Goal: Task Accomplishment & Management: Manage account settings

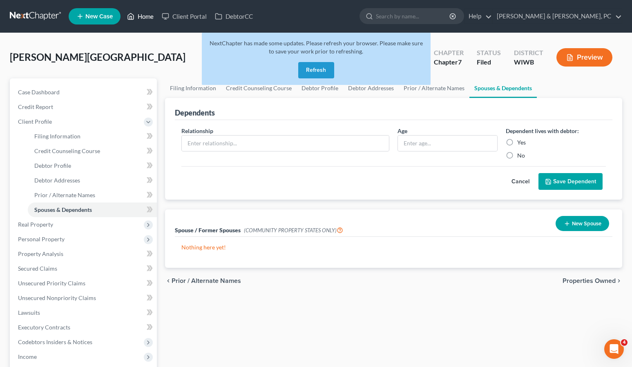
drag, startPoint x: 0, startPoint y: 0, endPoint x: 139, endPoint y: 20, distance: 140.7
click at [140, 20] on link "Home" at bounding box center [140, 16] width 35 height 15
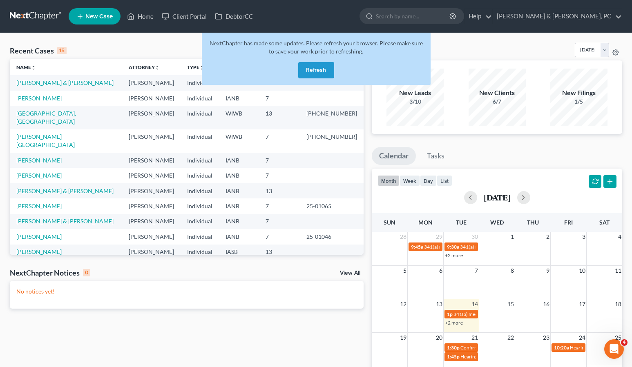
click at [312, 67] on button "Refresh" at bounding box center [316, 70] width 36 height 16
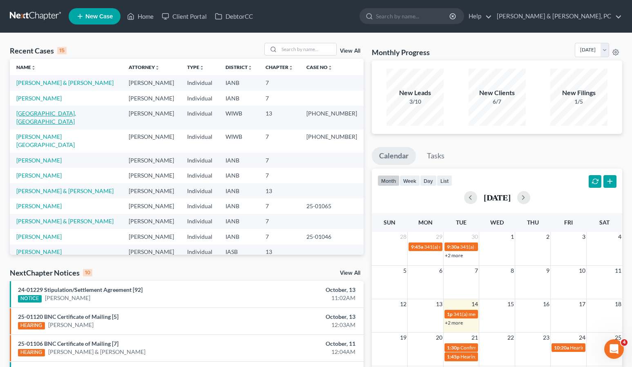
click at [38, 114] on link "[GEOGRAPHIC_DATA], [GEOGRAPHIC_DATA]" at bounding box center [46, 117] width 60 height 15
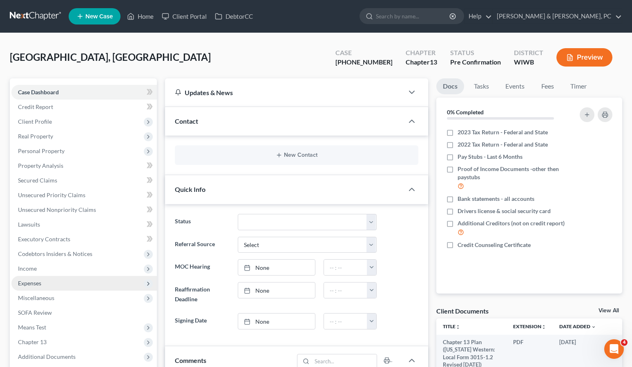
click at [36, 285] on span "Expenses" at bounding box center [29, 283] width 23 height 7
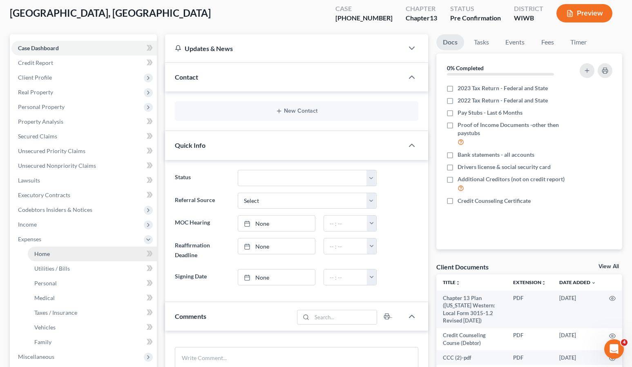
scroll to position [52, 0]
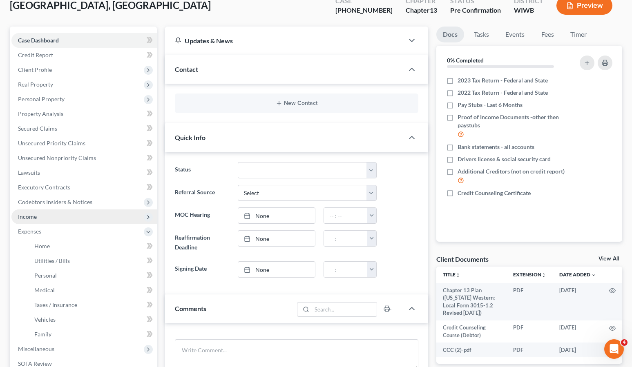
click at [26, 218] on span "Income" at bounding box center [27, 216] width 19 height 7
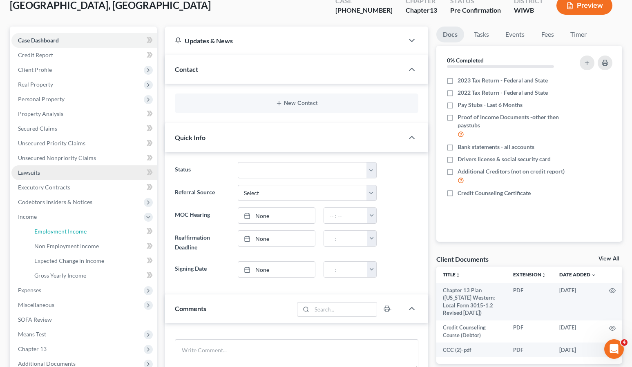
click at [42, 229] on span "Employment Income" at bounding box center [60, 231] width 52 height 7
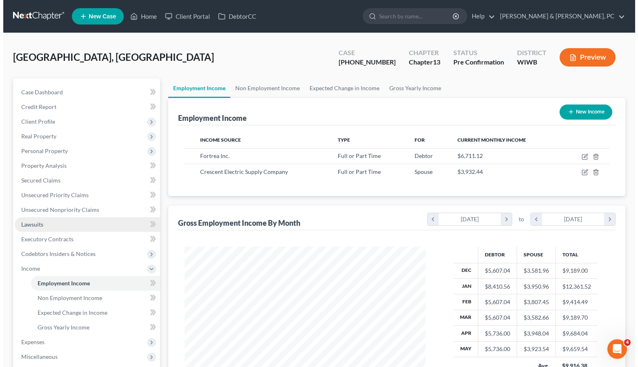
scroll to position [147, 257]
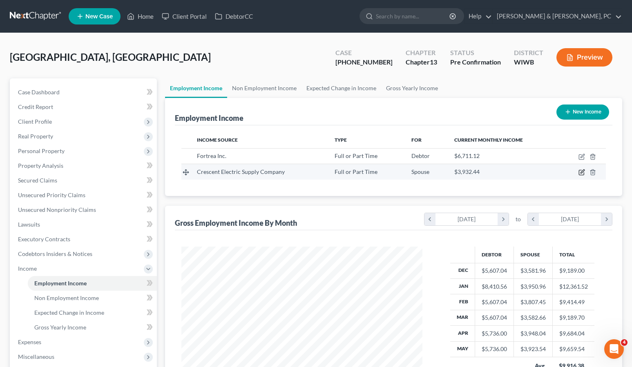
click at [582, 172] on icon "button" at bounding box center [581, 172] width 7 height 7
select select "0"
select select "14"
select select "1"
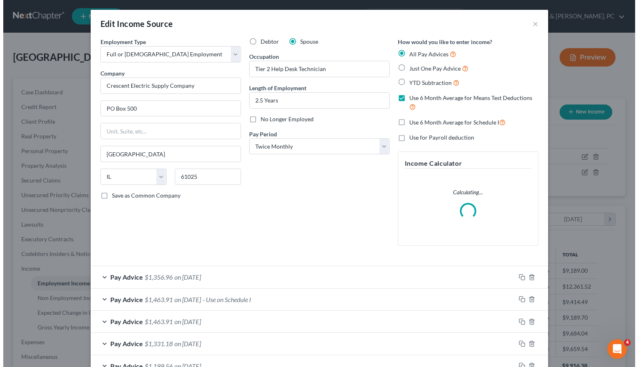
scroll to position [147, 260]
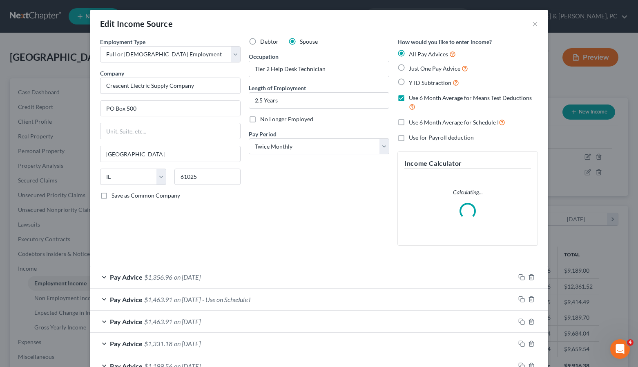
click at [201, 278] on span "on [DATE]" at bounding box center [187, 277] width 27 height 8
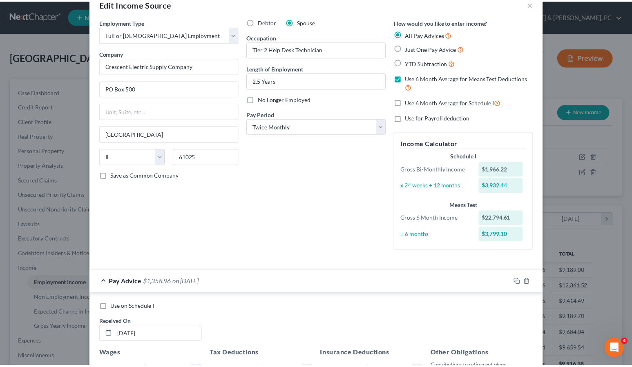
scroll to position [0, 0]
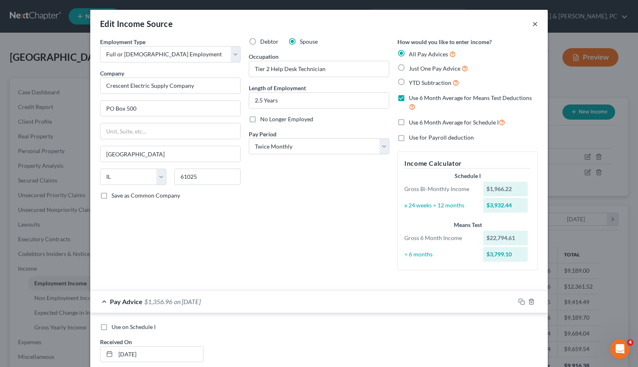
click at [532, 20] on button "×" at bounding box center [535, 24] width 6 height 10
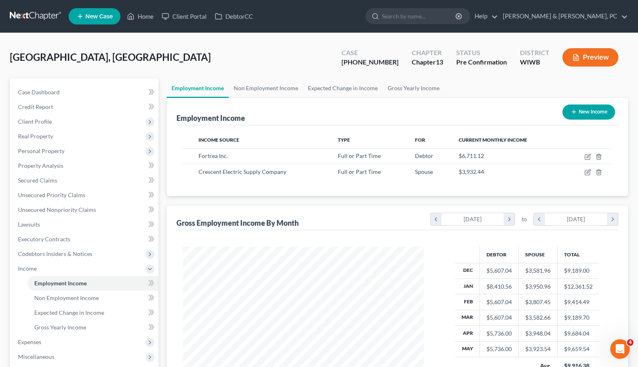
scroll to position [408245, 408134]
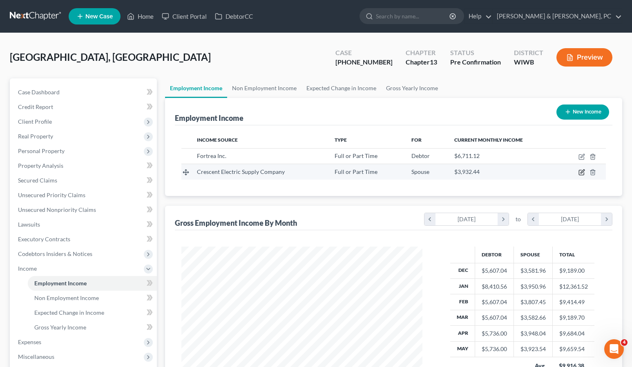
click at [582, 172] on icon "button" at bounding box center [582, 172] width 4 height 4
select select "0"
select select "14"
select select "1"
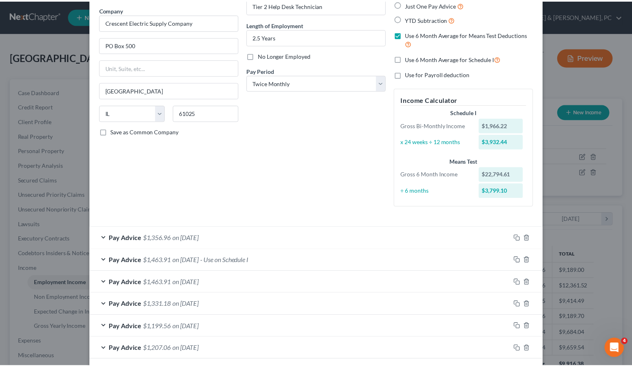
scroll to position [0, 0]
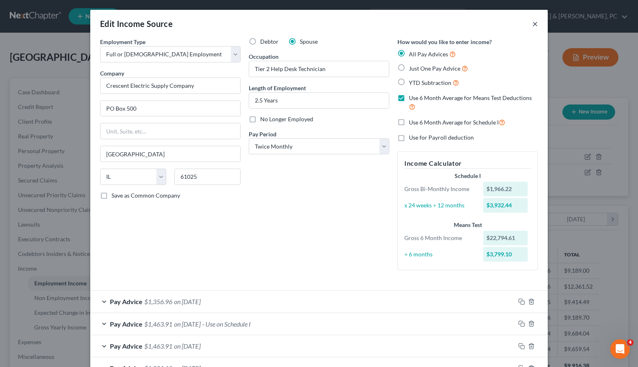
click at [532, 24] on button "×" at bounding box center [535, 24] width 6 height 10
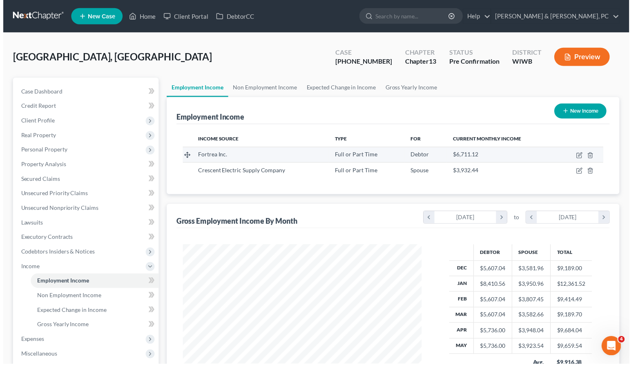
scroll to position [408245, 408134]
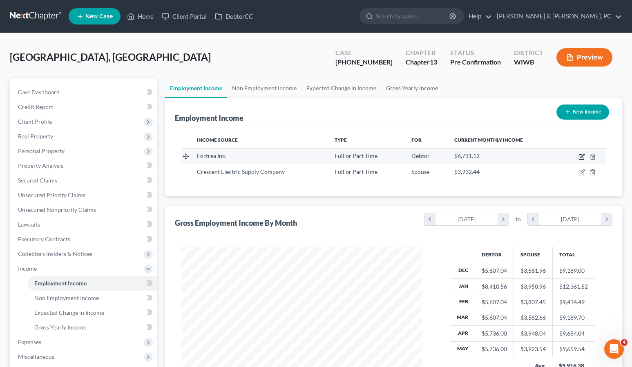
click at [582, 155] on icon "button" at bounding box center [581, 157] width 7 height 7
select select "0"
select select "52"
select select "2"
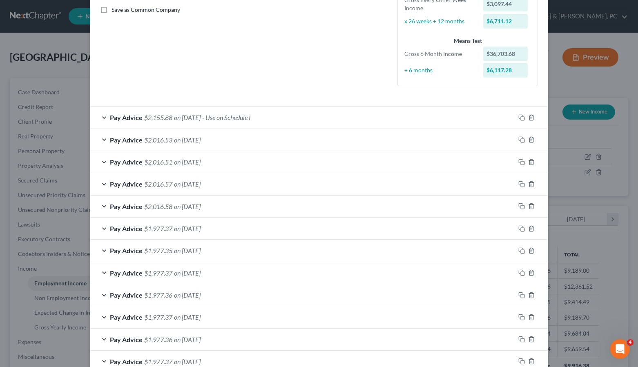
scroll to position [187, 0]
click at [190, 118] on span "on [DATE]" at bounding box center [187, 117] width 27 height 8
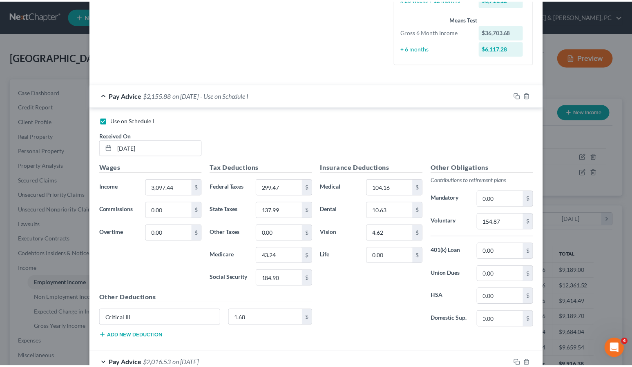
scroll to position [0, 0]
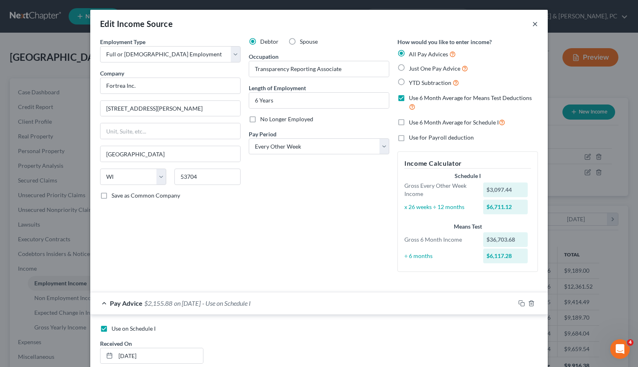
click at [532, 24] on button "×" at bounding box center [535, 24] width 6 height 10
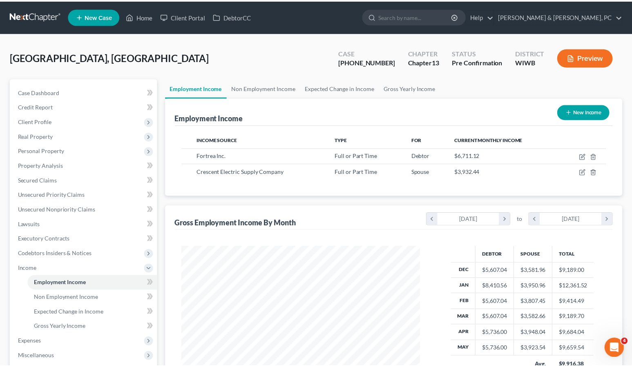
scroll to position [408245, 408134]
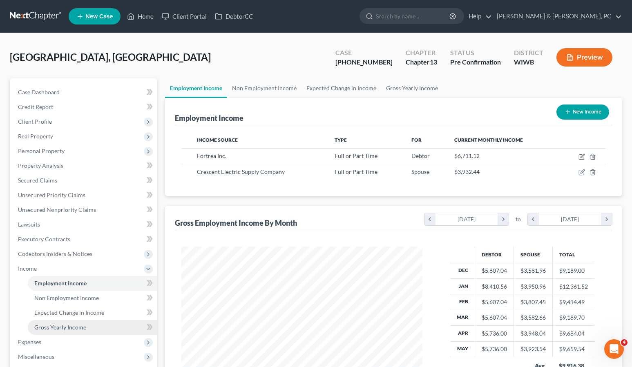
click at [66, 326] on span "Gross Yearly Income" at bounding box center [60, 327] width 52 height 7
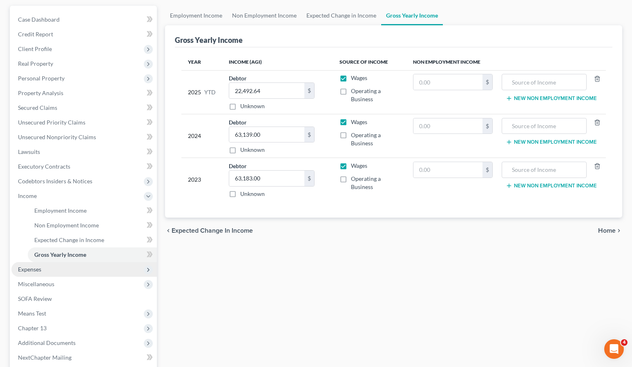
scroll to position [73, 0]
click at [40, 269] on span "Expenses" at bounding box center [29, 268] width 23 height 7
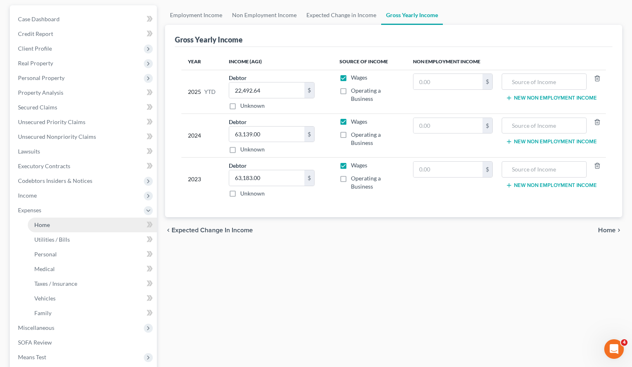
click at [41, 223] on span "Home" at bounding box center [42, 224] width 16 height 7
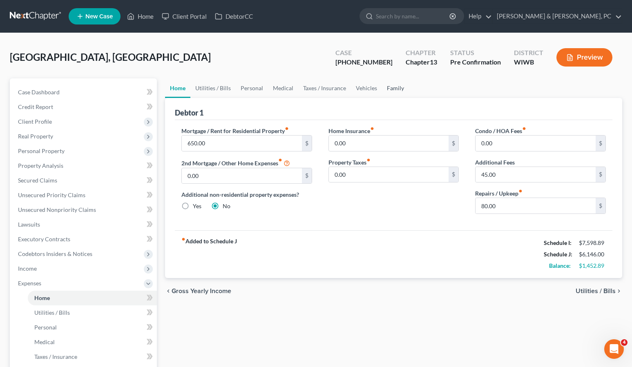
click at [403, 85] on link "Family" at bounding box center [395, 88] width 27 height 20
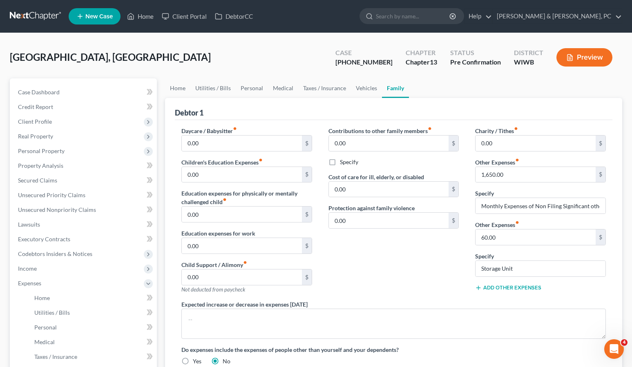
click at [157, 45] on div "[GEOGRAPHIC_DATA], Aslynd Upgraded Case [PHONE_NUMBER] Chapter Chapter 13 Statu…" at bounding box center [316, 61] width 612 height 36
click at [539, 176] on input "1,650.00" at bounding box center [535, 175] width 120 height 16
click at [510, 176] on input "1,530.00" at bounding box center [535, 175] width 120 height 16
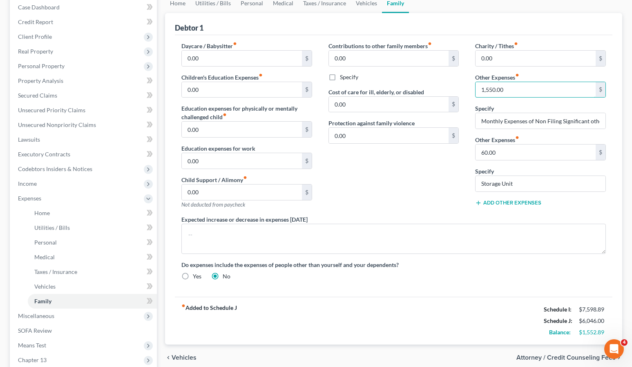
scroll to position [199, 0]
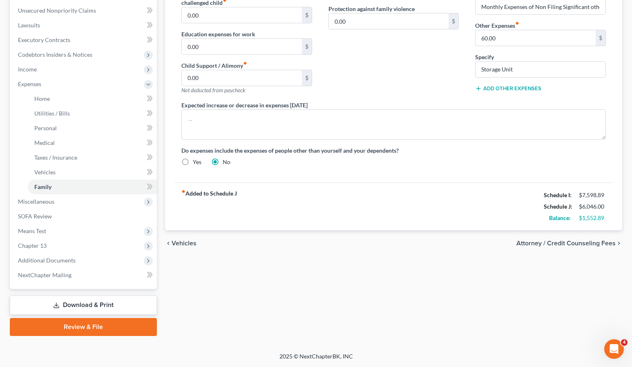
type input "1,550.00"
click at [423, 291] on div "Home Utilities / Bills Personal Medical Taxes / Insurance Vehicles Family Debto…" at bounding box center [393, 107] width 465 height 457
click at [201, 307] on div "Home Utilities / Bills Personal Medical Taxes / Insurance Vehicles Family Debto…" at bounding box center [393, 107] width 465 height 457
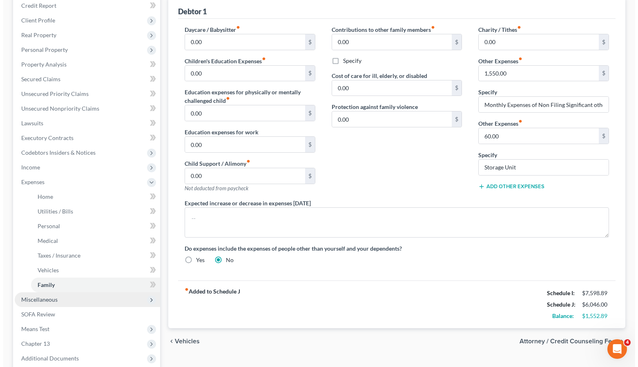
scroll to position [101, 0]
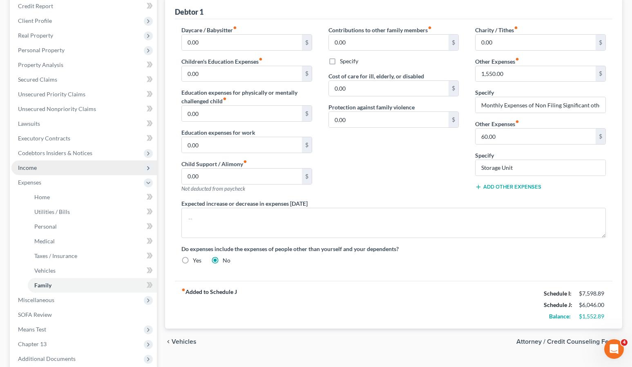
click at [20, 171] on span "Income" at bounding box center [27, 167] width 19 height 7
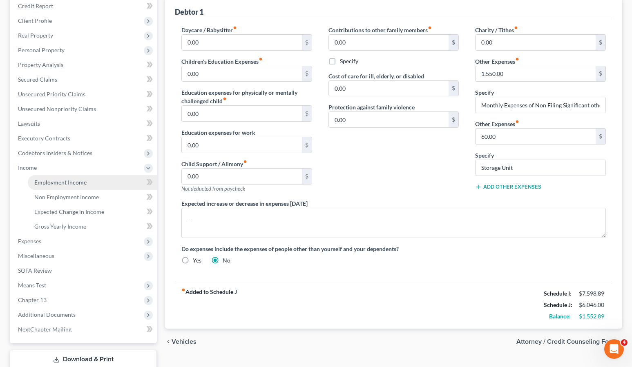
click at [63, 181] on span "Employment Income" at bounding box center [60, 182] width 52 height 7
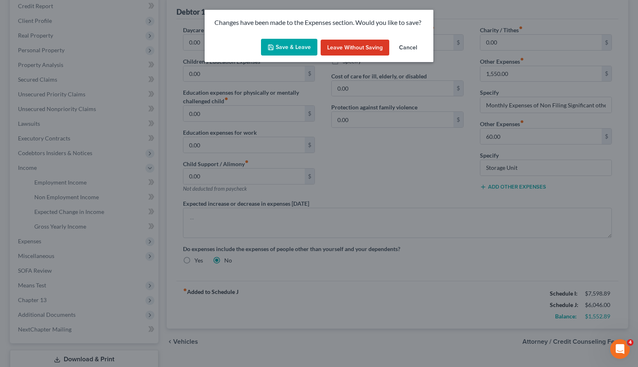
click at [281, 41] on button "Save & Leave" at bounding box center [289, 47] width 56 height 17
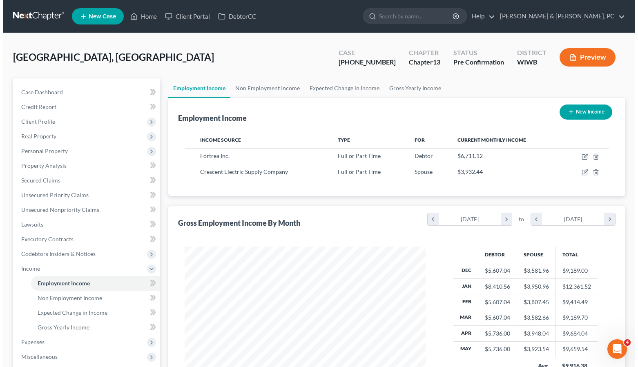
scroll to position [147, 257]
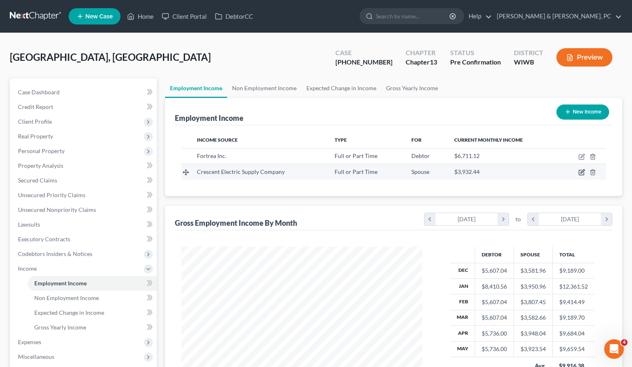
click at [583, 172] on icon "button" at bounding box center [582, 172] width 4 height 4
select select "0"
select select "14"
select select "1"
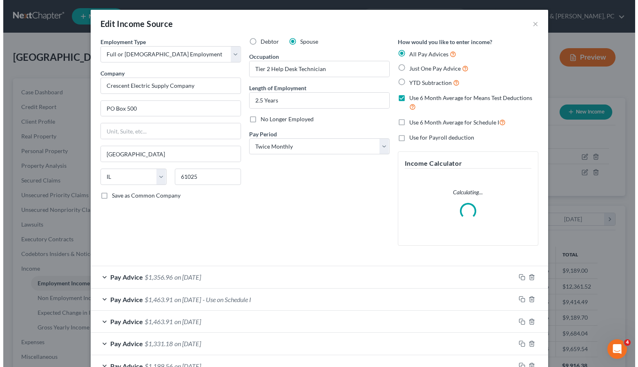
scroll to position [147, 260]
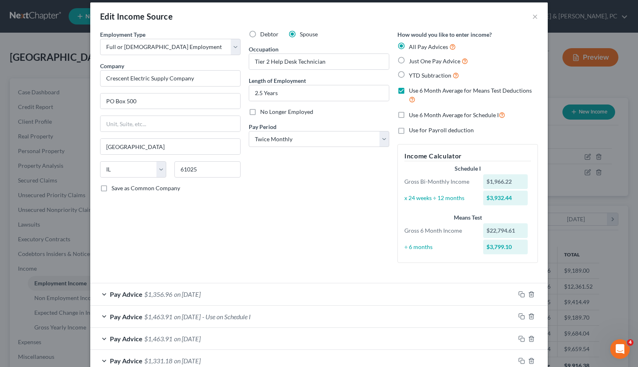
click at [326, 323] on div "Pay Advice $1,463.91 on [DATE] - Use on Schedule I" at bounding box center [302, 317] width 425 height 22
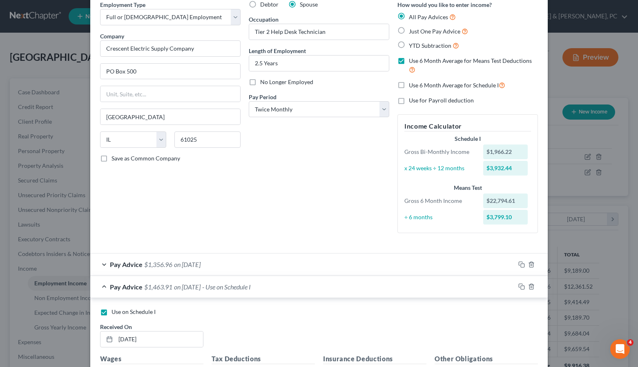
scroll to position [36, 0]
click at [234, 264] on div "Pay Advice $1,356.96 on [DATE]" at bounding box center [302, 265] width 425 height 22
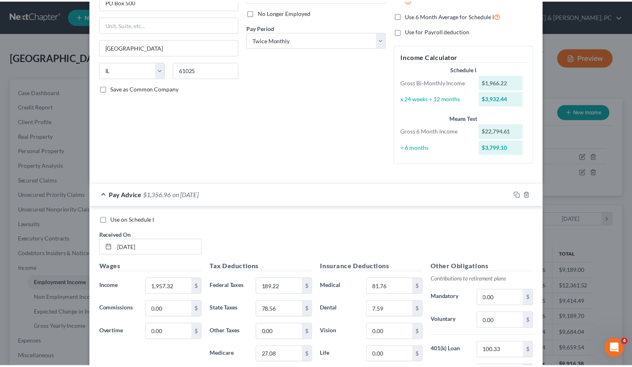
scroll to position [0, 0]
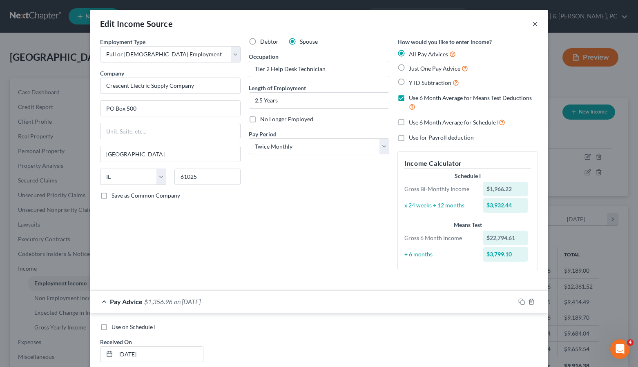
click at [532, 22] on button "×" at bounding box center [535, 24] width 6 height 10
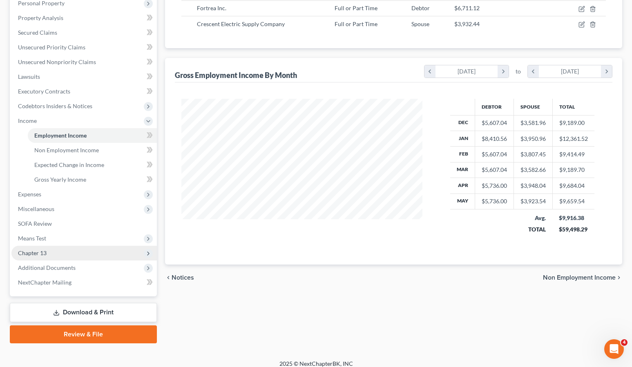
scroll to position [148, 0]
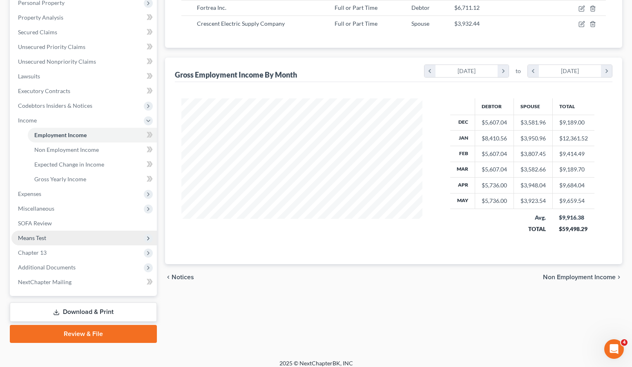
click at [32, 238] on span "Means Test" at bounding box center [32, 237] width 28 height 7
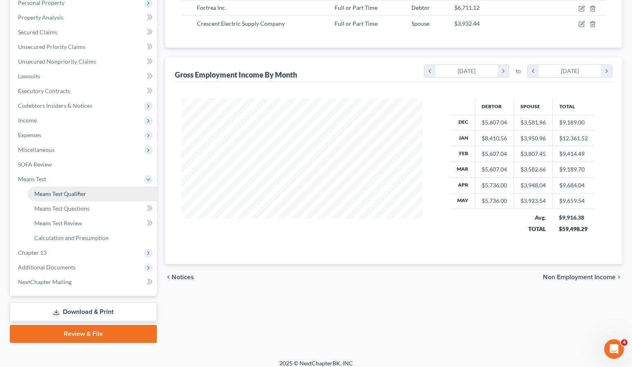
click at [43, 194] on span "Means Test Qualifier" at bounding box center [60, 193] width 52 height 7
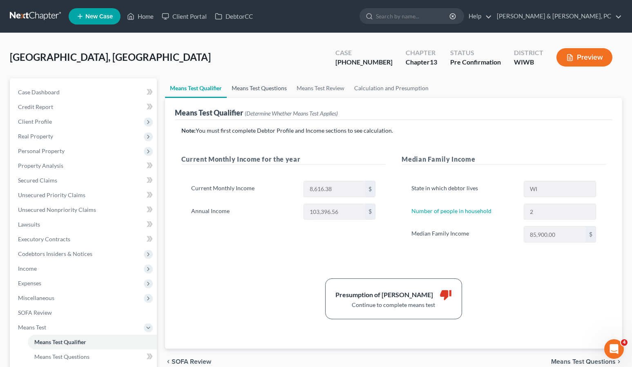
click at [261, 89] on link "Means Test Questions" at bounding box center [259, 88] width 65 height 20
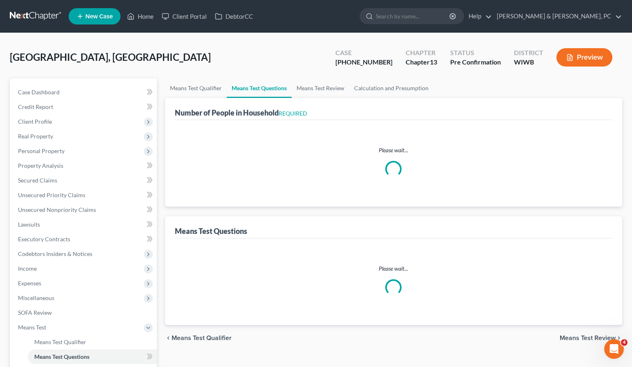
select select "1"
select select "16"
select select "2"
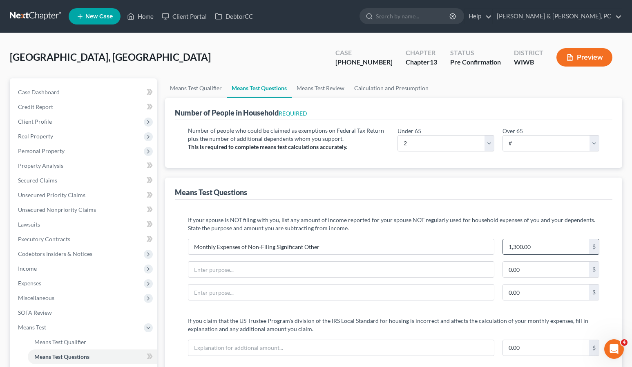
click at [551, 248] on input "1,300.00" at bounding box center [546, 247] width 86 height 16
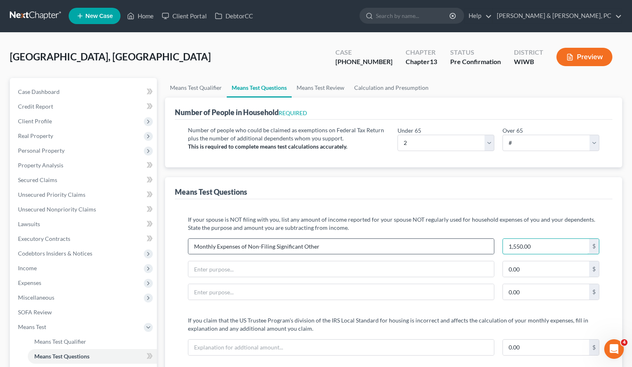
scroll to position [2, 0]
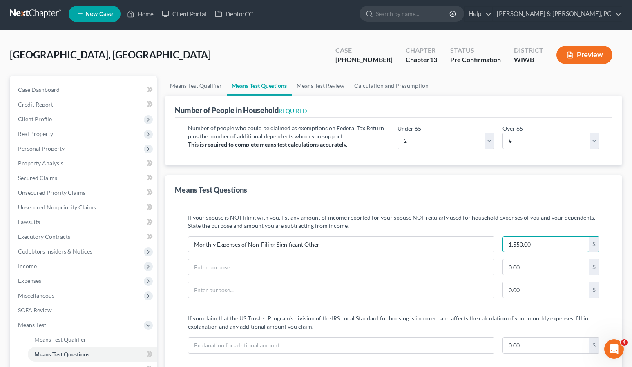
type input "1,550.00"
click at [405, 219] on p "If your spouse is NOT filing with you, list any amount of income reported for y…" at bounding box center [393, 222] width 411 height 16
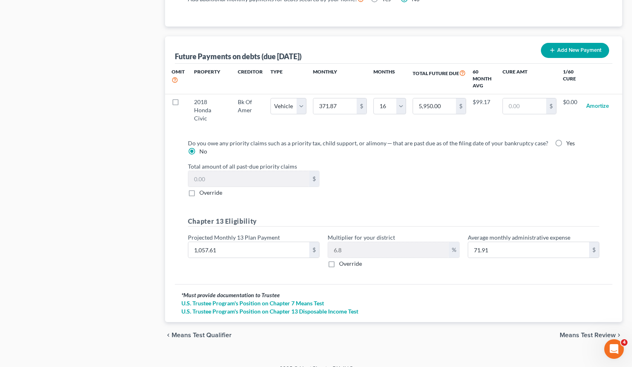
scroll to position [798, 0]
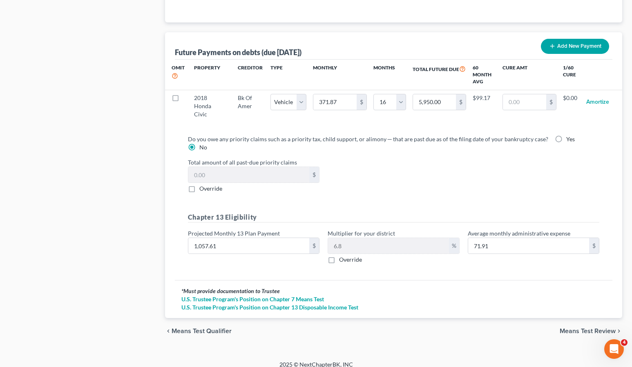
click at [568, 328] on span "Means Test Review" at bounding box center [587, 331] width 56 height 7
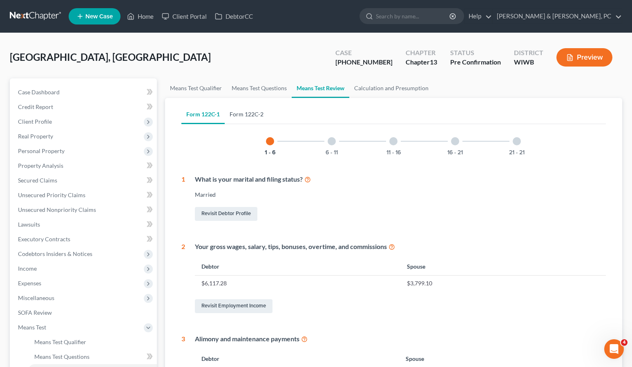
click at [247, 109] on link "Form 122C-2" at bounding box center [247, 115] width 44 height 20
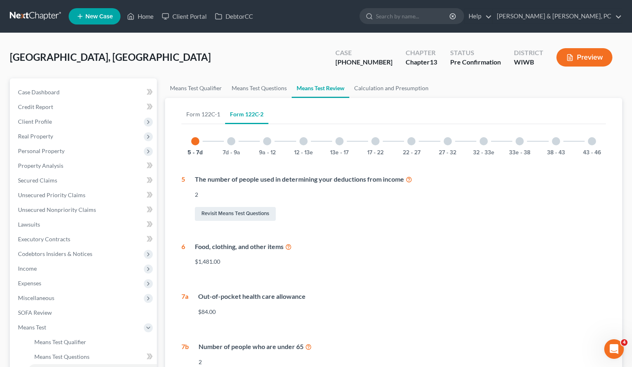
click at [591, 140] on div at bounding box center [592, 141] width 8 height 8
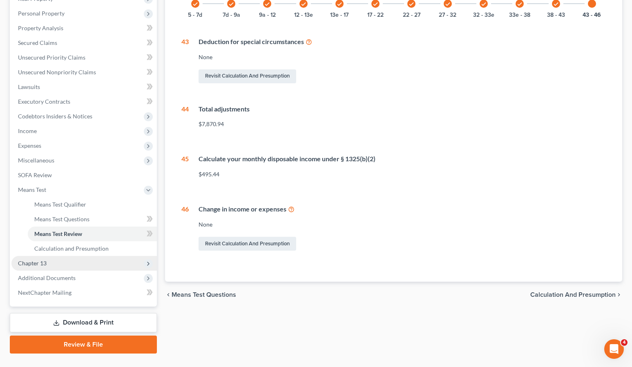
scroll to position [155, 0]
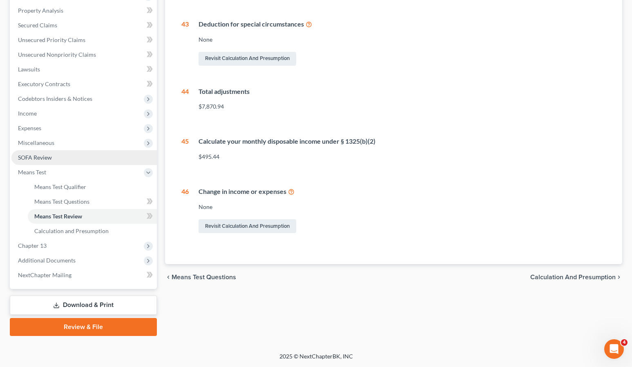
click at [90, 305] on link "Download & Print" at bounding box center [83, 305] width 147 height 19
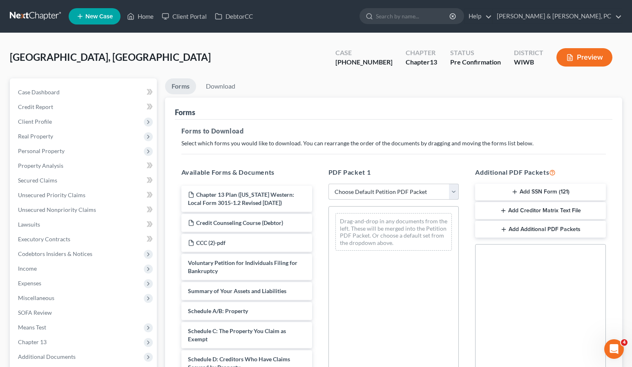
click at [359, 191] on select "Choose Default Petition PDF Packet Complete Bankruptcy Petition (all forms and …" at bounding box center [393, 192] width 131 height 16
select select "2"
click at [328, 184] on select "Choose Default Petition PDF Packet Complete Bankruptcy Petition (all forms and …" at bounding box center [393, 192] width 131 height 16
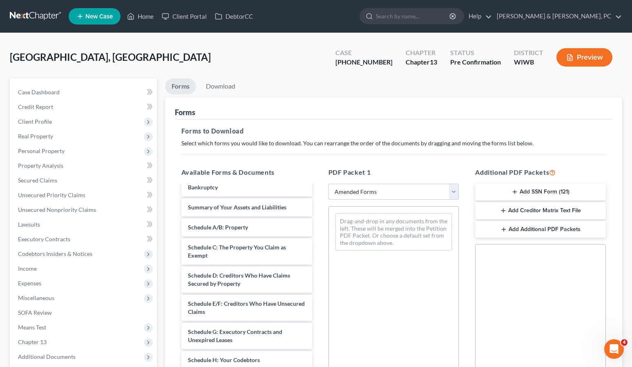
scroll to position [14, 0]
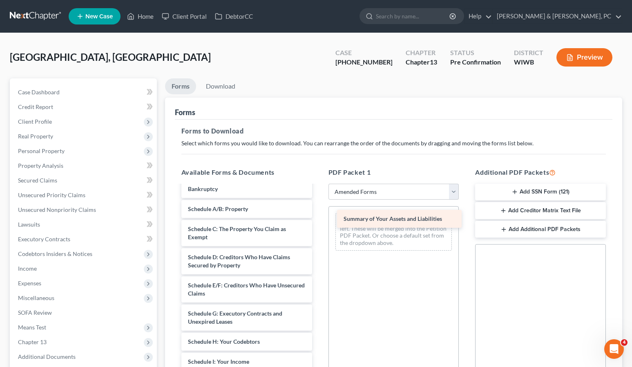
drag, startPoint x: 230, startPoint y: 207, endPoint x: 386, endPoint y: 217, distance: 155.9
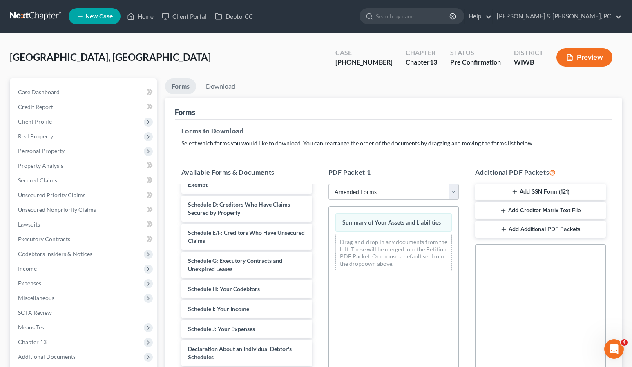
scroll to position [67, 0]
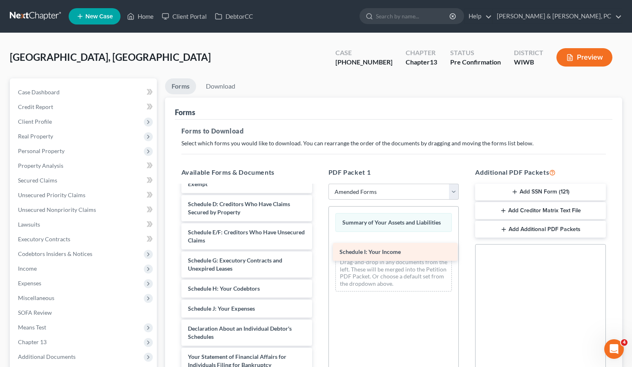
drag, startPoint x: 214, startPoint y: 309, endPoint x: 366, endPoint y: 252, distance: 161.8
click at [319, 252] on div "Schedule I: Your Income Voluntary Petition for Individuals Filing for Bankruptc…" at bounding box center [247, 319] width 144 height 400
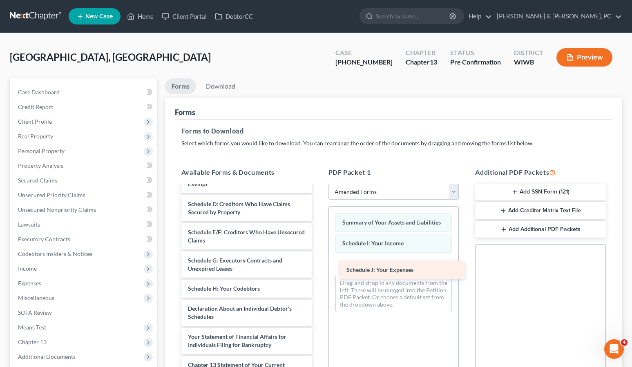
drag, startPoint x: 211, startPoint y: 311, endPoint x: 369, endPoint y: 272, distance: 163.1
click at [319, 272] on div "Schedule J: Your Expenses Voluntary Petition for Individuals Filing for Bankrup…" at bounding box center [247, 309] width 144 height 380
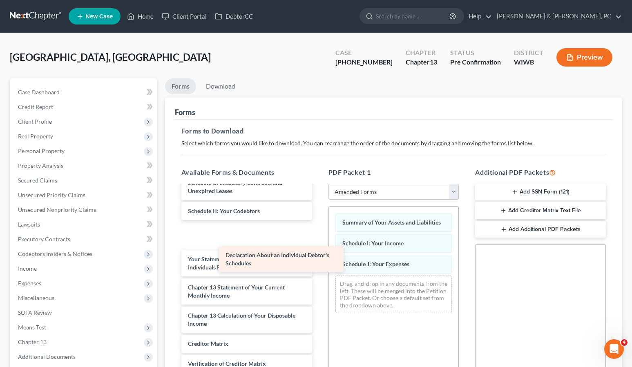
scroll to position [131, 0]
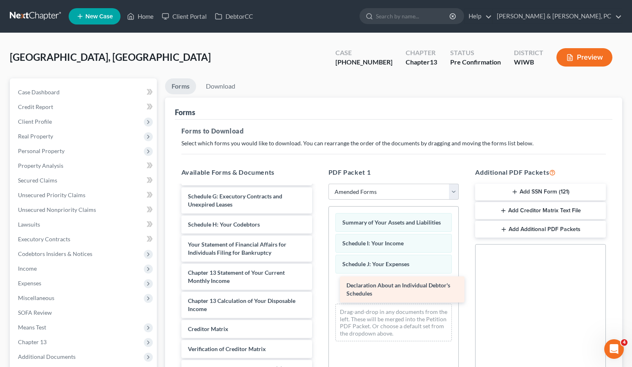
drag, startPoint x: 222, startPoint y: 232, endPoint x: 384, endPoint y: 283, distance: 170.0
click at [319, 283] on div "Declaration About an Individual Debtor's Schedules Voluntary Petition for Indiv…" at bounding box center [247, 231] width 144 height 352
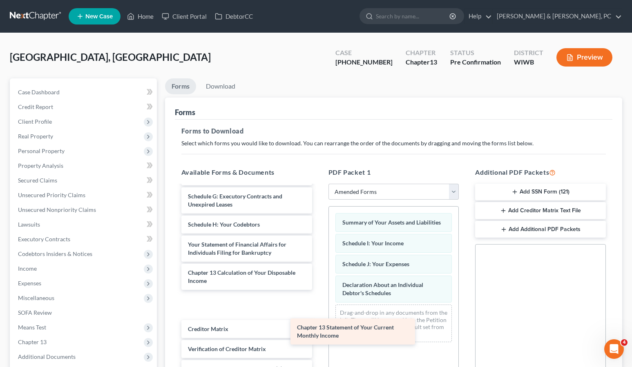
scroll to position [103, 0]
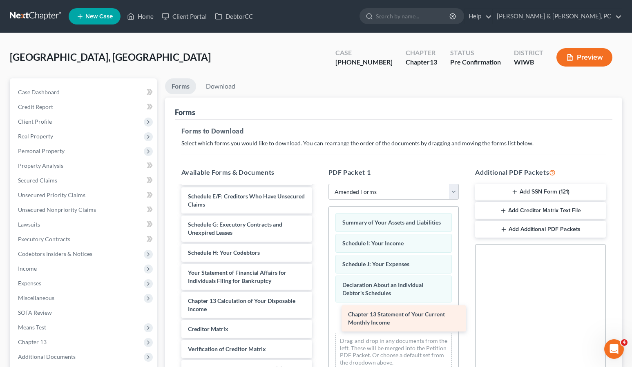
drag, startPoint x: 214, startPoint y: 274, endPoint x: 366, endPoint y: 314, distance: 157.6
click at [319, 316] on div "Chapter 13 Statement of Your Current Monthly Income Voluntary Petition for Indi…" at bounding box center [247, 244] width 144 height 323
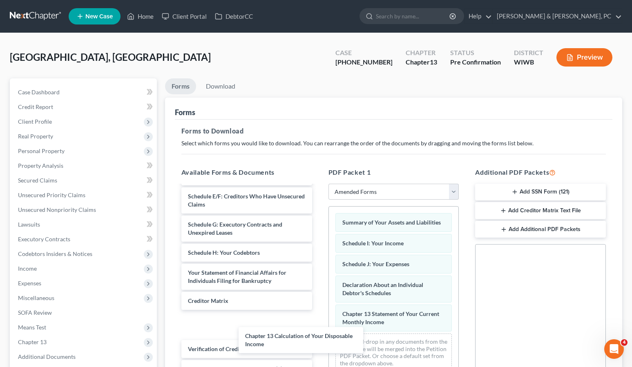
scroll to position [75, 0]
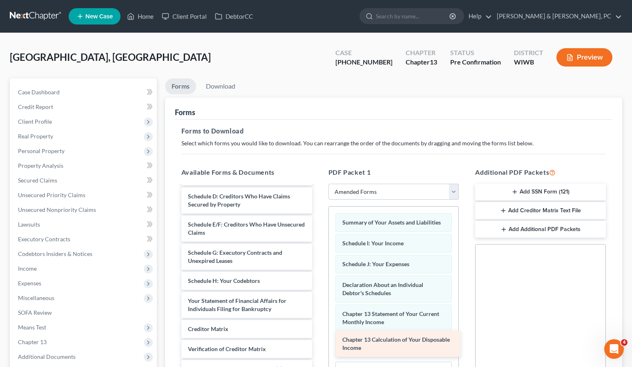
drag, startPoint x: 234, startPoint y: 301, endPoint x: 384, endPoint y: 339, distance: 154.7
click at [319, 340] on div "Chapter 13 Calculation of Your Disposable Income Voluntary Petition for Individ…" at bounding box center [247, 258] width 144 height 295
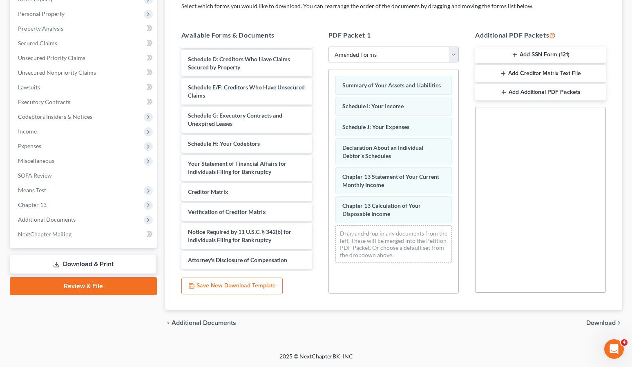
click at [598, 321] on span "Download" at bounding box center [600, 323] width 29 height 7
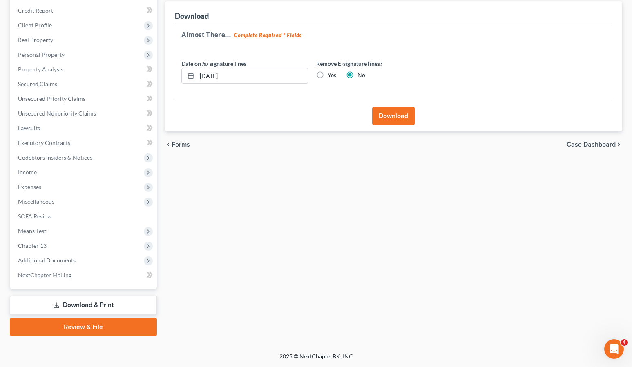
scroll to position [96, 0]
click at [383, 117] on button "Download" at bounding box center [393, 117] width 42 height 18
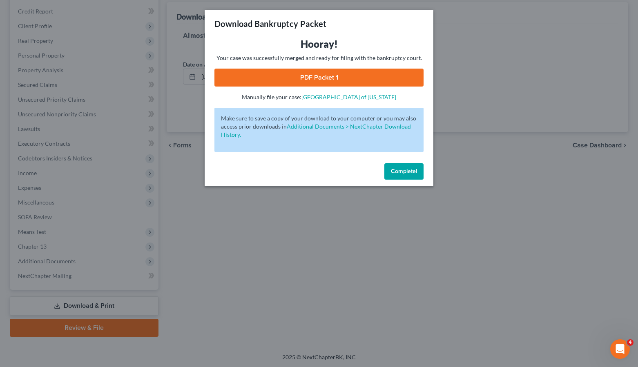
click at [341, 81] on link "PDF Packet 1" at bounding box center [318, 78] width 209 height 18
drag, startPoint x: 406, startPoint y: 171, endPoint x: 200, endPoint y: 208, distance: 209.1
click at [400, 172] on span "Complete!" at bounding box center [404, 171] width 26 height 7
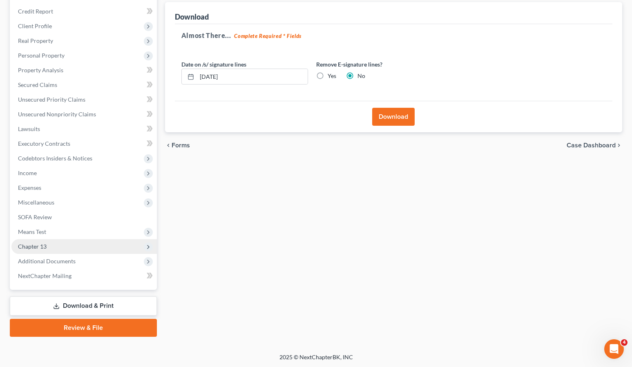
click at [36, 247] on span "Chapter 13" at bounding box center [32, 246] width 29 height 7
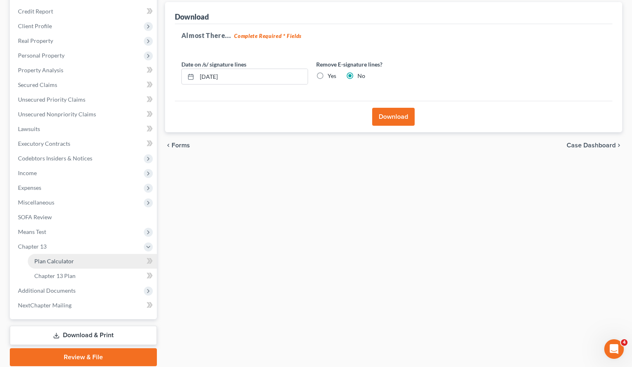
click at [40, 259] on span "Plan Calculator" at bounding box center [54, 261] width 40 height 7
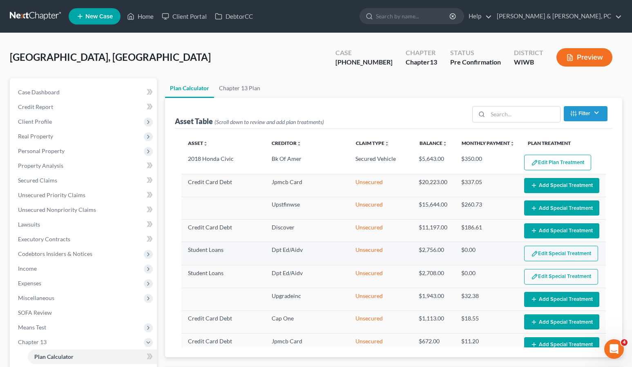
select select "59"
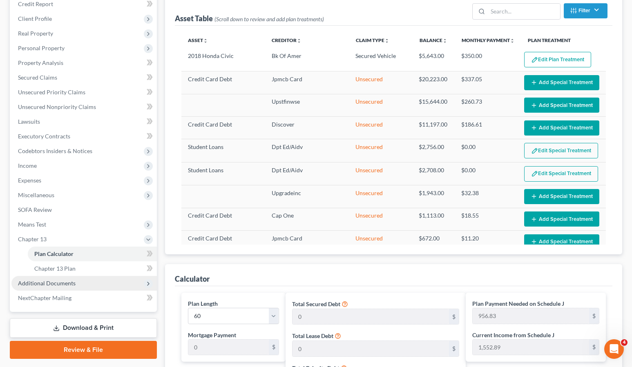
scroll to position [104, 0]
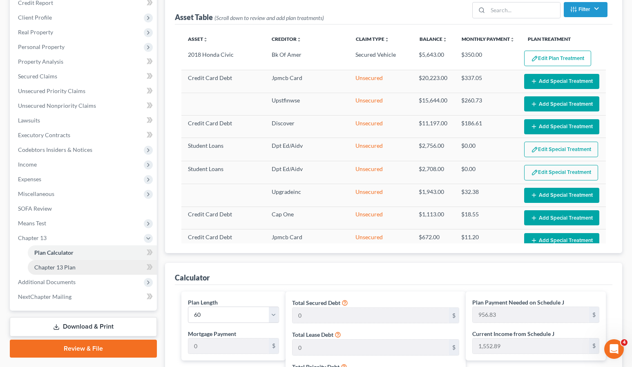
click at [62, 266] on span "Chapter 13 Plan" at bounding box center [54, 267] width 41 height 7
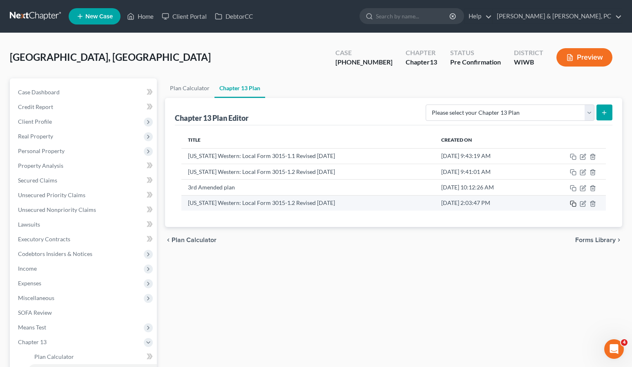
click at [573, 203] on icon "button" at bounding box center [573, 204] width 7 height 7
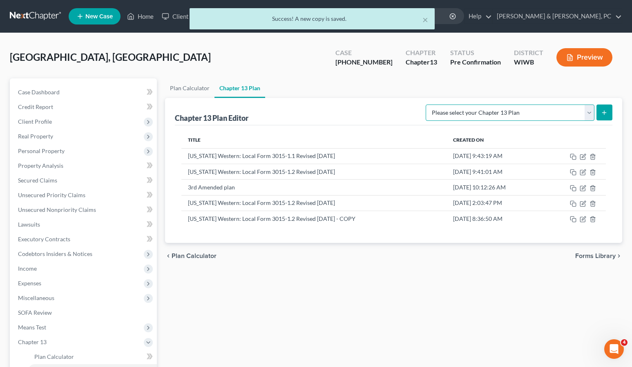
click at [459, 116] on select "Please select your Chapter 13 Plan National Form Plan - Official Form 113 [US_S…" at bounding box center [510, 113] width 169 height 16
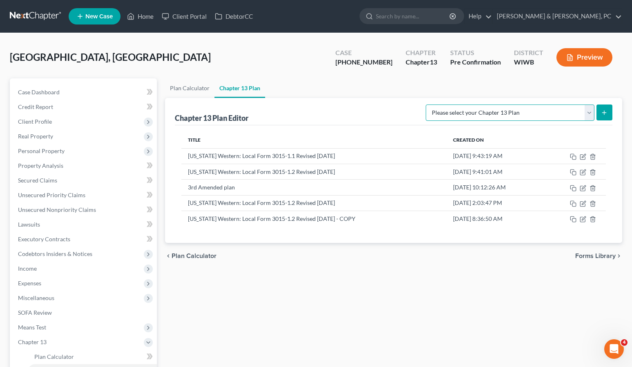
select select "3"
click at [426, 105] on select "Please select your Chapter 13 Plan National Form Plan - Official Form 113 [US_S…" at bounding box center [510, 113] width 169 height 16
click at [605, 110] on icon "submit" at bounding box center [604, 112] width 7 height 7
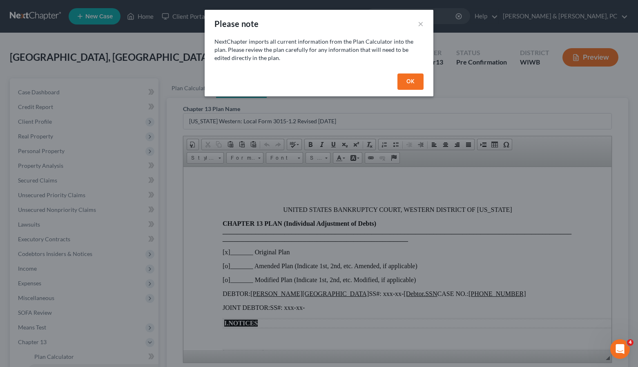
click at [413, 81] on button "OK" at bounding box center [410, 82] width 26 height 16
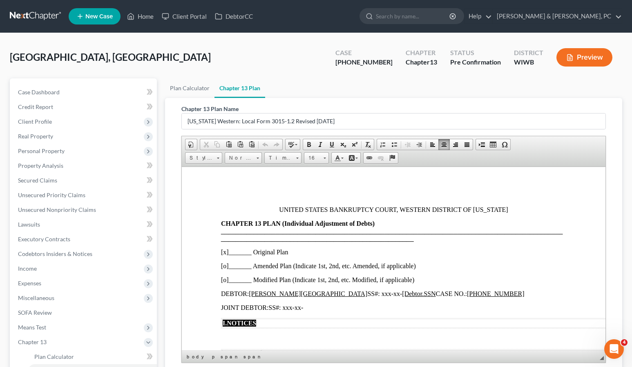
click at [224, 251] on p "[x]_______ Original Plan" at bounding box center [393, 251] width 345 height 7
drag, startPoint x: 250, startPoint y: 265, endPoint x: 227, endPoint y: 269, distance: 23.2
click at [227, 269] on p "[x ]_______ Amended Plan (Indicate 1st, 2nd, etc. Amended, if applicable)" at bounding box center [393, 265] width 345 height 7
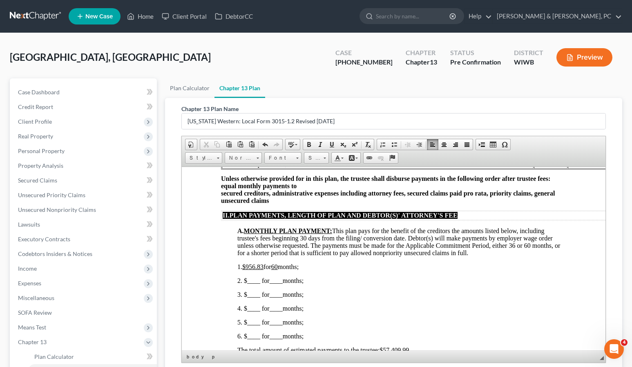
scroll to position [316, 0]
drag, startPoint x: 263, startPoint y: 267, endPoint x: 247, endPoint y: 268, distance: 15.6
click at [247, 268] on span "$956.83" at bounding box center [252, 266] width 21 height 7
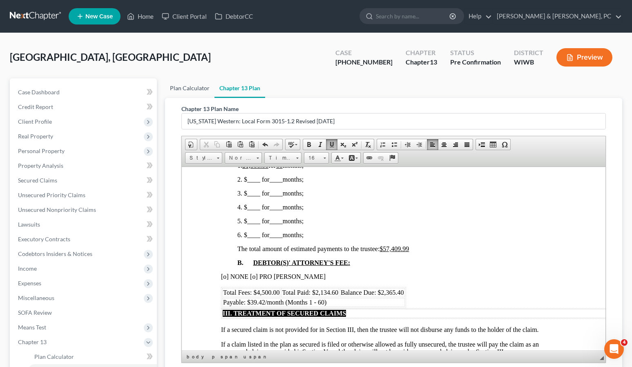
scroll to position [1, 0]
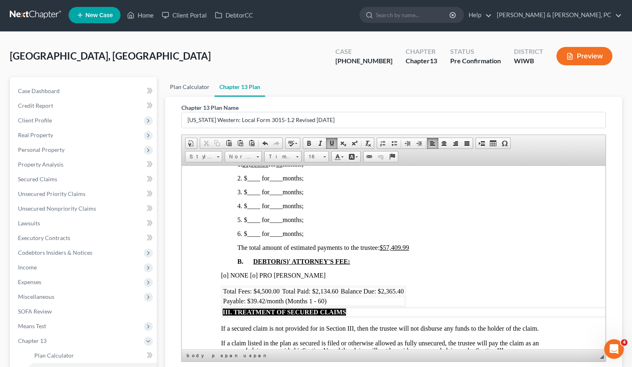
click at [186, 87] on link "Plan Calculator" at bounding box center [189, 87] width 49 height 20
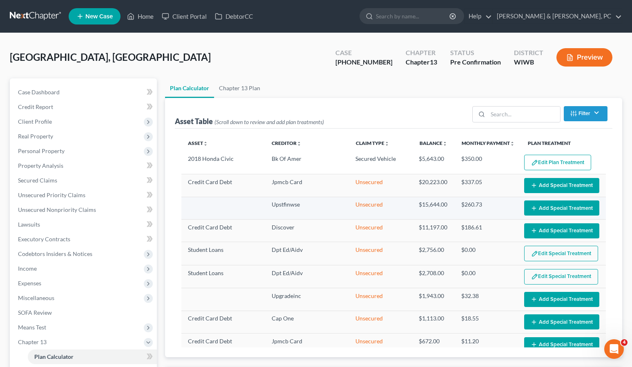
select select "59"
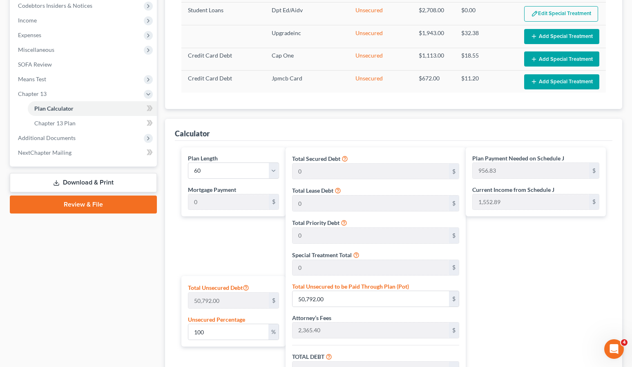
scroll to position [247, 0]
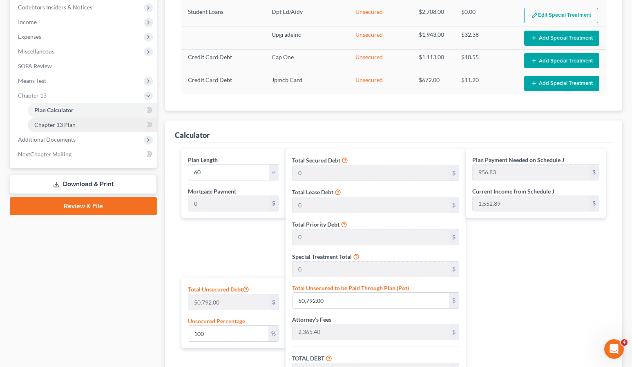
click at [41, 122] on span "Chapter 13 Plan" at bounding box center [54, 124] width 41 height 7
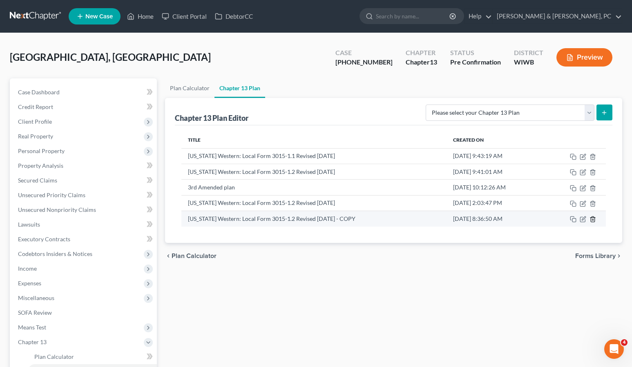
click at [594, 218] on icon "button" at bounding box center [592, 219] width 7 height 7
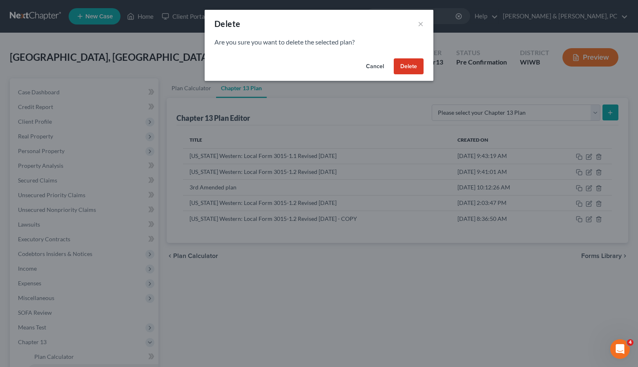
click at [405, 67] on button "Delete" at bounding box center [409, 66] width 30 height 16
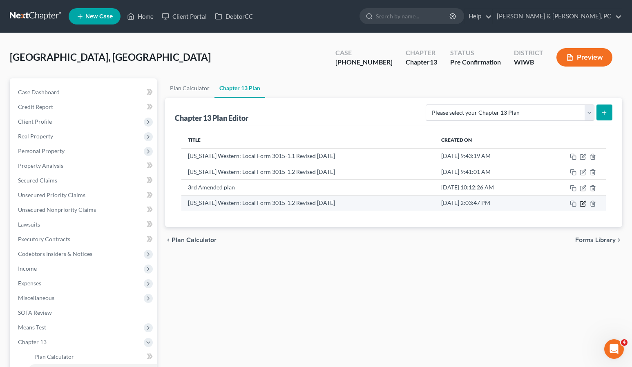
click at [583, 204] on icon "button" at bounding box center [584, 203] width 4 height 4
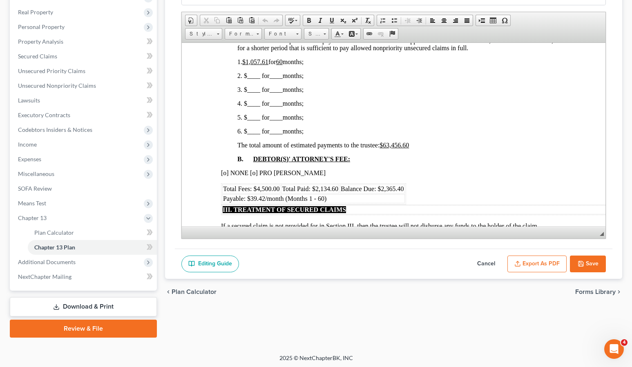
scroll to position [126, 0]
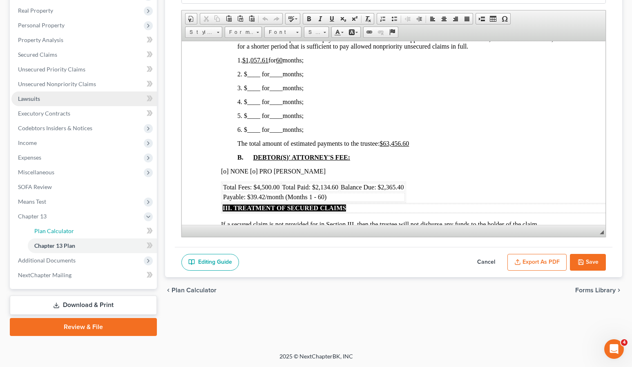
click at [67, 229] on span "Plan Calculator" at bounding box center [54, 230] width 40 height 7
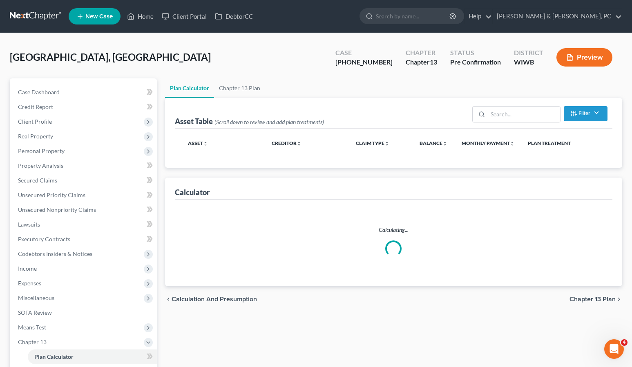
select select "59"
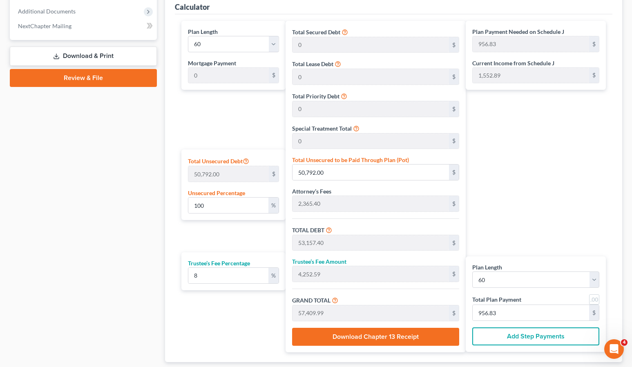
scroll to position [427, 0]
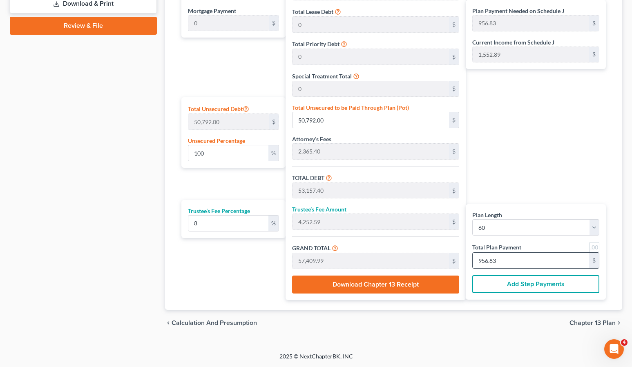
click at [505, 259] on input "956.83" at bounding box center [531, 261] width 116 height 16
type input "0"
type input "55.55"
type input "4.44"
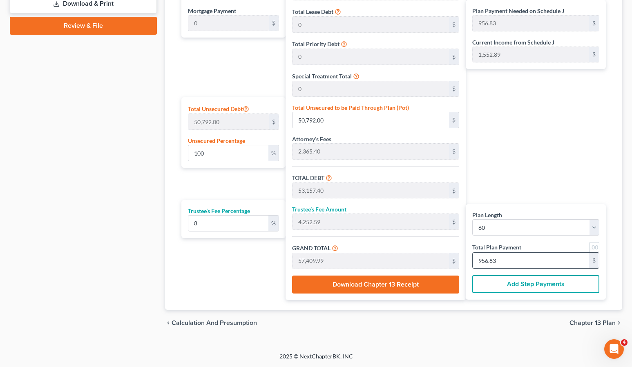
type input "60.00"
type input "1"
type input "833.33"
type input "66.66"
type input "900.00"
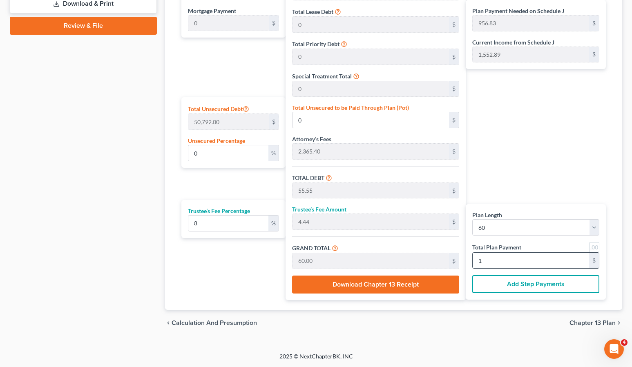
type input "15"
type input "11.75"
type input "5,967.93"
type input "8,333.33"
type input "666.66"
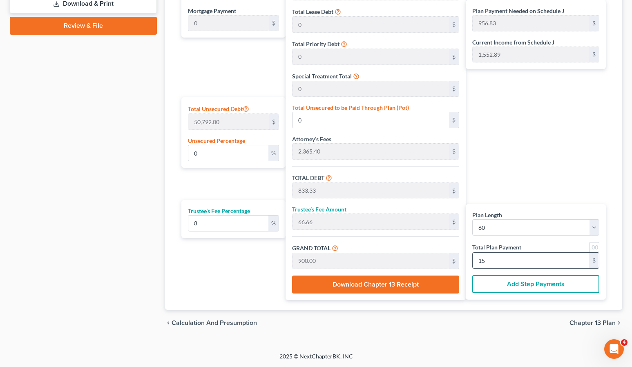
type input "9,000.00"
type input "150"
type input "159.41"
type input "80,967.93"
type input "83,333.33"
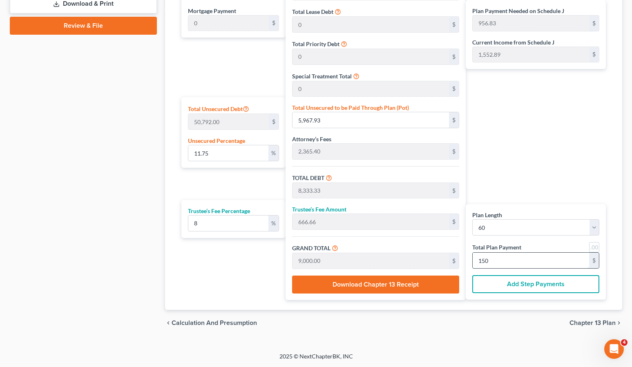
type input "6,666.66"
type input "90,000.00"
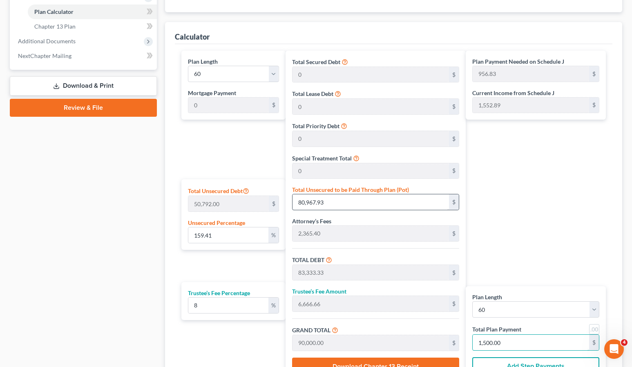
scroll to position [346, 0]
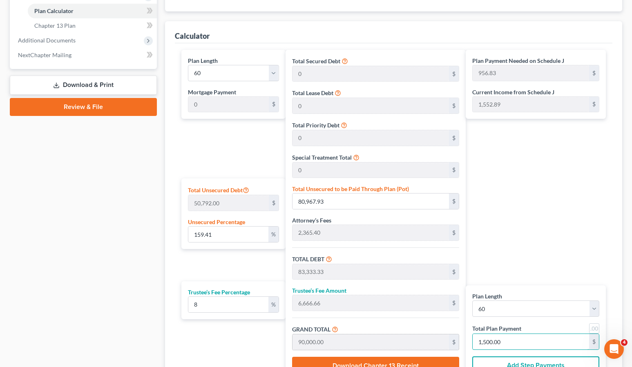
drag, startPoint x: 510, startPoint y: 341, endPoint x: 452, endPoint y: 336, distance: 57.4
click at [453, 337] on div "Plan Length 1 2 3 4 5 6 7 8 9 10 11 12 13 14 15 16 17 18 19 20 21 22 23 24 25 2…" at bounding box center [393, 216] width 432 height 332
type input "1,500.00"
drag, startPoint x: 229, startPoint y: 234, endPoint x: 245, endPoint y: 226, distance: 17.7
click at [174, 228] on div "Calculator Plan Length 1 2 3 4 5 6 7 8 9 10 11 12 13 14 15 16 17 18 19 20 21 22…" at bounding box center [393, 206] width 457 height 370
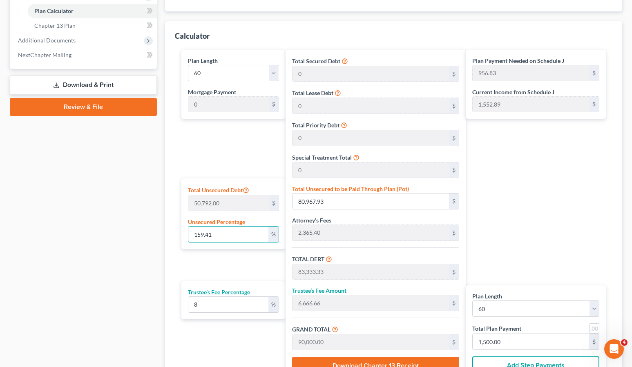
type input "8"
type input "4,063.36"
type input "6,428.76"
type input "514.30"
type input "6,943.06"
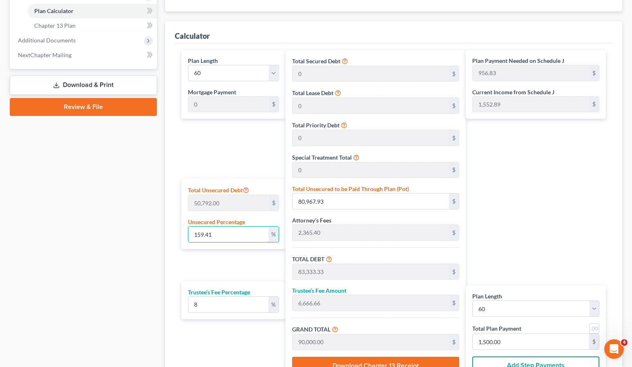
type input "115.71"
type input "80"
type input "40,633.60"
type input "42,999.00"
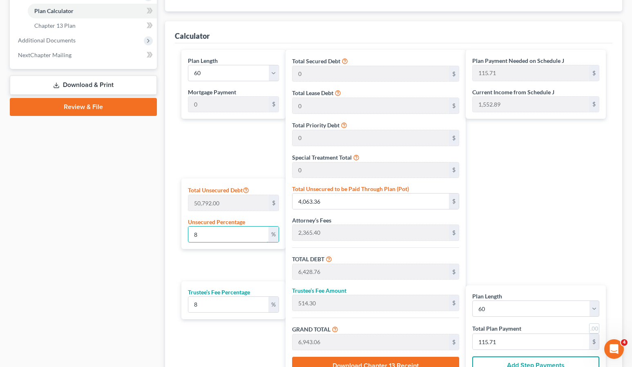
type input "3,439.92"
type input "46,438.92"
type input "773.98"
type input "8"
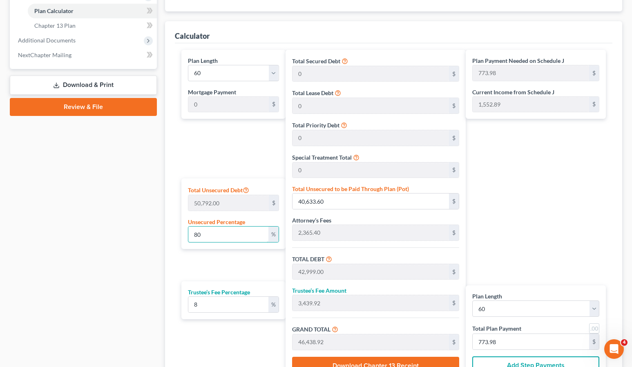
type input "4,063.36"
type input "6,428.76"
type input "514.30"
type input "6,943.06"
type input "115.71"
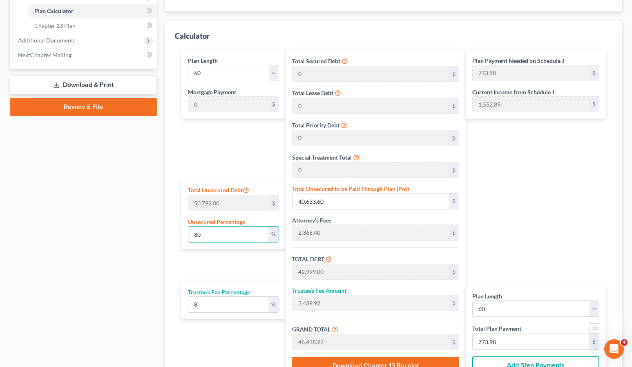
type input "115.71"
type input "2,365.40"
type input "189.23"
type input "2,554.63"
type input "42.57"
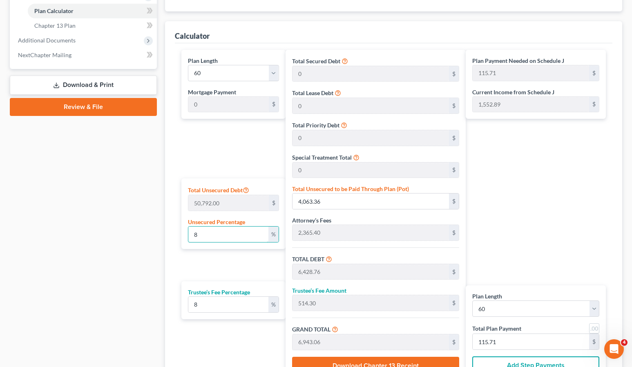
type input "42.57"
type input "1"
type input "507.92"
type input "2,873.32"
type input "229.86"
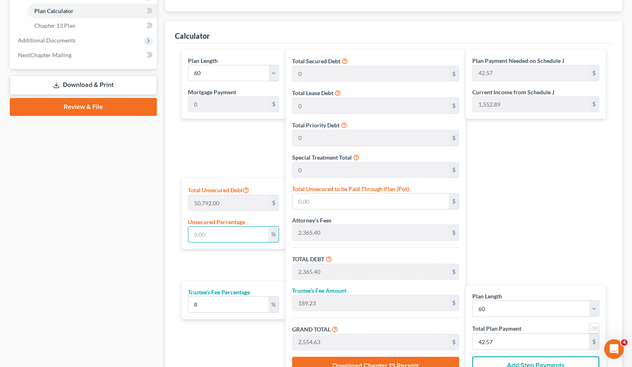
type input "3,103.18"
type input "51.71"
type input "10"
type input "5,079.20"
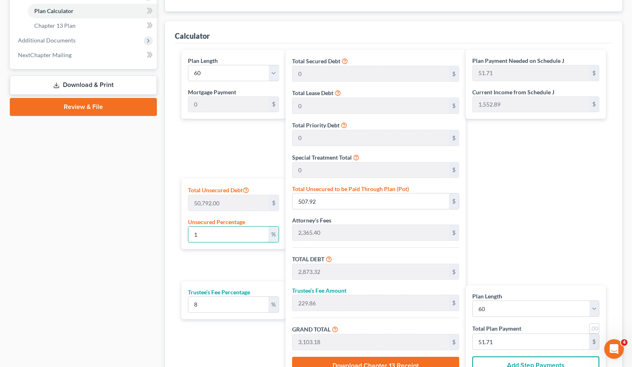
type input "7,444.60"
type input "595.56"
type input "8,040.16"
type input "134.00"
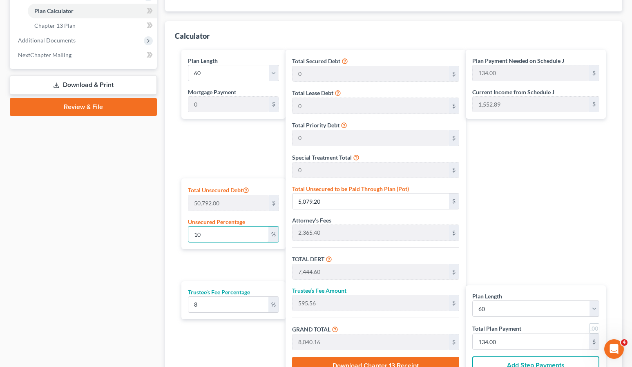
type input "100"
type input "50,792.00"
type input "53,157.40"
type input "4,252.59"
type input "57,409.99"
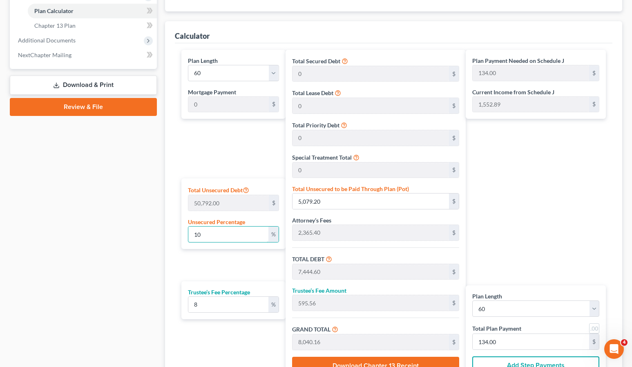
type input "956.83"
type input "10"
type input "5,079.20"
type input "7,444.60"
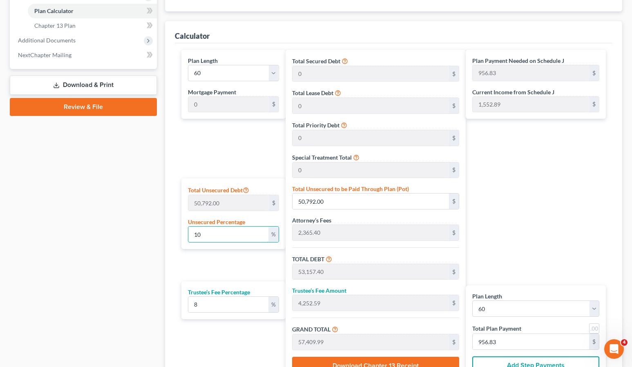
type input "595.56"
type input "8,040.16"
type input "134.00"
type input "1"
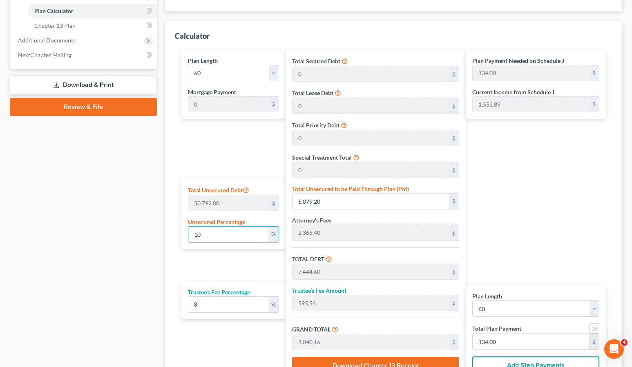
type input "507.92"
type input "2,873.32"
type input "229.86"
type input "3,103.18"
type input "51.71"
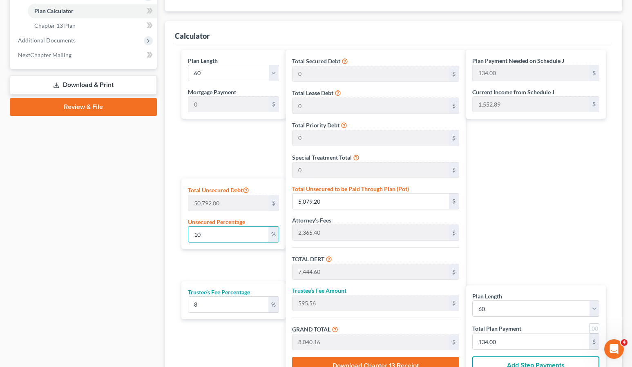
type input "51.71"
type input "2,365.40"
type input "189.23"
type input "2,554.63"
type input "42.57"
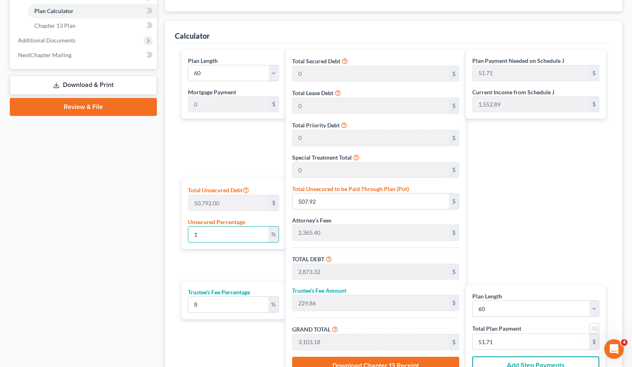
type input "42.57"
click at [536, 340] on input "42.57" at bounding box center [531, 342] width 116 height 16
type input "0"
type input "55.55"
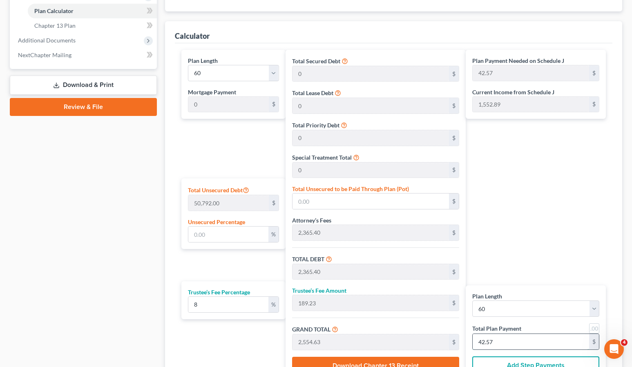
type input "4.44"
type input "60.00"
type input "1"
type input "833.33"
type input "66.66"
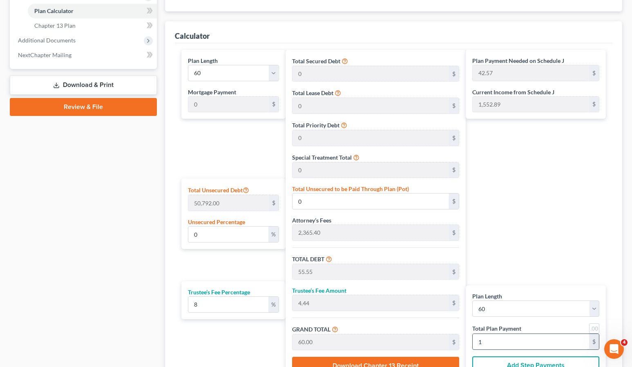
type input "900.00"
type input "15"
type input "55.55"
type input "4.44"
type input "60.00"
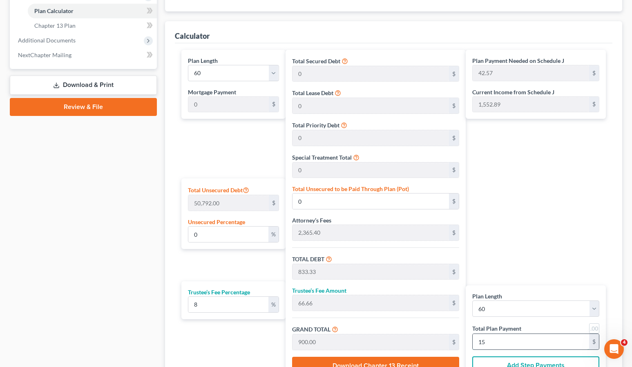
type input "1"
type input "777.77"
type input "62.22"
type input "840.00"
type input "14"
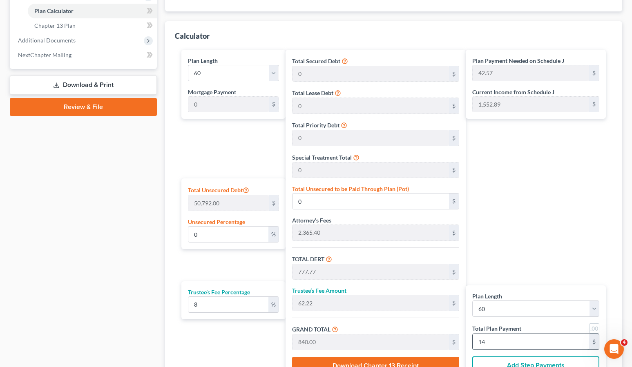
type input "11.20"
type input "5,690.15"
type input "8,055.55"
type input "644.44"
type input "8,700.00"
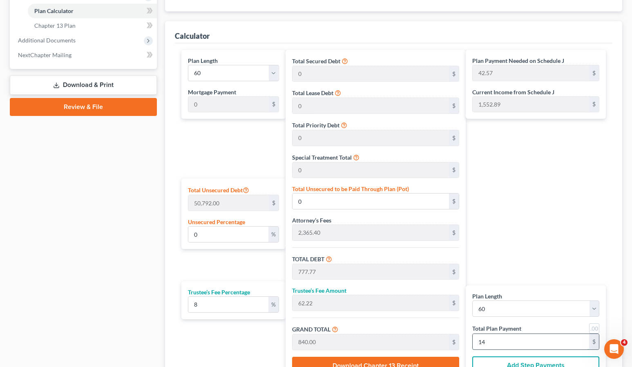
type input "145"
type input "153.94"
type input "78,190.15"
type input "80,555.55"
type input "6,444.44"
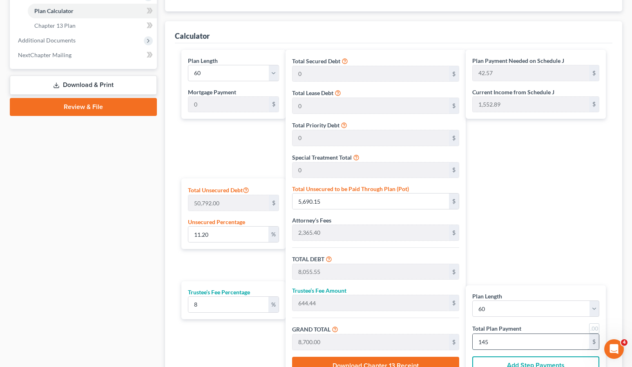
type input "87,000.00"
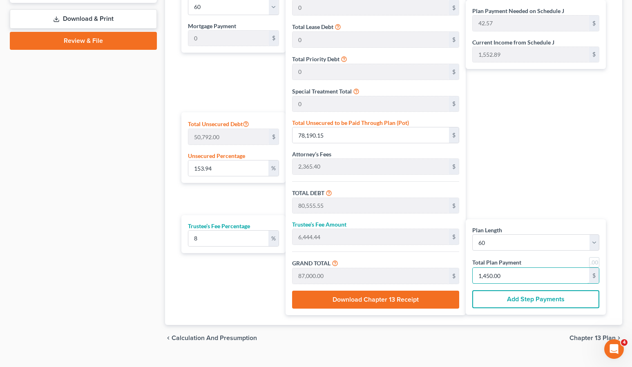
scroll to position [427, 0]
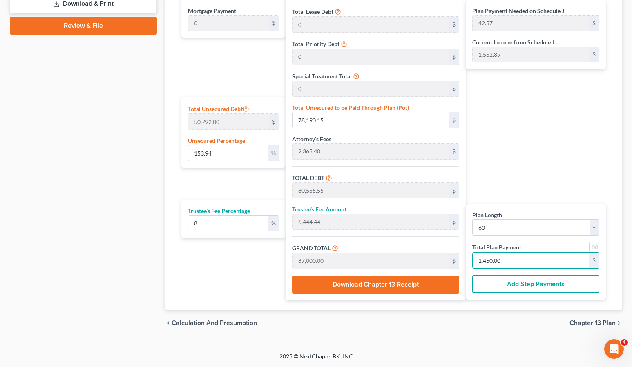
type input "1,450.00"
click at [522, 284] on button "Add Step Payments" at bounding box center [535, 284] width 127 height 18
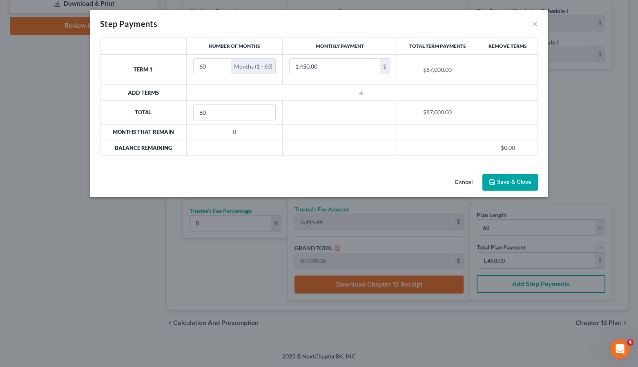
click at [528, 181] on button "Save & Close" at bounding box center [510, 182] width 56 height 17
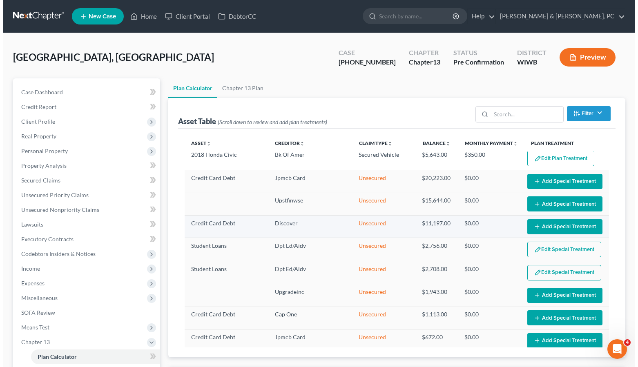
scroll to position [0, 0]
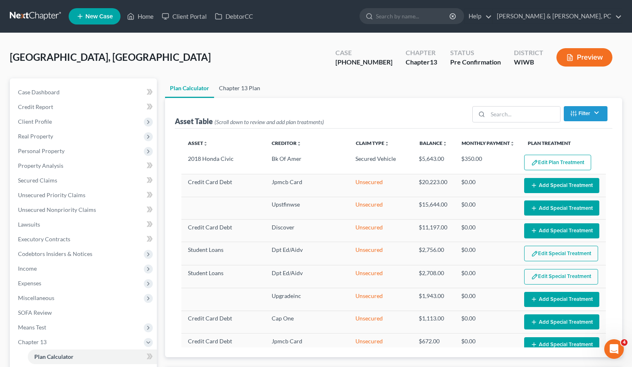
click at [235, 85] on link "Chapter 13 Plan" at bounding box center [239, 88] width 51 height 20
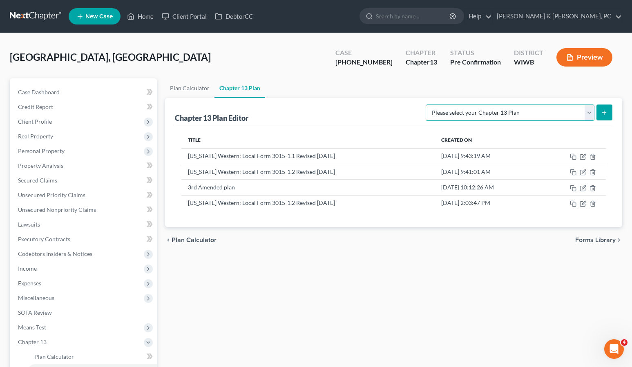
click at [484, 109] on select "Please select your Chapter 13 Plan National Form Plan - Official Form 113 [US_S…" at bounding box center [510, 113] width 169 height 16
select select "3"
click at [426, 105] on select "Please select your Chapter 13 Plan National Form Plan - Official Form 113 [US_S…" at bounding box center [510, 113] width 169 height 16
click at [601, 109] on icon "submit" at bounding box center [604, 112] width 7 height 7
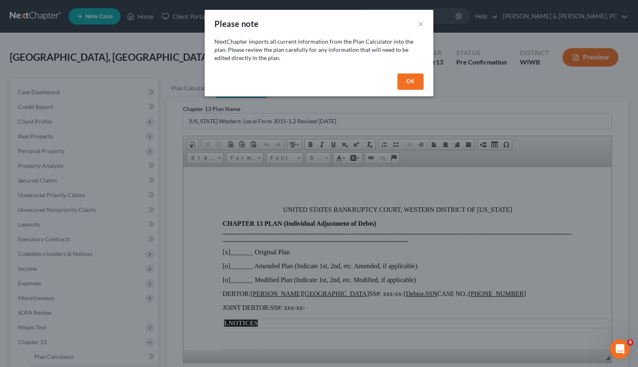
click at [404, 82] on button "OK" at bounding box center [410, 82] width 26 height 16
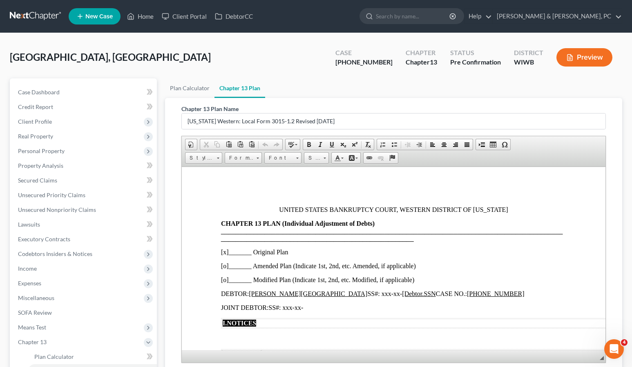
click at [226, 266] on p "[o]_______ Amended Plan (Indicate 1st, 2nd, etc. Amended, if applicable)" at bounding box center [393, 265] width 345 height 7
drag, startPoint x: 250, startPoint y: 265, endPoint x: 245, endPoint y: 267, distance: 4.9
click at [228, 267] on p "[x ]_______ Amended Plan (Indicate 1st, 2nd, etc. Amended, if applicable)" at bounding box center [393, 265] width 345 height 7
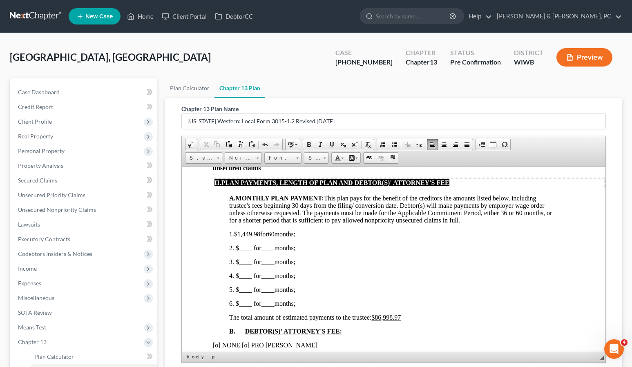
scroll to position [355, 14]
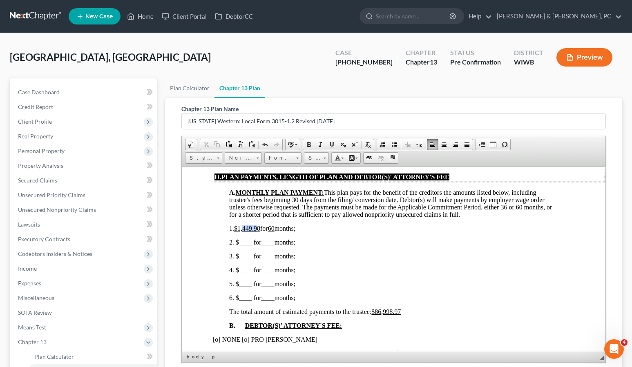
drag, startPoint x: 253, startPoint y: 225, endPoint x: 237, endPoint y: 227, distance: 16.5
click at [237, 227] on span "$1,449.98" at bounding box center [247, 228] width 26 height 7
drag, startPoint x: 398, startPoint y: 311, endPoint x: 372, endPoint y: 312, distance: 26.6
click at [372, 312] on p "The total amount of estimated payments to the trustee: $86,998.97" at bounding box center [393, 311] width 329 height 7
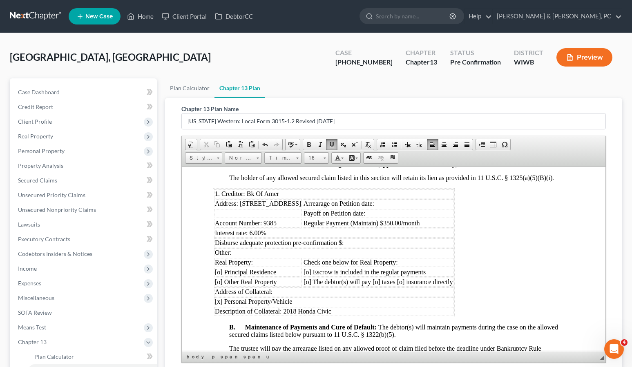
scroll to position [725, 14]
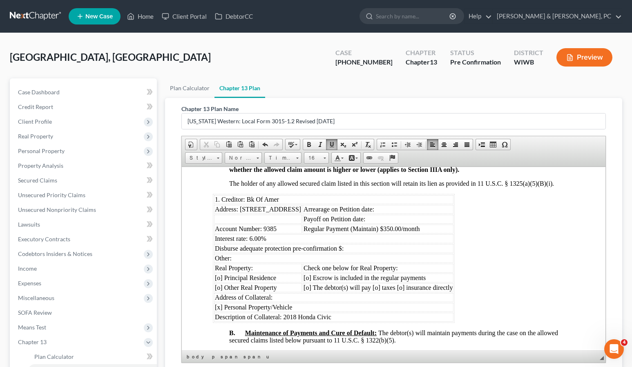
click at [453, 214] on td "Arrearage on Petition date:" at bounding box center [377, 209] width 151 height 9
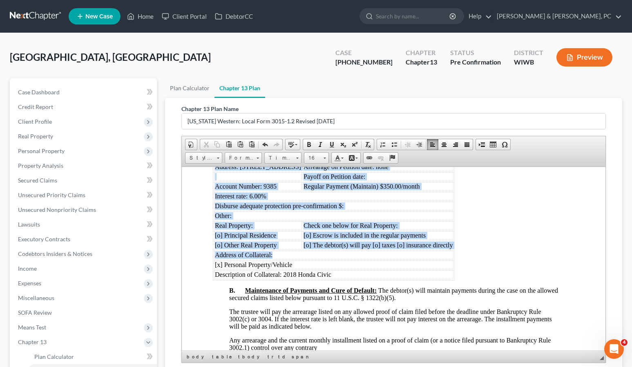
scroll to position [779, 9]
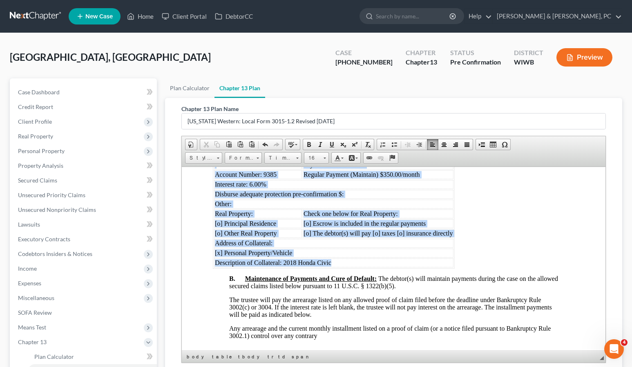
drag, startPoint x: 212, startPoint y: 223, endPoint x: 520, endPoint y: 277, distance: 313.1
click at [454, 268] on table "1. Creditor: Bk Of Amer Address: [STREET_ADDRESS] Arrearage on Petition date: n…" at bounding box center [333, 203] width 242 height 129
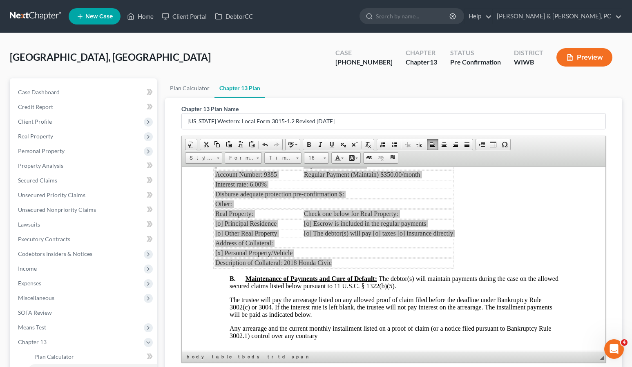
scroll to position [0, 0]
click at [436, 233] on span "Context Menu Options" at bounding box center [433, 232] width 7 height 7
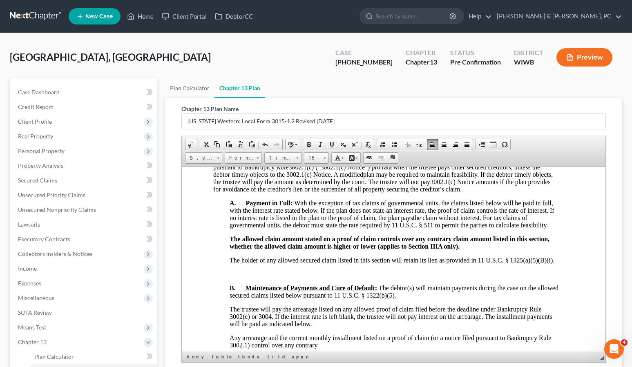
scroll to position [126, 0]
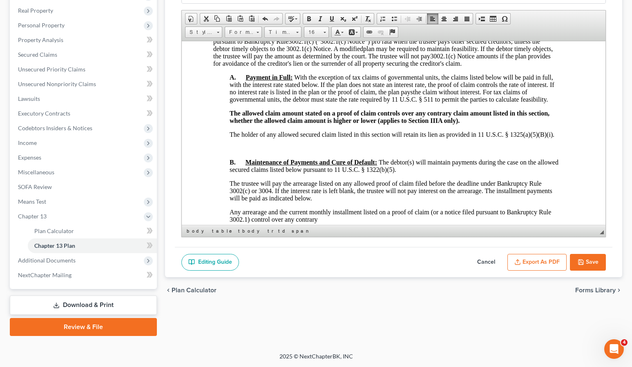
click at [239, 159] on body "UNITED STATES BANKRUPTCY COURT, WESTERN DISTRICT OF [US_STATE] CHAPTER 13 PLAN …" at bounding box center [385, 320] width 345 height 1777
click at [243, 162] on body "UNITED STATES BANKRUPTCY COURT, WESTERN DISTRICT OF [US_STATE] CHAPTER 13 PLAN …" at bounding box center [384, 320] width 345 height 1777
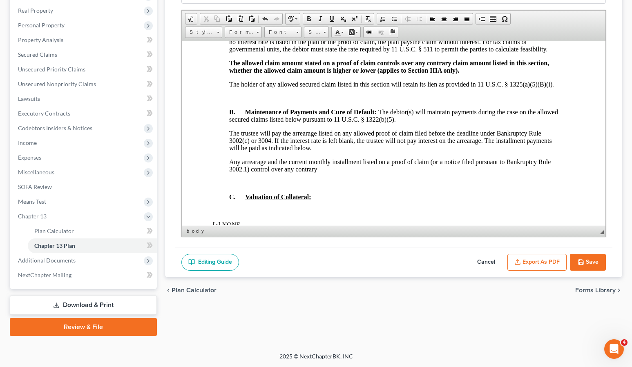
scroll to position [699, 8]
click at [241, 186] on p at bounding box center [393, 181] width 329 height 7
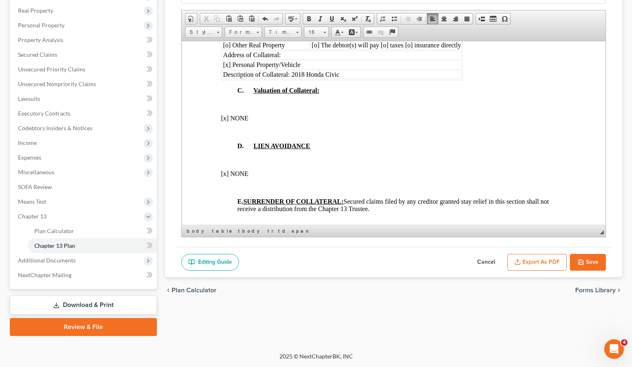
scroll to position [920, 0]
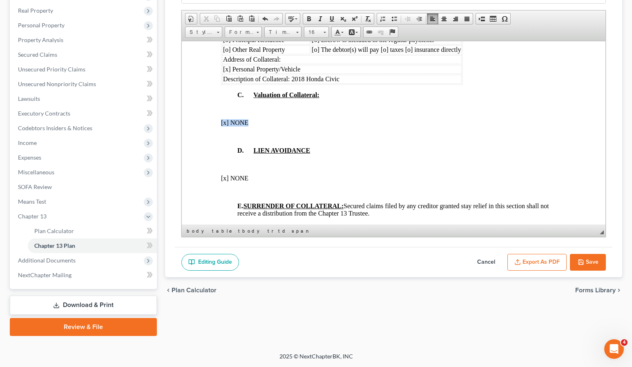
drag, startPoint x: 257, startPoint y: 134, endPoint x: 211, endPoint y: 135, distance: 46.6
click at [211, 135] on html "UNITED STATES BANKRUPTCY COURT, WESTERN DISTRICT OF [US_STATE] CHAPTER 13 PLAN …" at bounding box center [393, 107] width 424 height 1977
click at [245, 150] on span "Copy" at bounding box center [263, 150] width 43 height 10
copy p "[x] NONE"
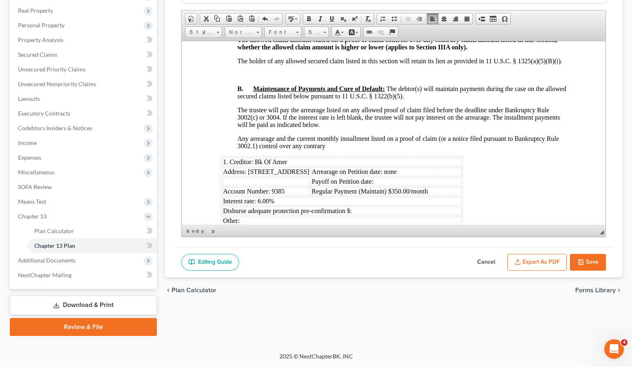
scroll to position [677, 0]
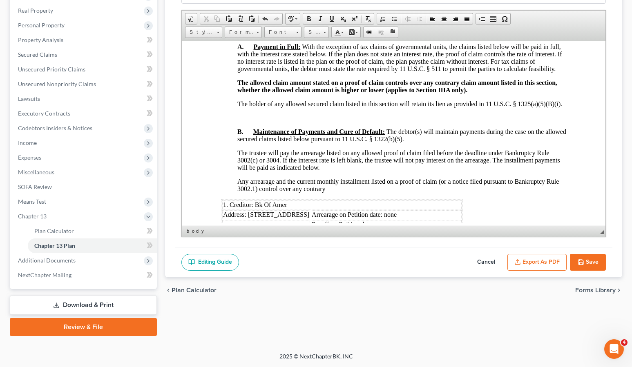
click at [214, 131] on html "UNITED STATES BANKRUPTCY COURT, WESTERN DISTRICT OF [US_STATE] CHAPTER 13 PLAN …" at bounding box center [393, 350] width 424 height 1977
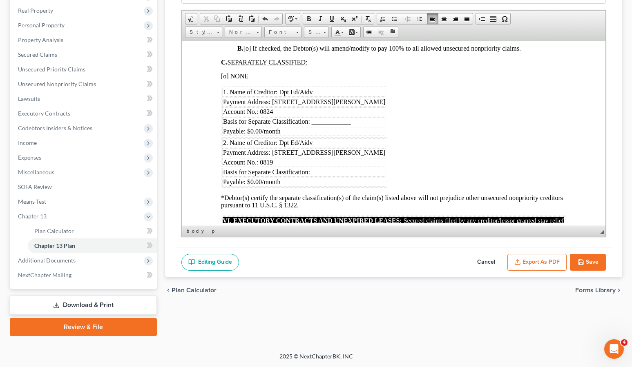
scroll to position [1438, 0]
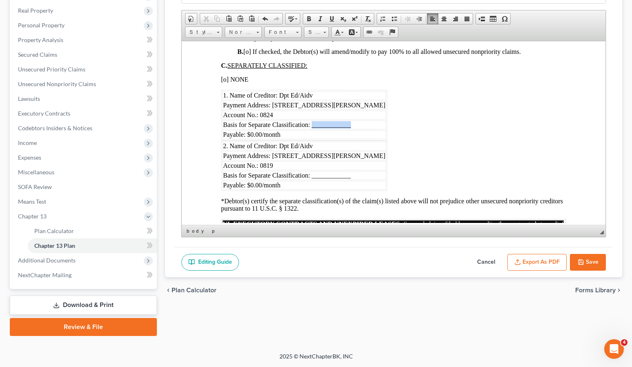
drag, startPoint x: 351, startPoint y: 139, endPoint x: 311, endPoint y: 142, distance: 39.7
click at [311, 129] on td "Basis for Separate Classification: ____________" at bounding box center [304, 124] width 164 height 9
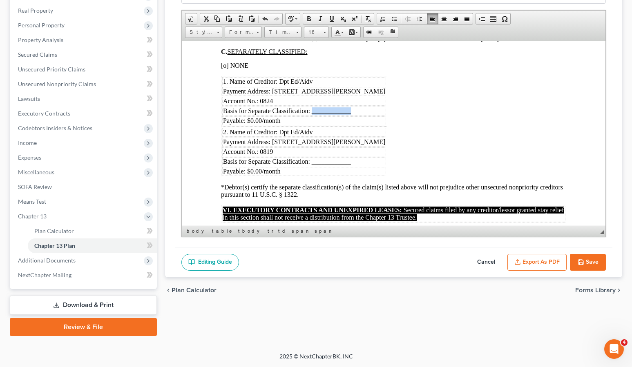
scroll to position [1424, 0]
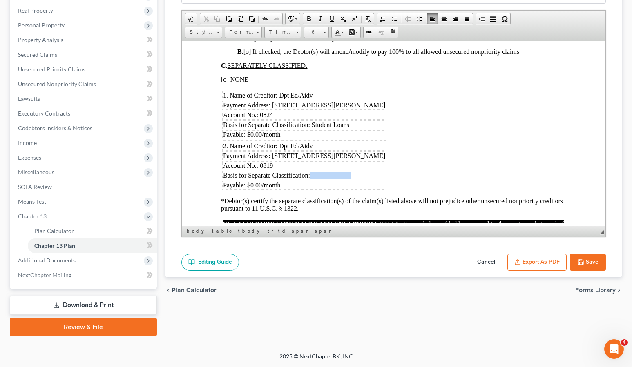
drag, startPoint x: 357, startPoint y: 191, endPoint x: 310, endPoint y: 193, distance: 46.6
click at [310, 180] on td "Basis for Separate Classification: ____________" at bounding box center [304, 175] width 164 height 9
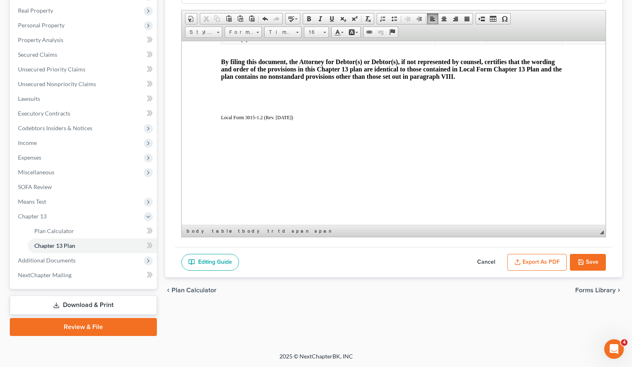
scroll to position [1828, 0]
click at [596, 257] on button "Save" at bounding box center [588, 262] width 36 height 17
select select "3"
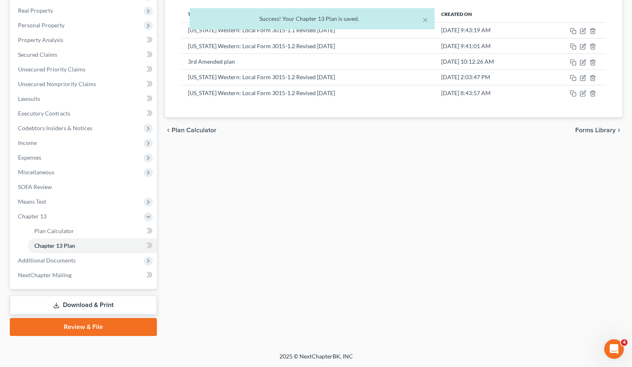
scroll to position [125, 0]
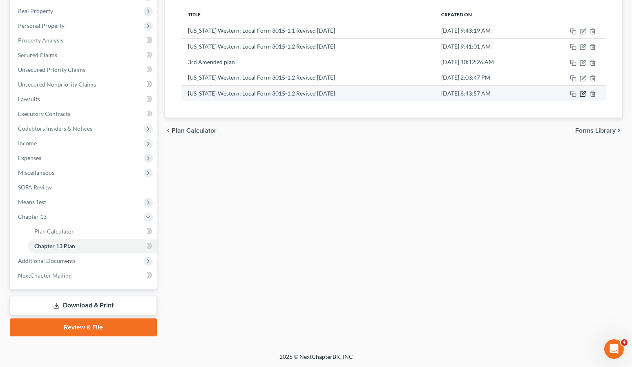
click at [581, 94] on icon "button" at bounding box center [583, 94] width 7 height 7
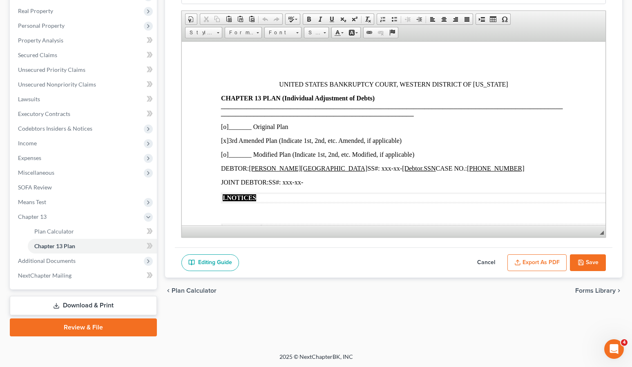
scroll to position [0, 0]
drag, startPoint x: 368, startPoint y: 167, endPoint x: 381, endPoint y: 169, distance: 12.4
click at [334, 169] on p "DEBTOR: [PERSON_NAME] SS#: xxx-xx- [Debtor.SSN CASE NO.: [PHONE_NUMBER]" at bounding box center [393, 168] width 345 height 7
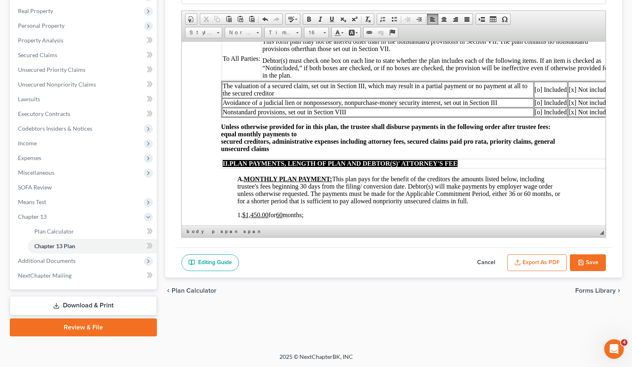
scroll to position [244, 0]
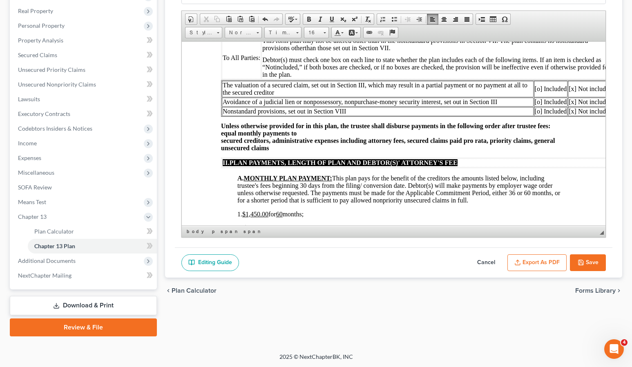
click at [538, 111] on td "[o] Included" at bounding box center [550, 111] width 34 height 9
drag, startPoint x: 572, startPoint y: 111, endPoint x: 590, endPoint y: 109, distance: 17.7
click at [573, 111] on td "[x] Not included" at bounding box center [589, 111] width 45 height 9
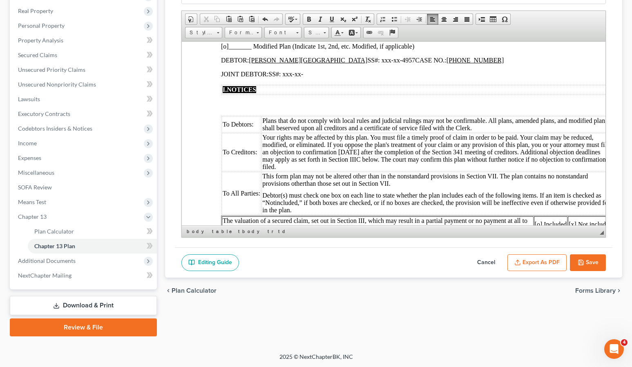
scroll to position [0, 0]
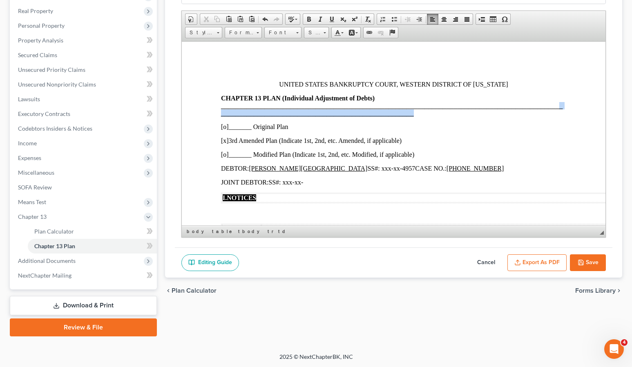
drag, startPoint x: 421, startPoint y: 114, endPoint x: 218, endPoint y: 112, distance: 203.0
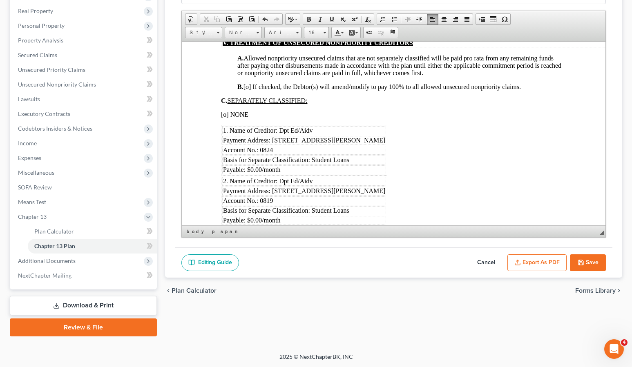
scroll to position [1398, 0]
drag, startPoint x: 225, startPoint y: 127, endPoint x: 242, endPoint y: 128, distance: 17.6
click at [225, 117] on span "[o] NONE" at bounding box center [234, 113] width 27 height 7
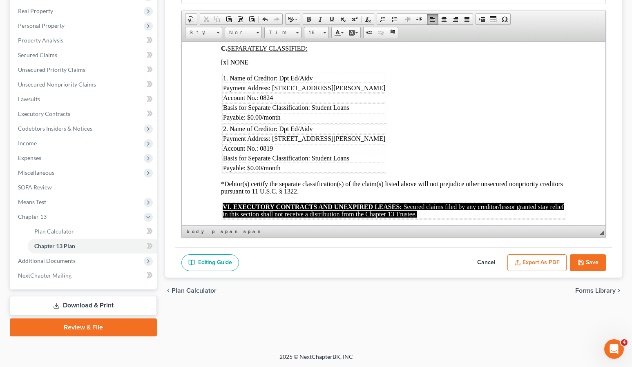
scroll to position [1453, 0]
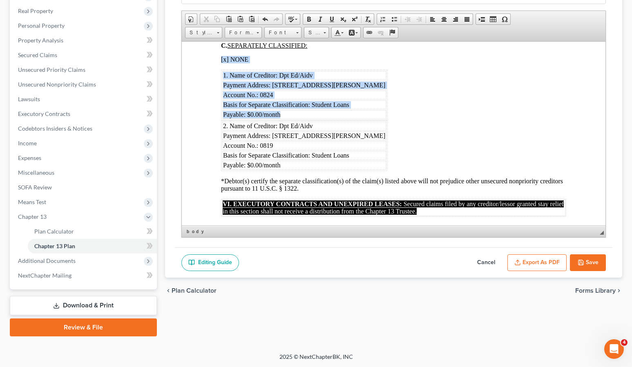
drag, startPoint x: 208, startPoint y: 86, endPoint x: 403, endPoint y: 178, distance: 216.5
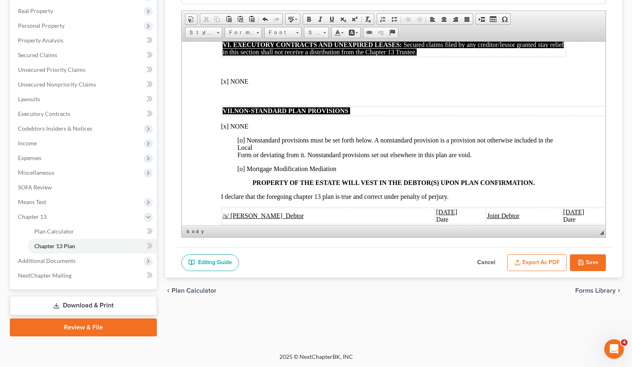
scroll to position [1520, 0]
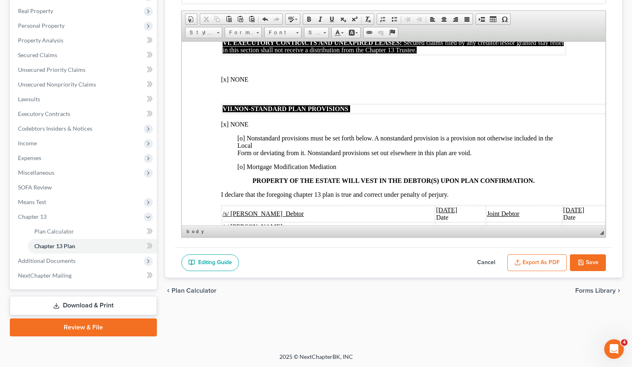
click at [225, 127] on span "[x] NONE" at bounding box center [234, 123] width 27 height 7
click at [242, 152] on span "[o] Nonstandard provisions must be set forth below. A nonstandard provision is …" at bounding box center [395, 145] width 316 height 22
click at [491, 156] on p "[X ] Nonstandard provisions must be set forth below. A nonstandard provision is…" at bounding box center [401, 145] width 329 height 22
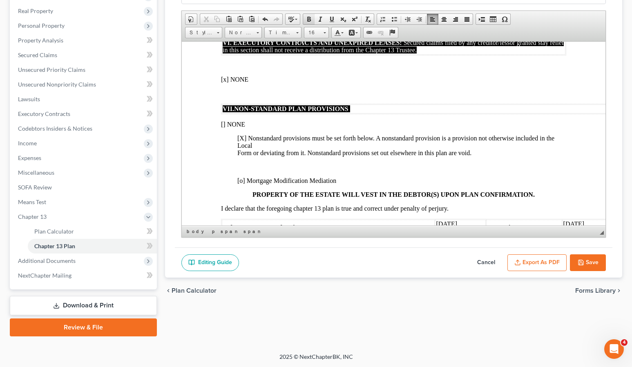
click at [309, 15] on link "Bold" at bounding box center [308, 19] width 11 height 11
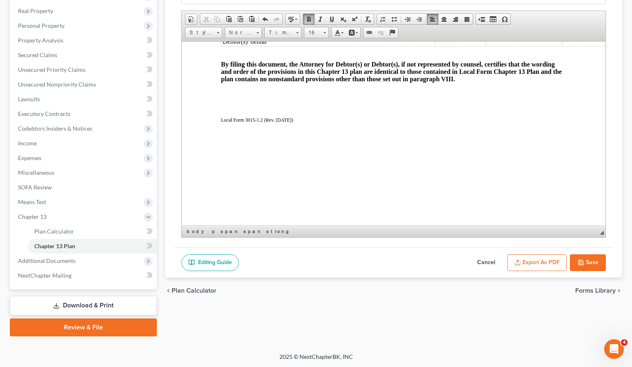
scroll to position [126, 0]
click at [588, 263] on button "Save" at bounding box center [588, 262] width 36 height 17
select select "3"
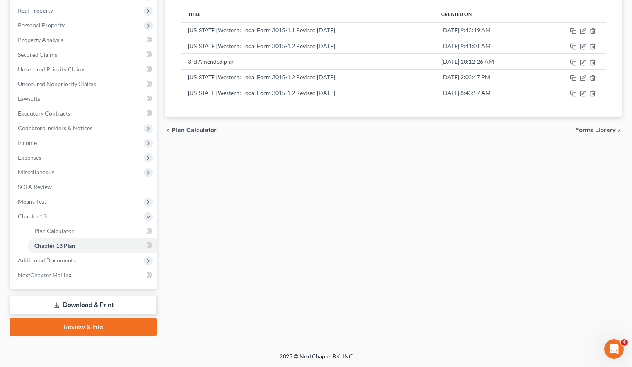
drag, startPoint x: 334, startPoint y: 245, endPoint x: 330, endPoint y: 248, distance: 5.0
click at [334, 245] on div "Plan Calculator Chapter 13 Plan Chapter 13 Plan Editor Please select your Chapt…" at bounding box center [393, 144] width 465 height 383
click at [41, 202] on span "Means Test" at bounding box center [32, 201] width 28 height 7
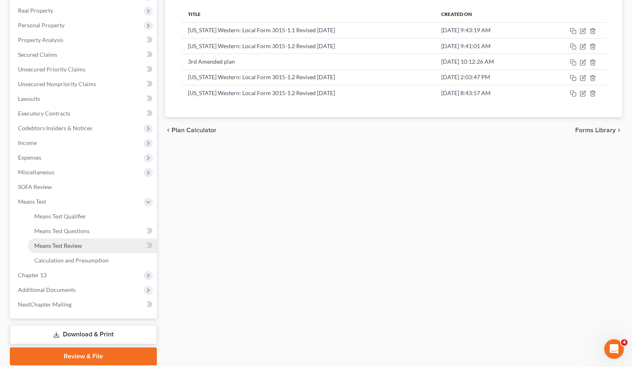
click at [67, 245] on span "Means Test Review" at bounding box center [58, 245] width 48 height 7
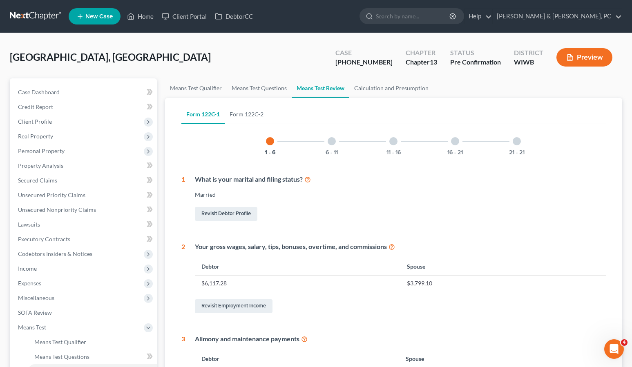
click at [579, 58] on button "Preview" at bounding box center [584, 57] width 56 height 18
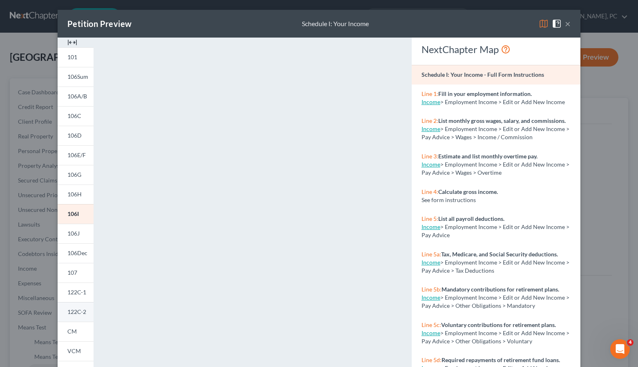
click at [74, 312] on span "122C-2" at bounding box center [76, 311] width 19 height 7
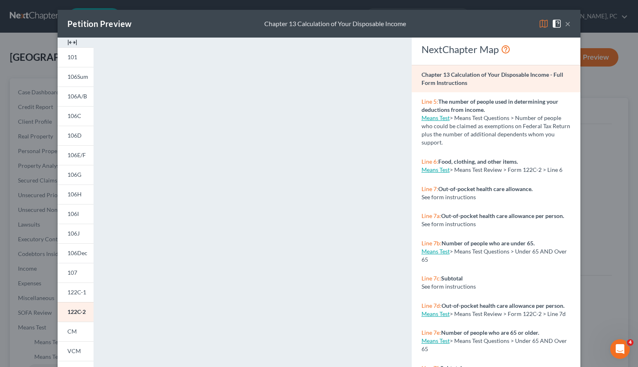
click at [565, 20] on button "×" at bounding box center [568, 24] width 6 height 10
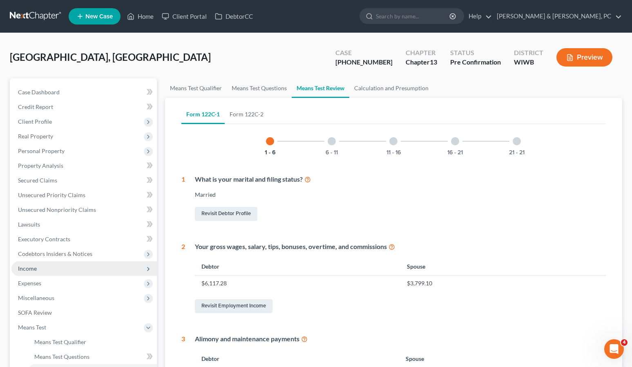
click at [26, 269] on span "Income" at bounding box center [27, 268] width 19 height 7
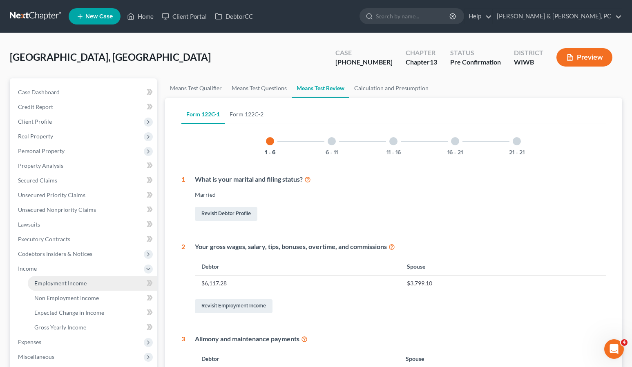
drag, startPoint x: 59, startPoint y: 284, endPoint x: 89, endPoint y: 285, distance: 29.8
click at [59, 284] on span "Employment Income" at bounding box center [60, 283] width 52 height 7
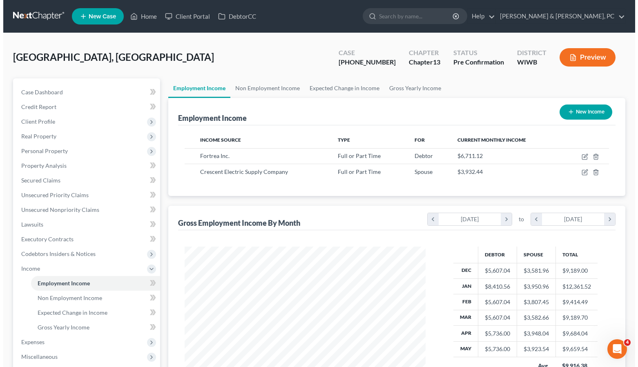
scroll to position [147, 257]
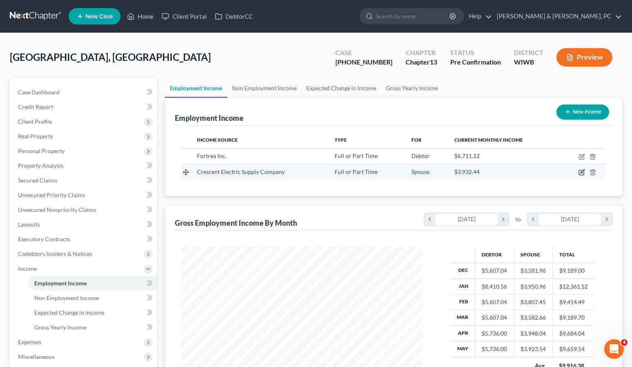
click at [583, 171] on icon "button" at bounding box center [581, 172] width 7 height 7
select select "0"
select select "14"
select select "1"
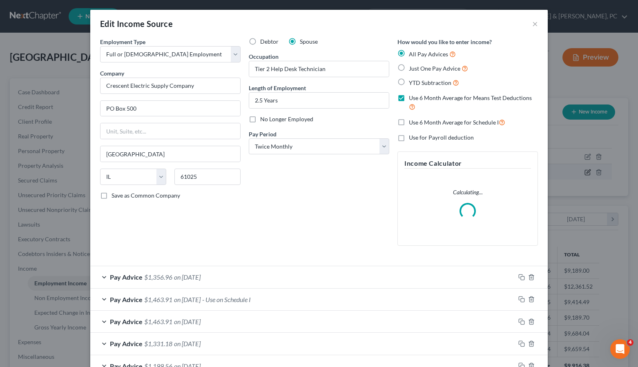
scroll to position [147, 260]
click at [201, 298] on span "on [DATE]" at bounding box center [187, 300] width 27 height 8
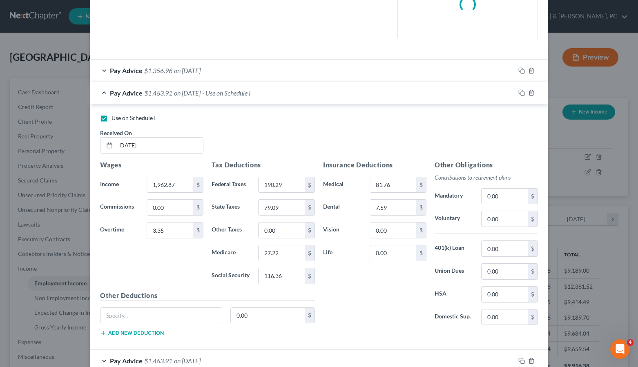
scroll to position [210, 0]
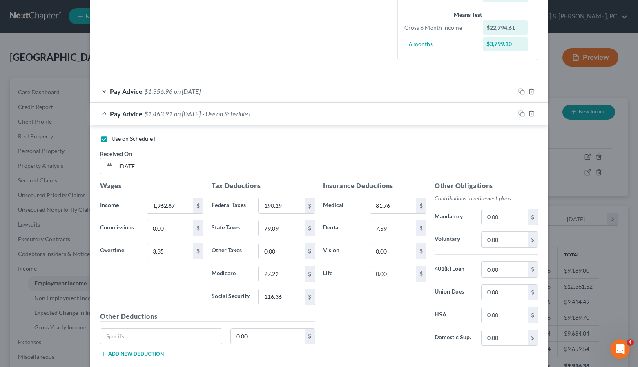
click at [181, 93] on span "on [DATE]" at bounding box center [187, 91] width 27 height 8
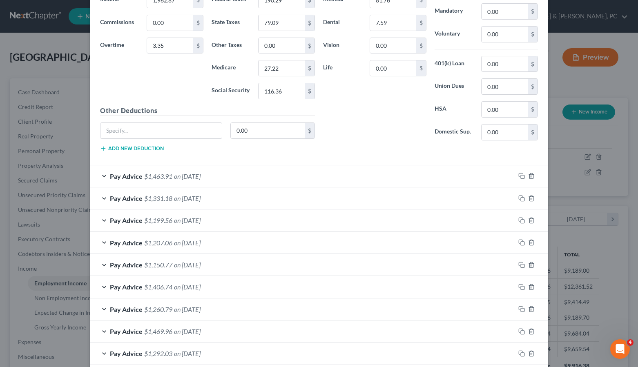
scroll to position [662, 0]
click at [168, 171] on div "Pay Advice $1,463.91 on [DATE]" at bounding box center [302, 176] width 425 height 22
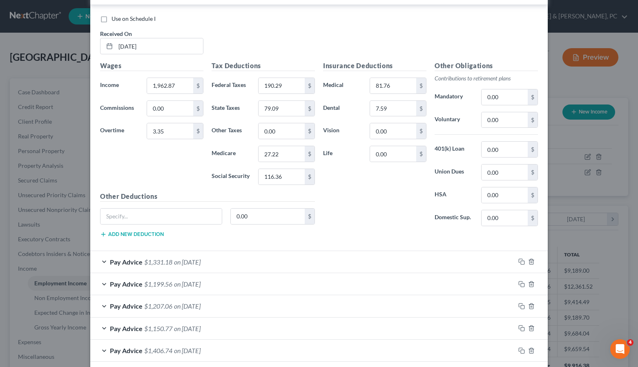
scroll to position [845, 0]
click at [175, 259] on span "on [DATE]" at bounding box center [187, 261] width 27 height 8
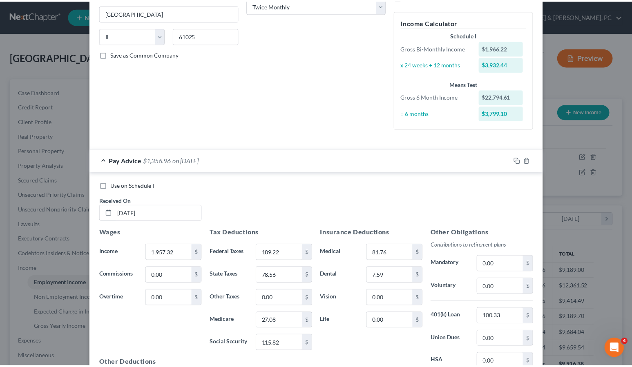
scroll to position [0, 0]
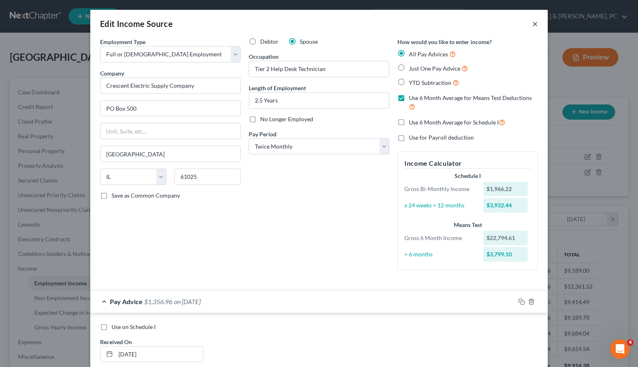
click at [533, 21] on button "×" at bounding box center [535, 24] width 6 height 10
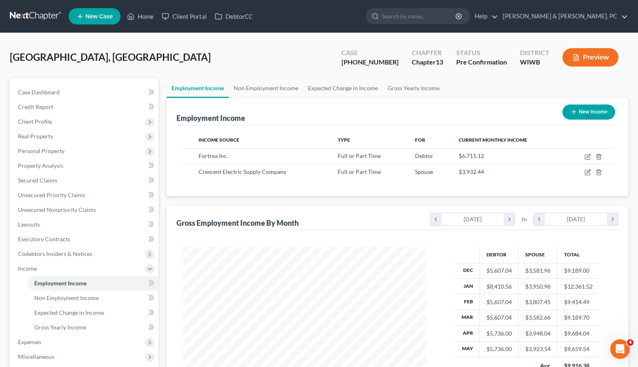
scroll to position [408245, 408134]
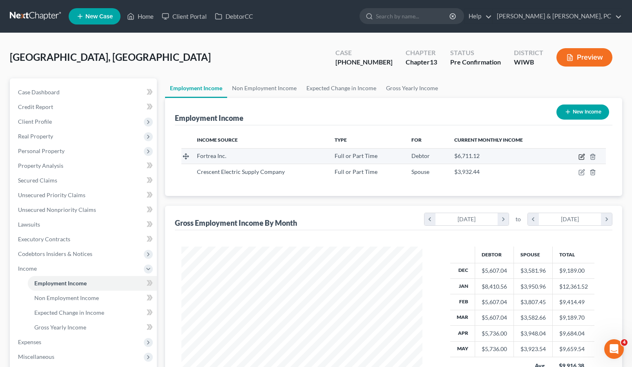
click at [581, 156] on icon "button" at bounding box center [581, 157] width 7 height 7
select select "0"
select select "52"
select select "2"
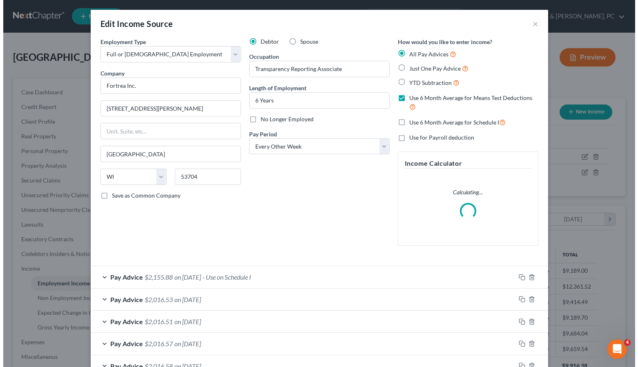
scroll to position [147, 260]
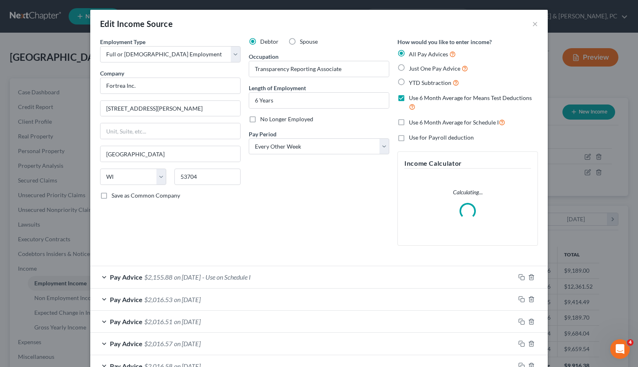
click at [201, 279] on span "on [DATE]" at bounding box center [187, 277] width 27 height 8
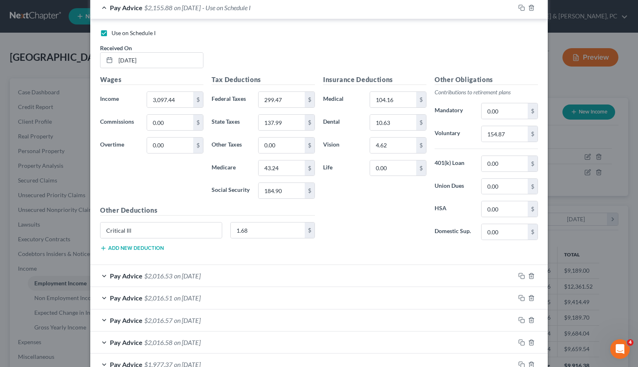
scroll to position [319, 0]
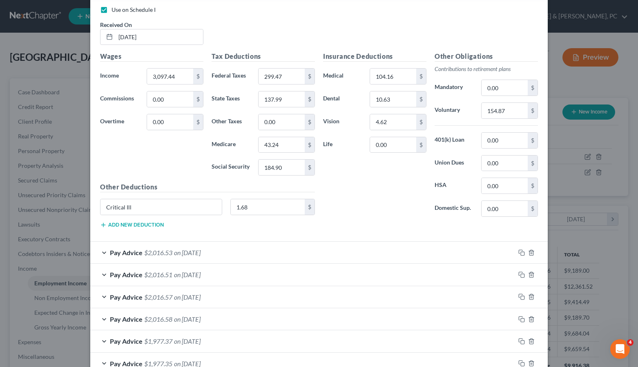
click at [196, 252] on span "on [DATE]" at bounding box center [187, 253] width 27 height 8
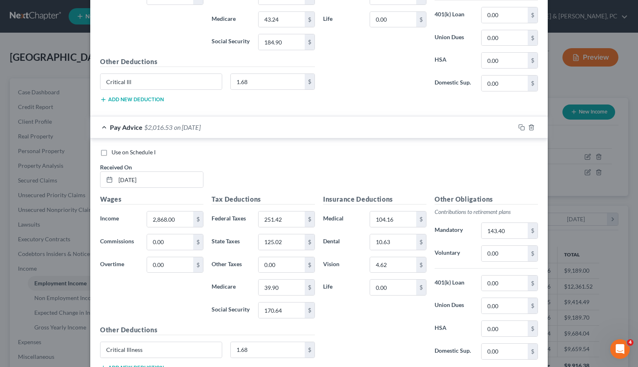
scroll to position [446, 0]
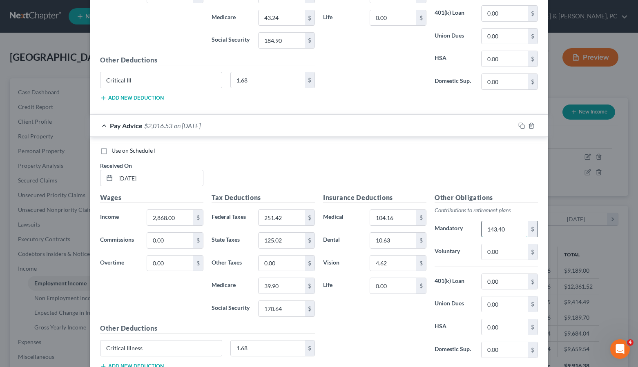
click at [518, 226] on input "143.40" at bounding box center [504, 229] width 46 height 16
type input "143.40"
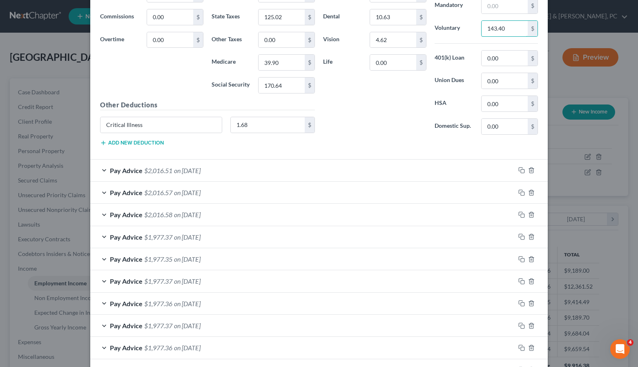
scroll to position [683, 0]
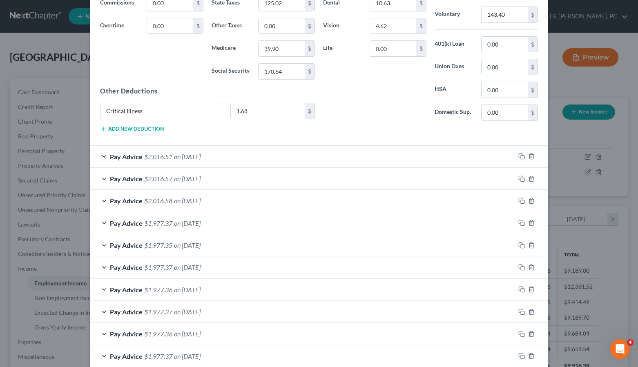
drag, startPoint x: 189, startPoint y: 158, endPoint x: 308, endPoint y: 196, distance: 124.5
click at [189, 158] on span "on [DATE]" at bounding box center [187, 157] width 27 height 8
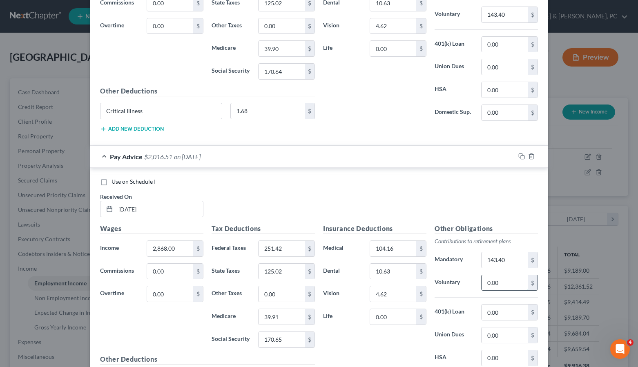
click at [495, 284] on input "0.00" at bounding box center [504, 283] width 46 height 16
type input "143.40"
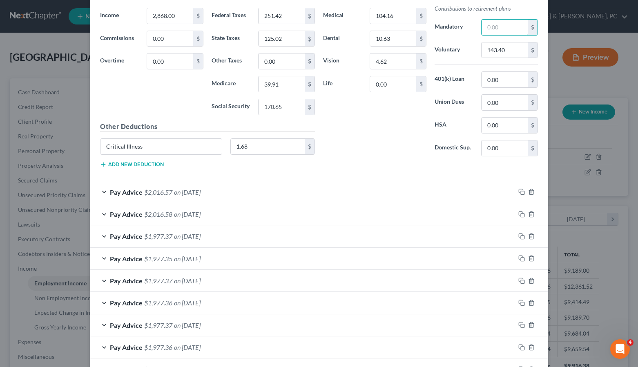
scroll to position [917, 0]
click at [201, 191] on span "on [DATE]" at bounding box center [187, 191] width 27 height 8
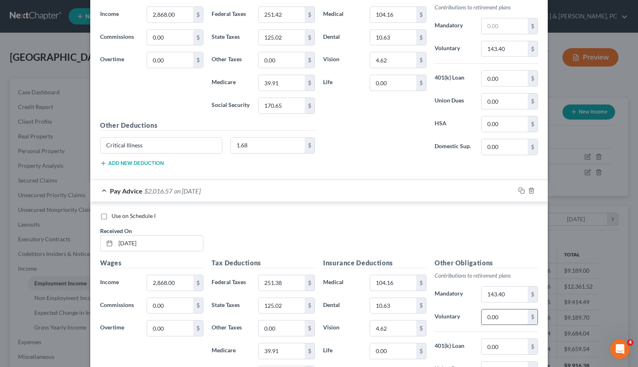
click at [492, 316] on input "0.00" at bounding box center [504, 318] width 46 height 16
type input "143.40"
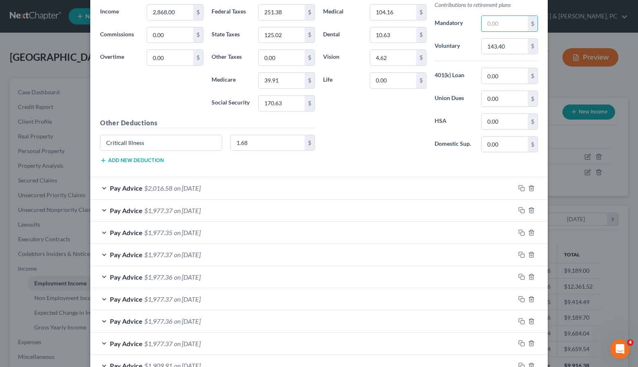
scroll to position [1189, 0]
click at [201, 186] on span "on [DATE]" at bounding box center [187, 187] width 27 height 8
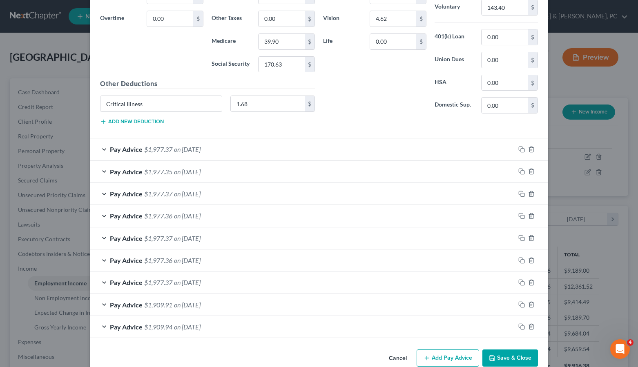
scroll to position [1498, 0]
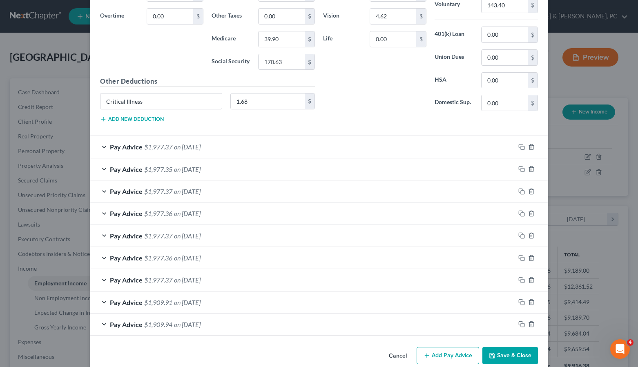
click at [152, 149] on span "$1,977.37" at bounding box center [158, 147] width 28 height 8
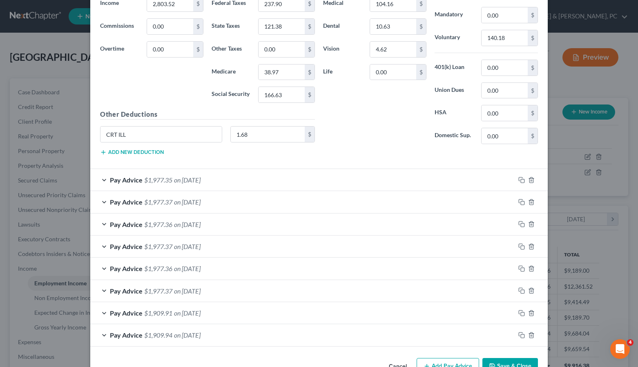
scroll to position [1757, 0]
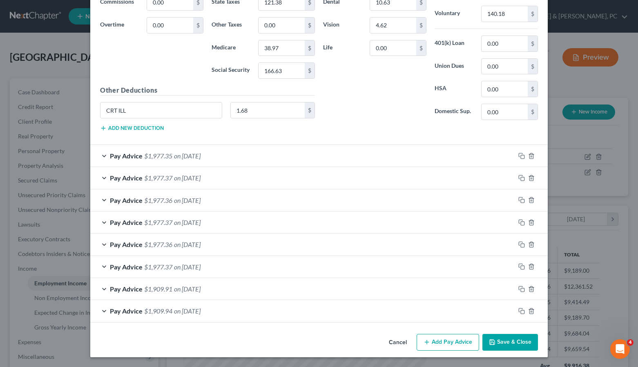
click at [169, 159] on span "$1,977.35" at bounding box center [158, 156] width 28 height 8
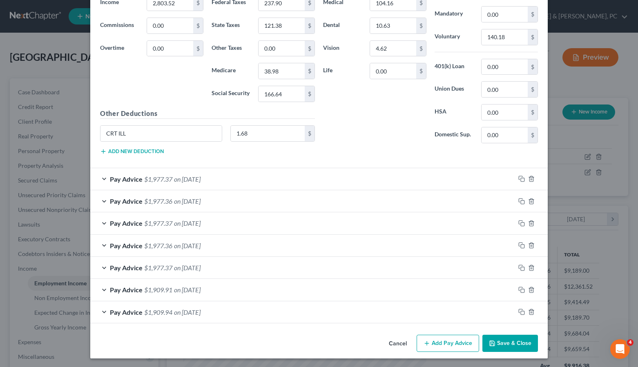
scroll to position [2003, 0]
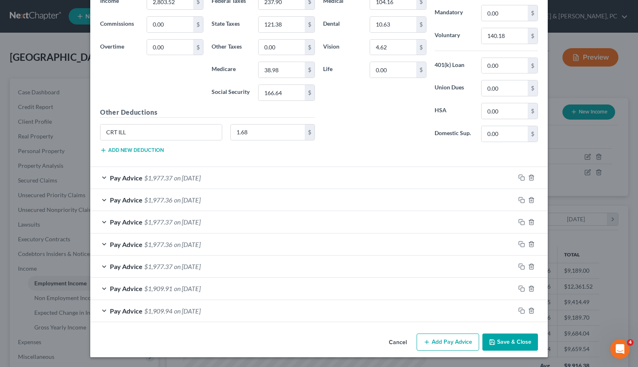
click at [181, 177] on span "on [DATE]" at bounding box center [187, 178] width 27 height 8
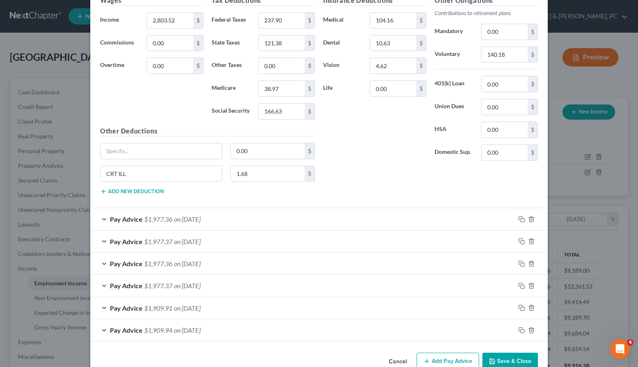
scroll to position [2272, 0]
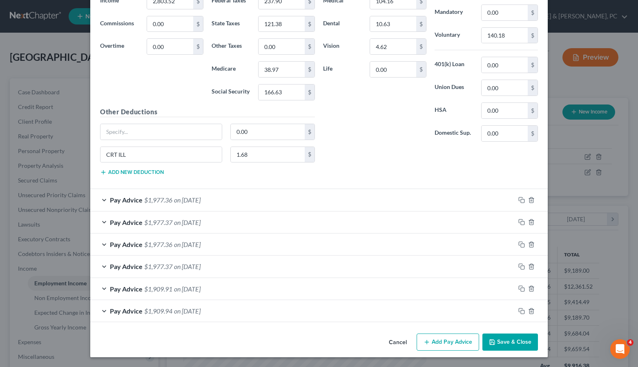
click at [194, 198] on span "on [DATE]" at bounding box center [187, 200] width 27 height 8
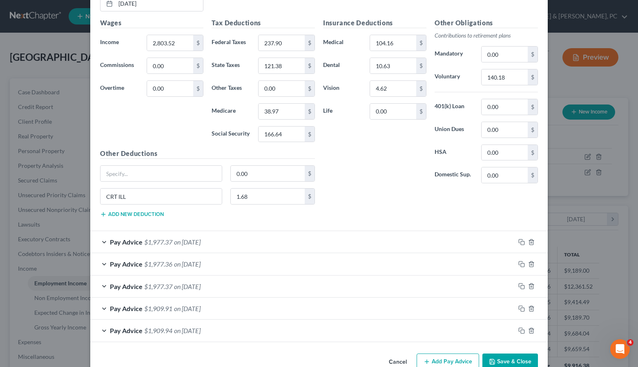
scroll to position [2541, 0]
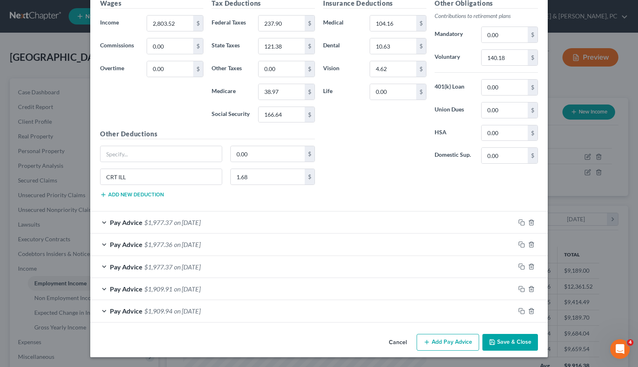
click at [145, 218] on span "$1,977.37" at bounding box center [158, 222] width 28 height 8
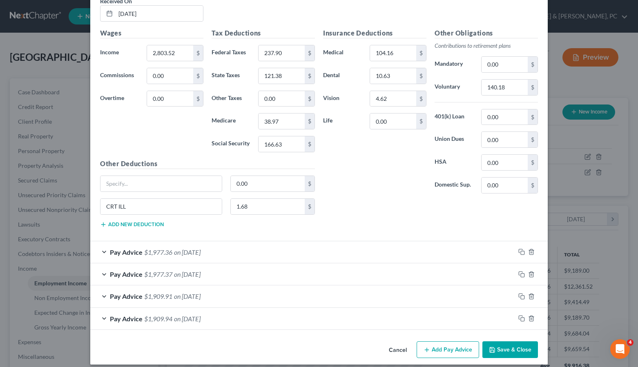
scroll to position [2809, 0]
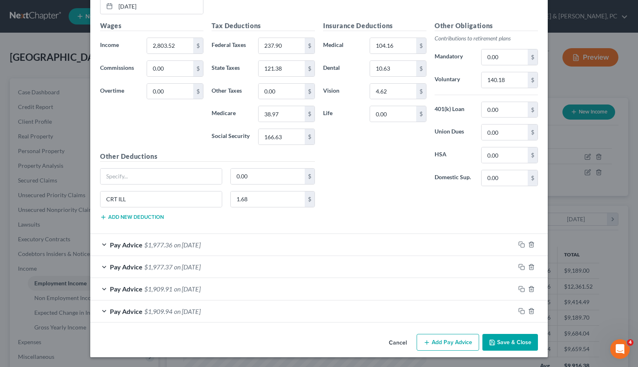
click at [174, 243] on span "on [DATE]" at bounding box center [187, 245] width 27 height 8
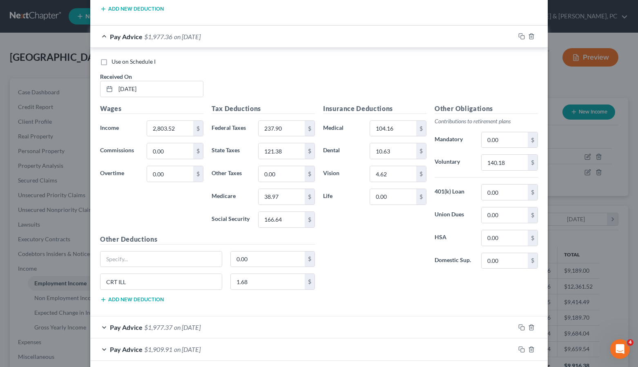
scroll to position [3022, 0]
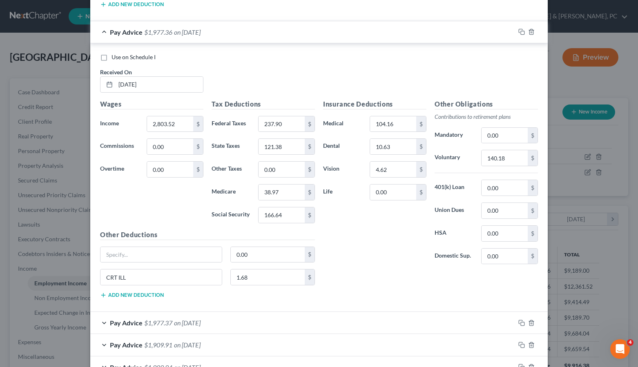
click at [180, 324] on span "on [DATE]" at bounding box center [187, 323] width 27 height 8
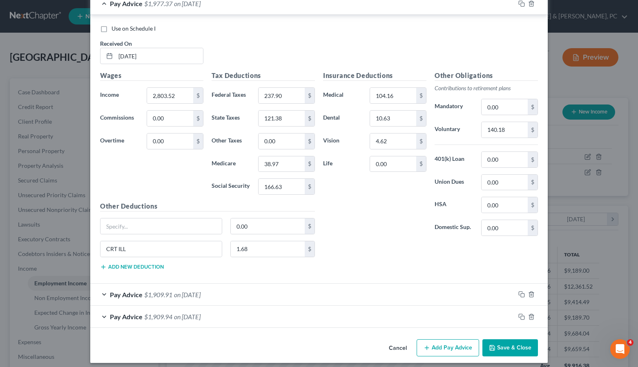
scroll to position [3347, 0]
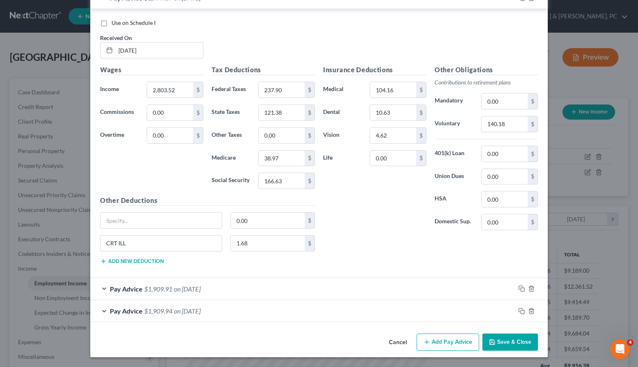
click at [167, 291] on span "$1,909.91" at bounding box center [158, 289] width 28 height 8
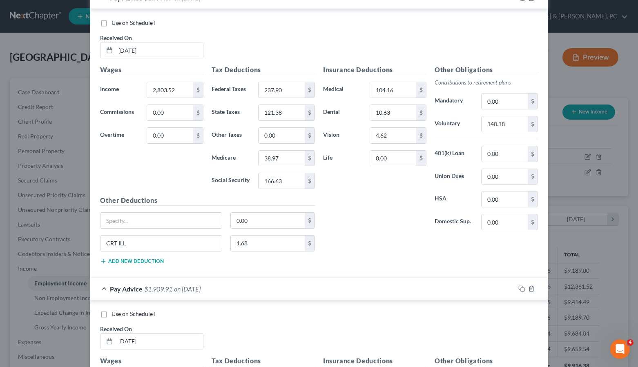
scroll to position [3593, 0]
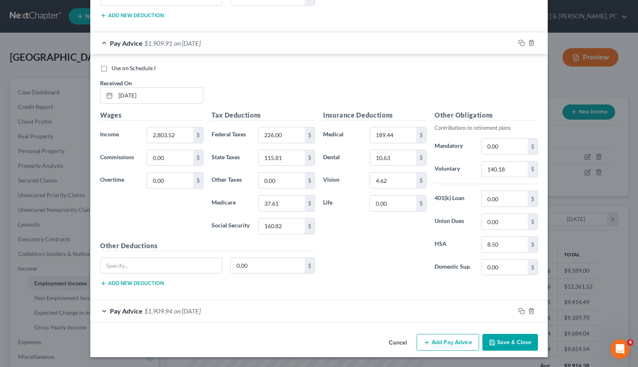
click at [188, 312] on span "on [DATE]" at bounding box center [187, 311] width 27 height 8
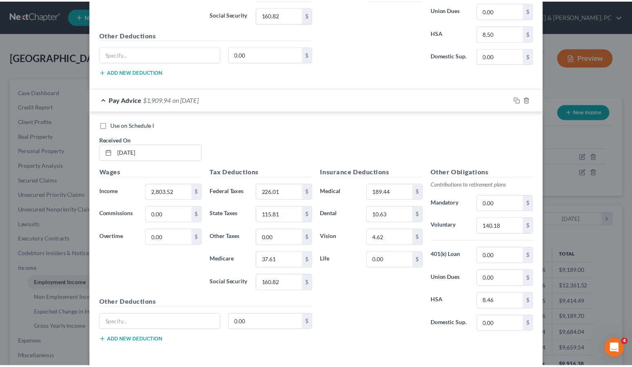
scroll to position [3839, 0]
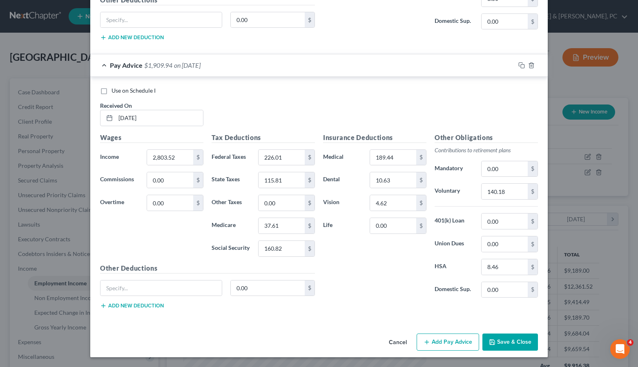
click at [517, 343] on button "Save & Close" at bounding box center [510, 342] width 56 height 17
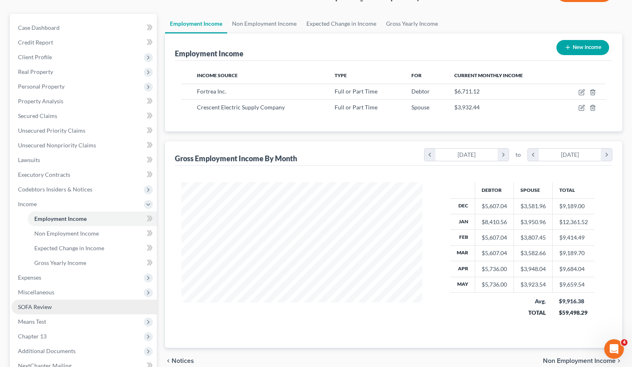
scroll to position [65, 0]
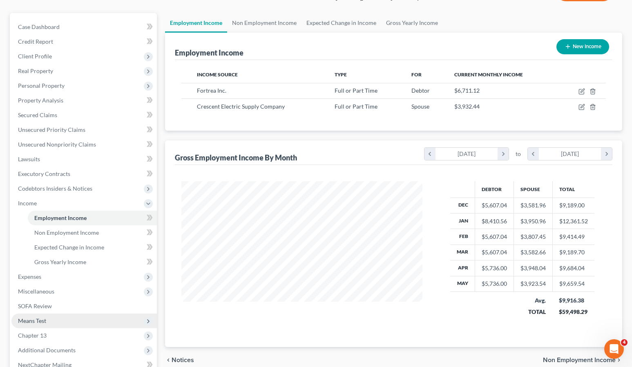
click at [47, 321] on span "Means Test" at bounding box center [83, 321] width 145 height 15
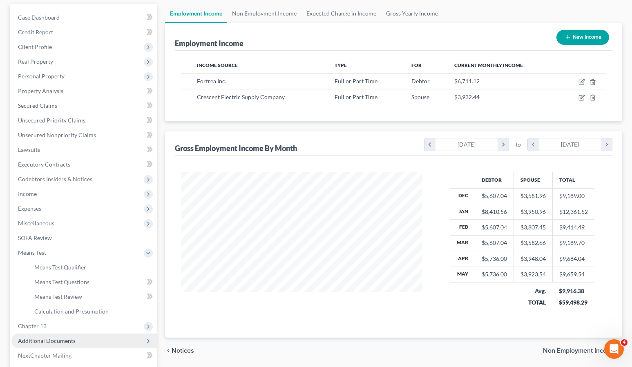
click at [36, 337] on span "Additional Documents" at bounding box center [83, 341] width 145 height 15
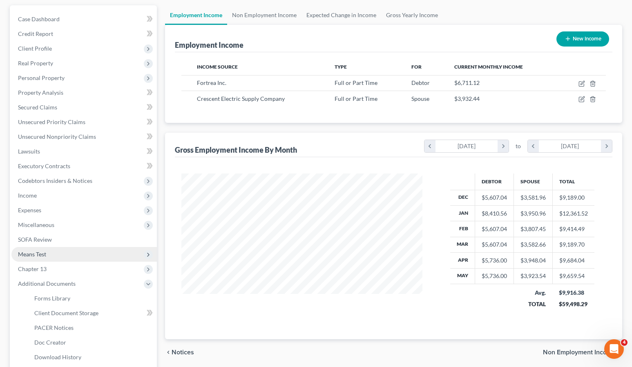
click at [26, 254] on span "Means Test" at bounding box center [32, 254] width 28 height 7
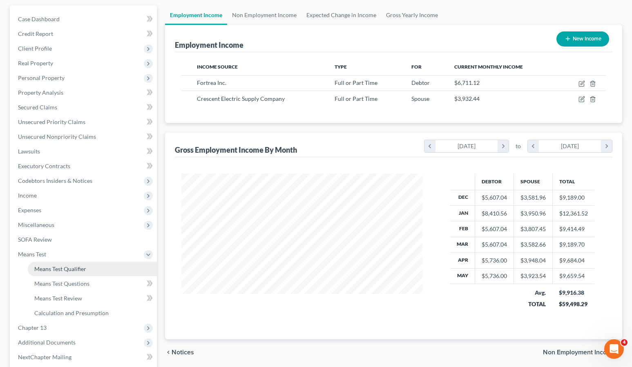
click at [60, 267] on span "Means Test Qualifier" at bounding box center [60, 268] width 52 height 7
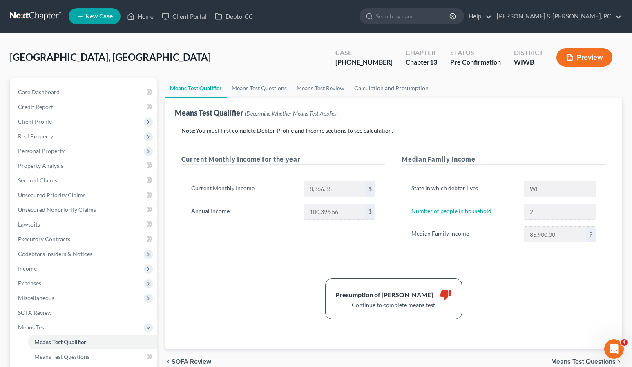
click at [587, 53] on button "Preview" at bounding box center [584, 57] width 56 height 18
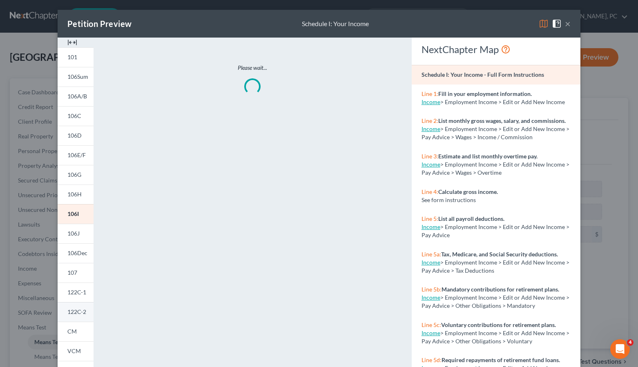
click at [74, 311] on span "122C-2" at bounding box center [76, 311] width 19 height 7
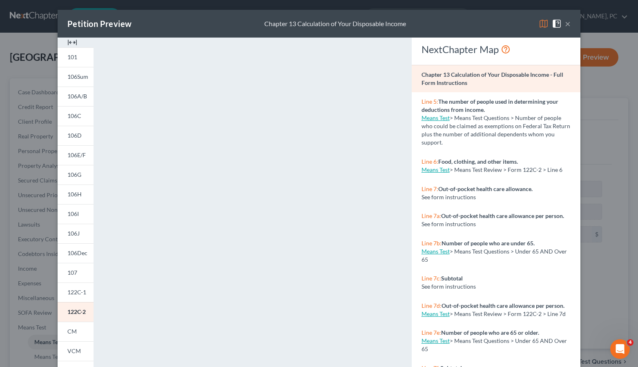
click at [565, 23] on button "×" at bounding box center [568, 24] width 6 height 10
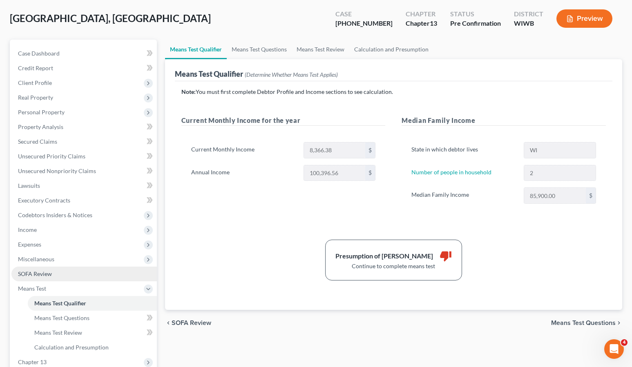
scroll to position [43, 0]
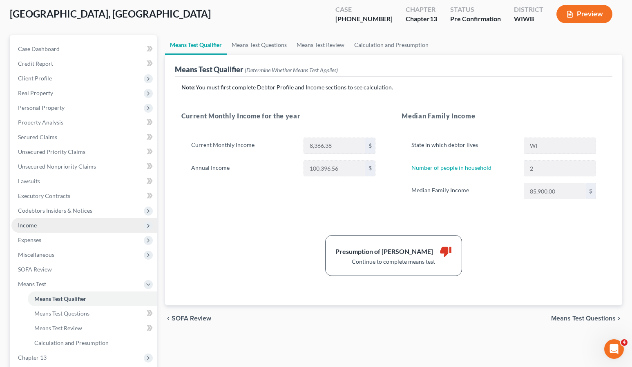
click at [28, 224] on span "Income" at bounding box center [27, 225] width 19 height 7
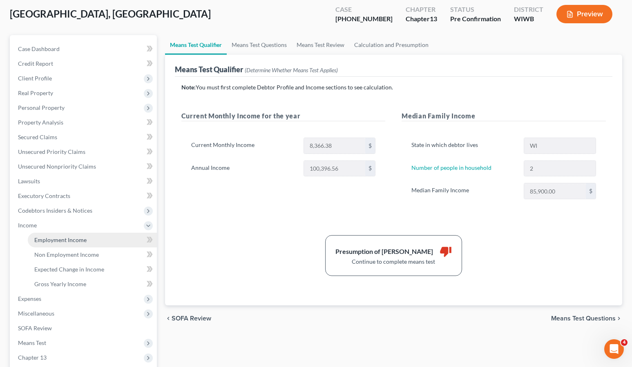
click at [41, 240] on span "Employment Income" at bounding box center [60, 239] width 52 height 7
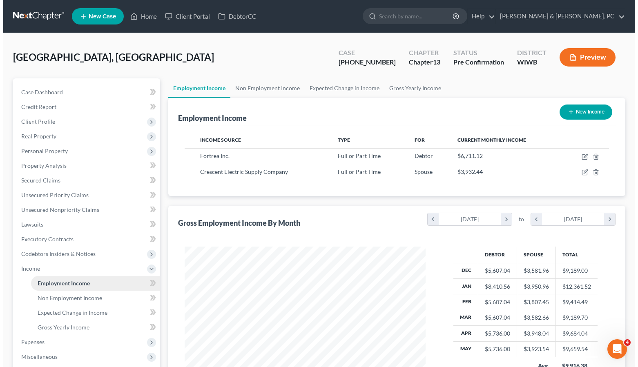
scroll to position [147, 257]
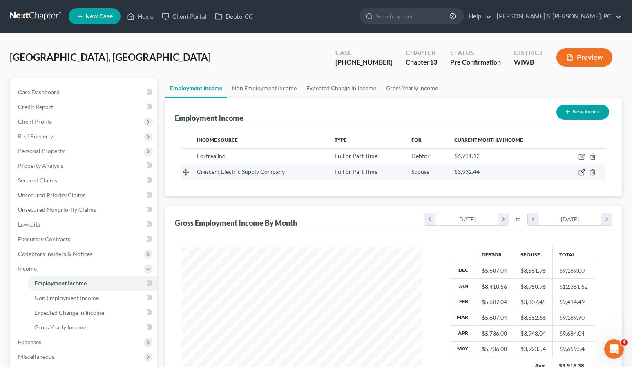
click at [580, 171] on icon "button" at bounding box center [581, 172] width 7 height 7
select select "0"
select select "14"
select select "1"
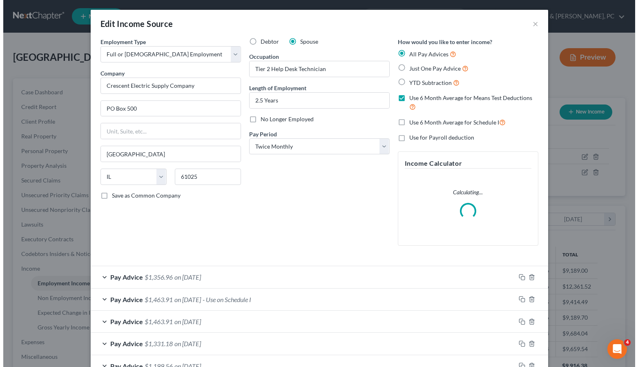
scroll to position [147, 260]
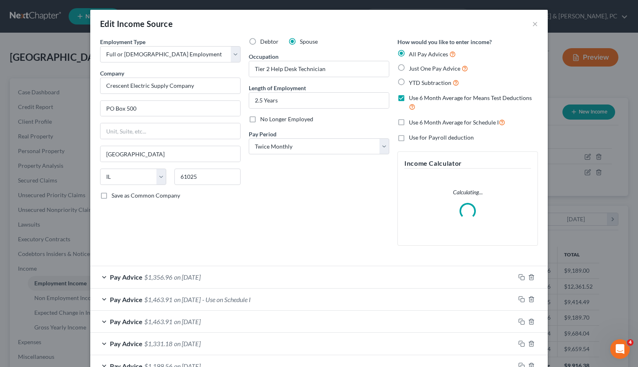
click at [201, 278] on span "on [DATE]" at bounding box center [187, 277] width 27 height 8
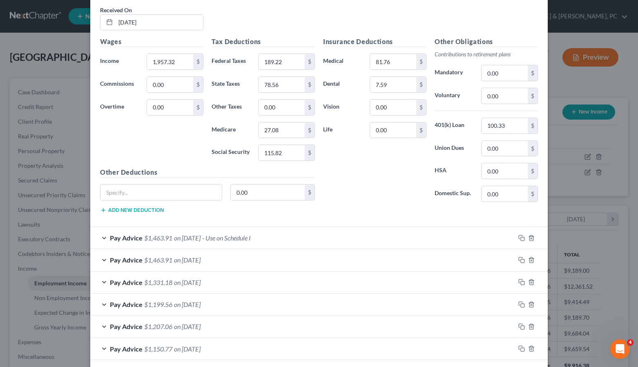
scroll to position [336, 0]
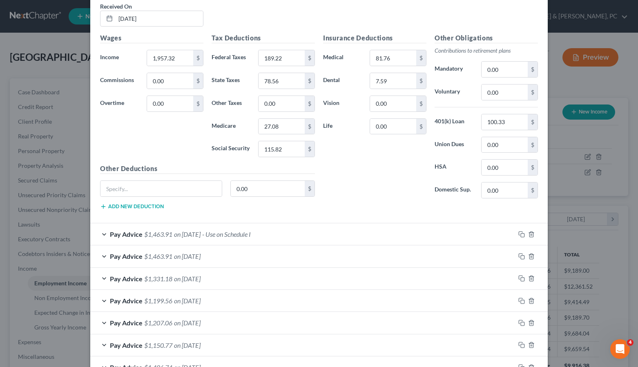
click at [179, 234] on span "on [DATE]" at bounding box center [187, 234] width 27 height 8
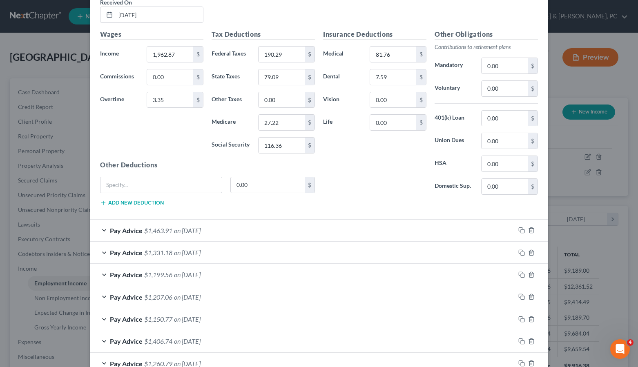
scroll to position [609, 0]
click at [168, 227] on span "$1,463.91" at bounding box center [158, 230] width 28 height 8
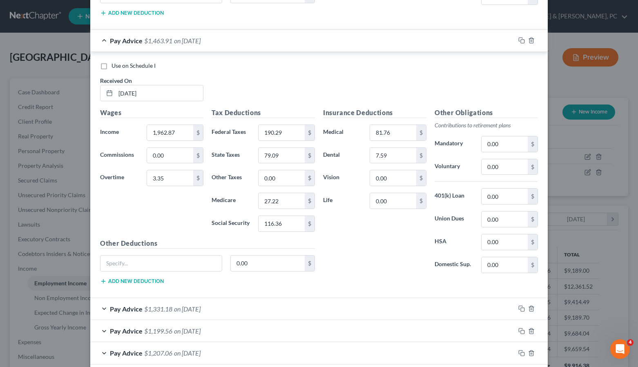
scroll to position [799, 0]
click at [175, 305] on span "on [DATE]" at bounding box center [187, 308] width 27 height 8
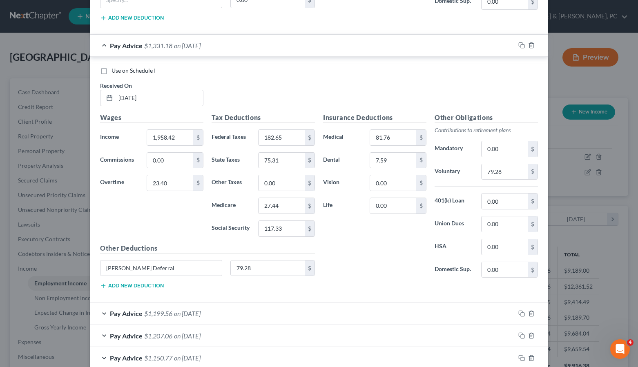
scroll to position [1062, 0]
click at [510, 148] on input "0.00" at bounding box center [504, 148] width 46 height 16
type input "79.28"
click at [504, 169] on input "79.28" at bounding box center [504, 172] width 46 height 16
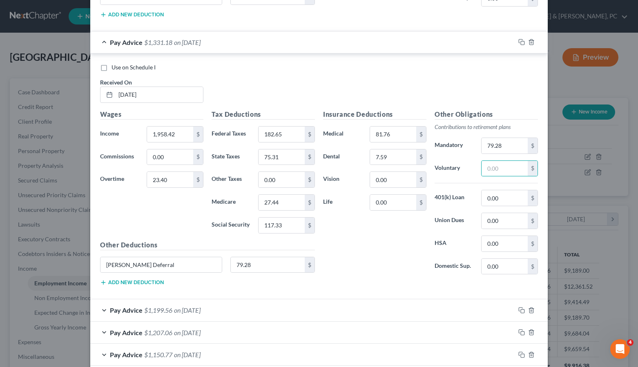
click at [215, 312] on div "Pay Advice $1,199.56 on [DATE]" at bounding box center [302, 310] width 425 height 22
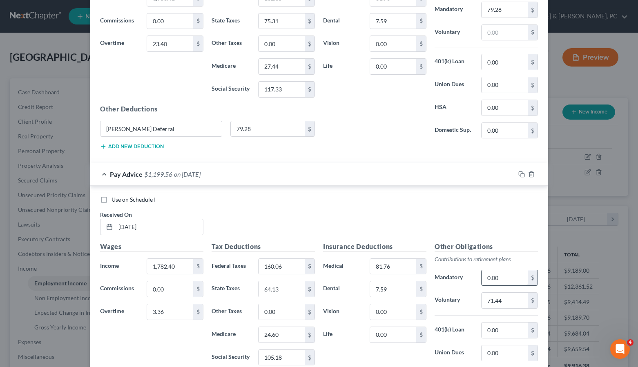
scroll to position [1202, 0]
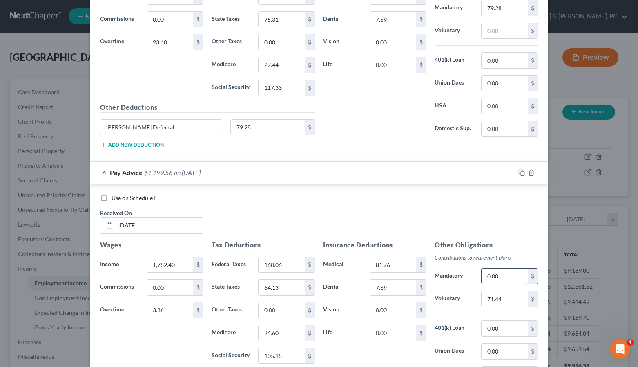
click at [511, 275] on input "0.00" at bounding box center [504, 277] width 46 height 16
type input "71.44"
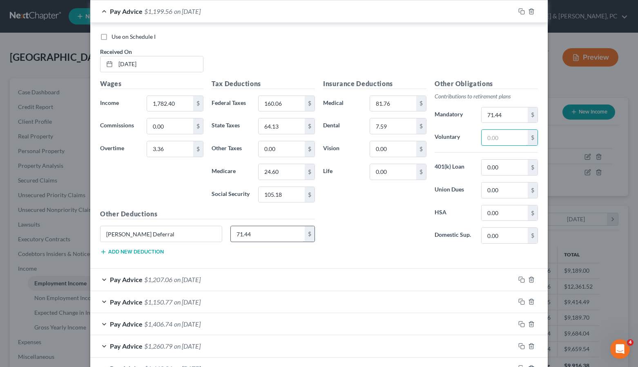
scroll to position [1372, 0]
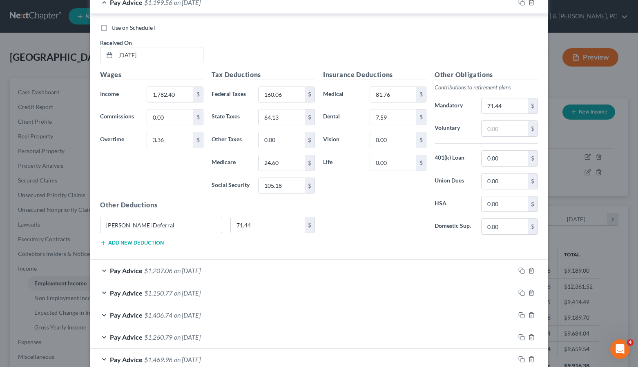
click at [191, 270] on span "on [DATE]" at bounding box center [187, 271] width 27 height 8
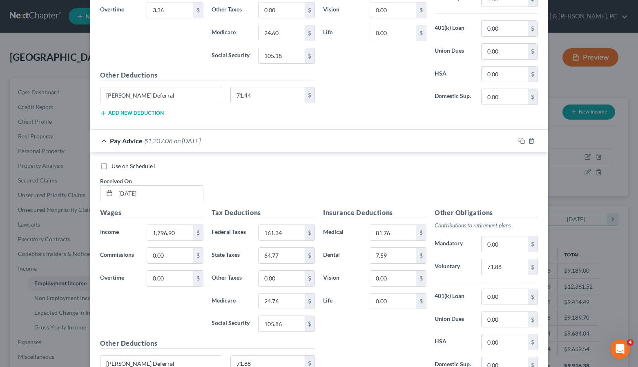
scroll to position [1509, 0]
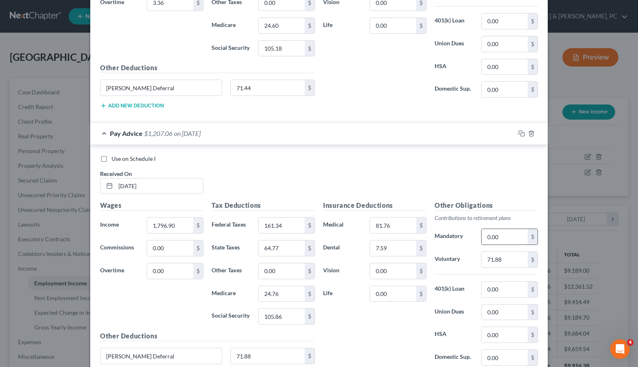
click at [497, 237] on input "0.00" at bounding box center [504, 237] width 46 height 16
type input "71.88"
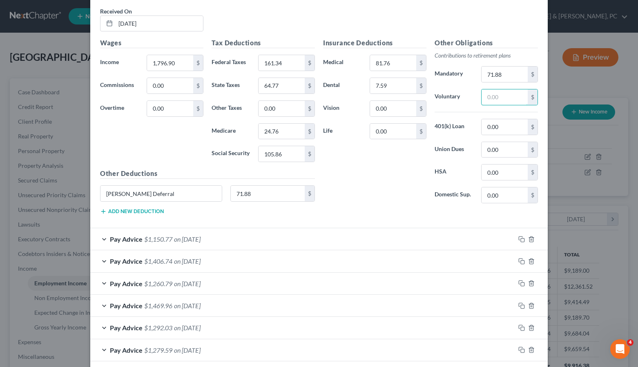
scroll to position [1711, 0]
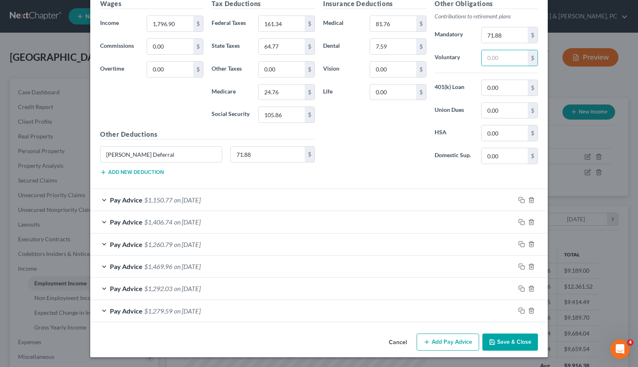
click at [149, 196] on span "$1,150.77" at bounding box center [158, 200] width 28 height 8
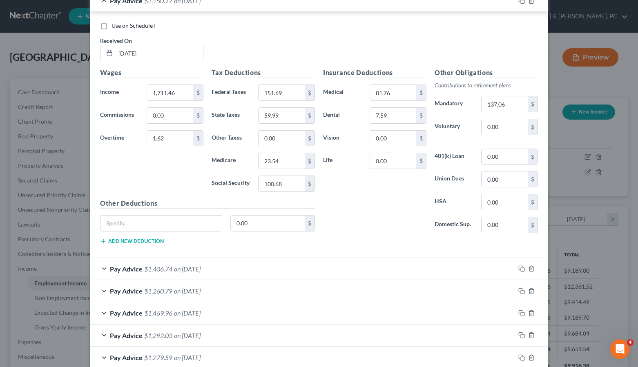
scroll to position [1915, 0]
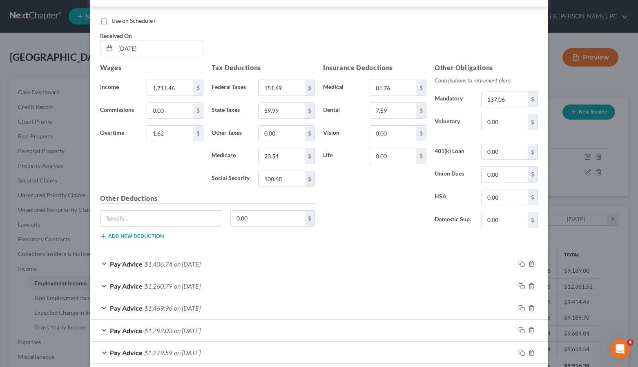
click at [158, 262] on span "$1,406.74" at bounding box center [158, 264] width 28 height 8
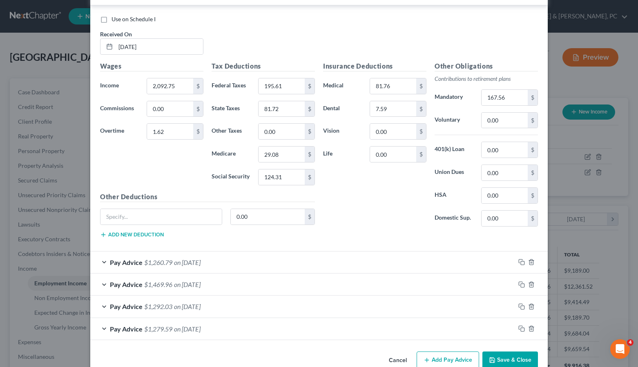
scroll to position [2203, 0]
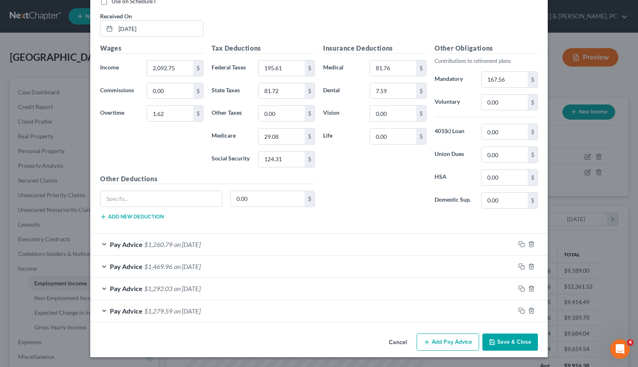
click at [201, 241] on span "on [DATE]" at bounding box center [187, 245] width 27 height 8
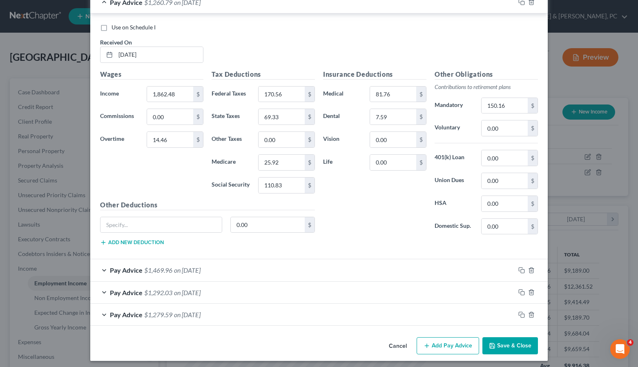
scroll to position [2449, 0]
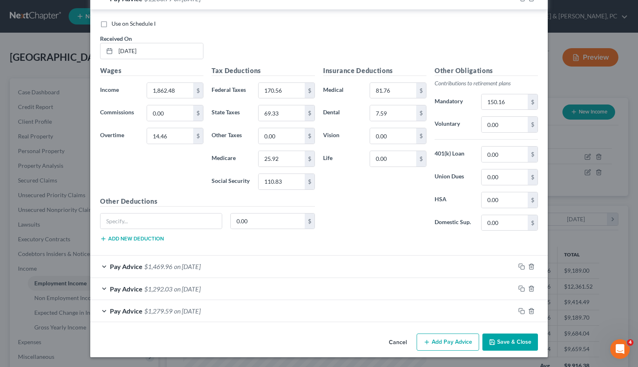
click at [182, 270] on span "on [DATE]" at bounding box center [187, 267] width 27 height 8
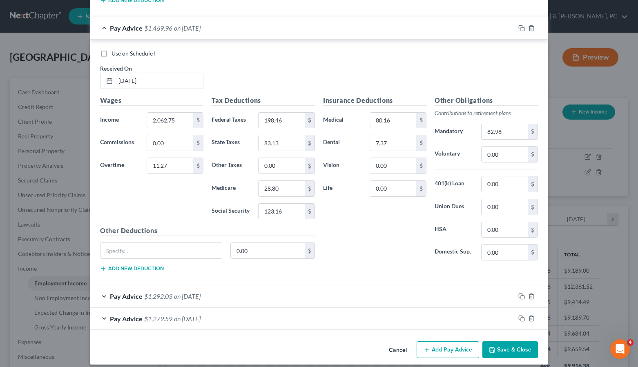
scroll to position [2695, 0]
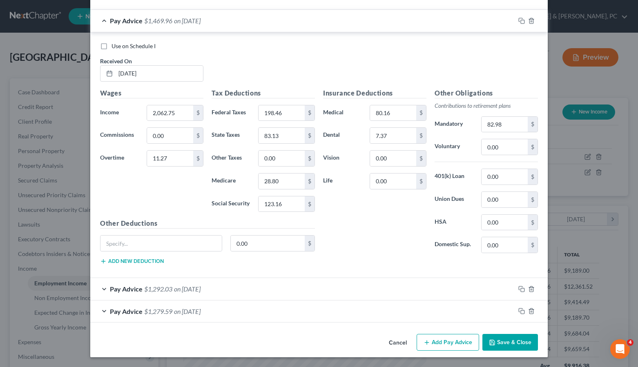
click at [184, 301] on div "Pay Advice $1,279.59 on [DATE]" at bounding box center [302, 312] width 425 height 22
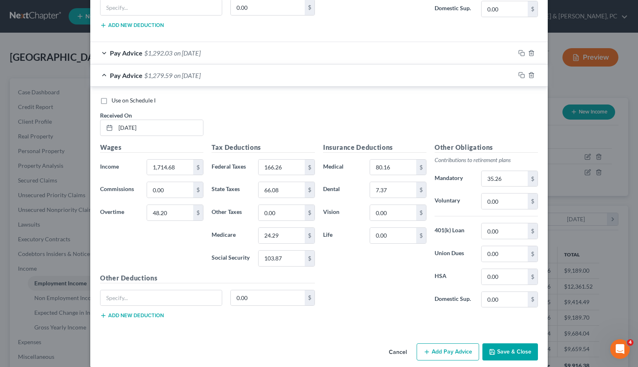
scroll to position [2941, 0]
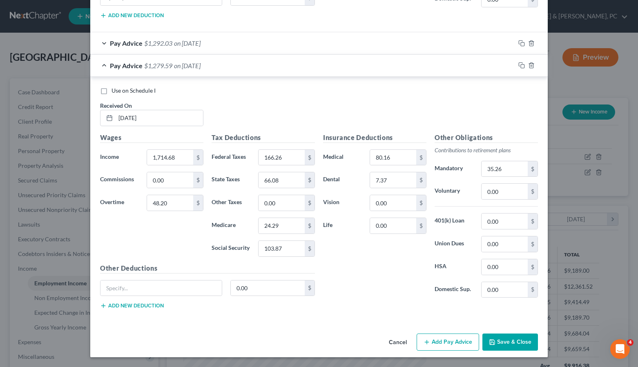
click at [174, 42] on span "on [DATE]" at bounding box center [187, 43] width 27 height 8
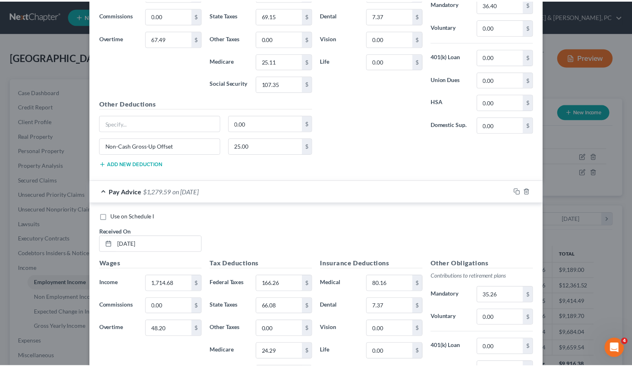
scroll to position [3210, 0]
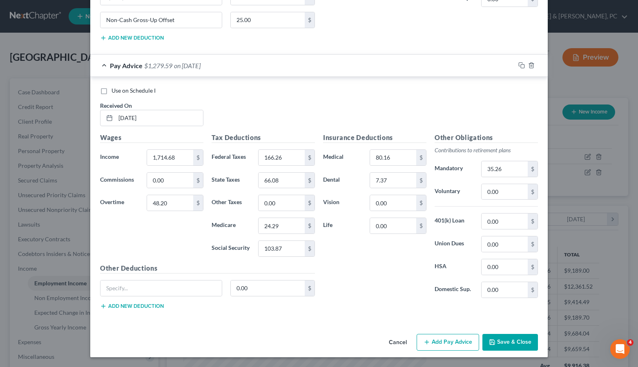
click at [498, 347] on button "Save & Close" at bounding box center [510, 342] width 56 height 17
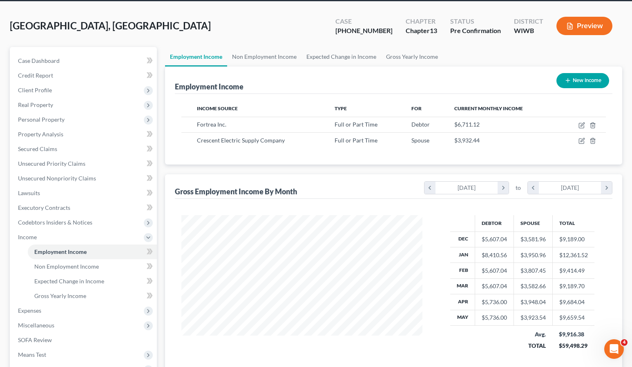
scroll to position [155, 0]
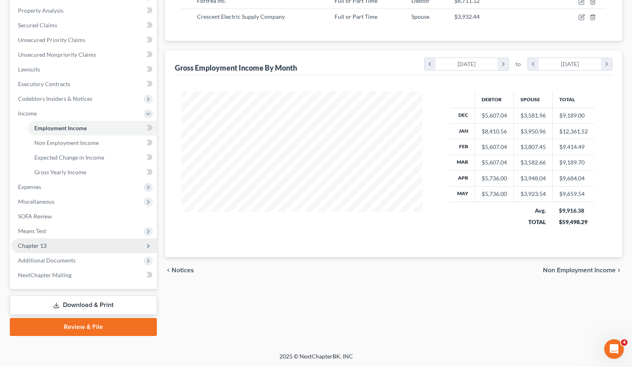
click at [40, 240] on span "Chapter 13" at bounding box center [83, 246] width 145 height 15
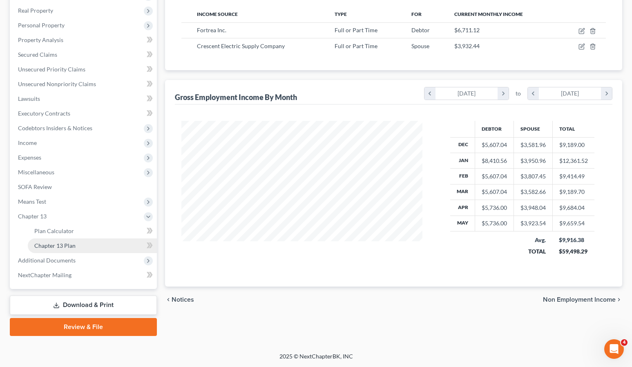
scroll to position [126, 0]
click at [53, 230] on span "Plan Calculator" at bounding box center [54, 230] width 40 height 7
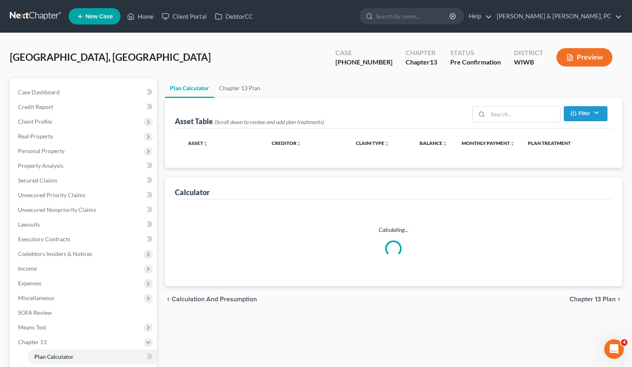
select select "59"
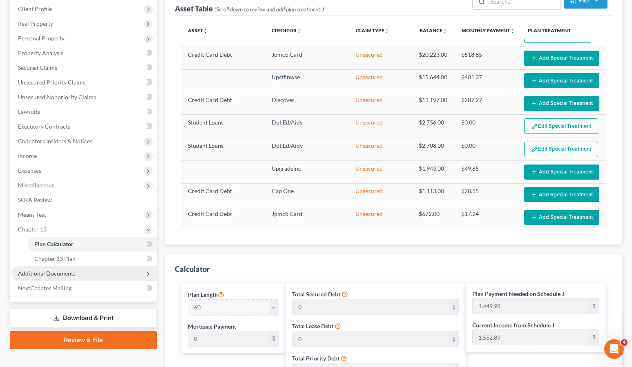
scroll to position [114, 0]
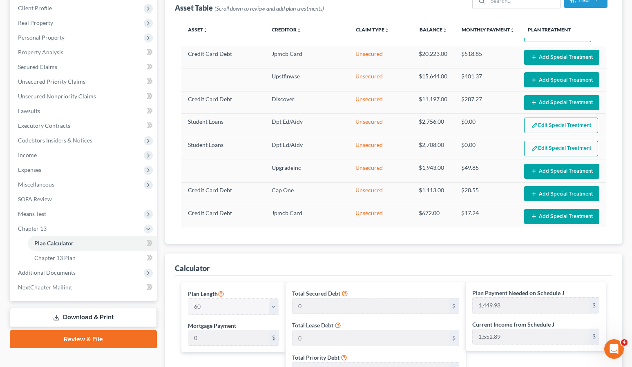
click at [94, 319] on link "Download & Print" at bounding box center [83, 317] width 147 height 19
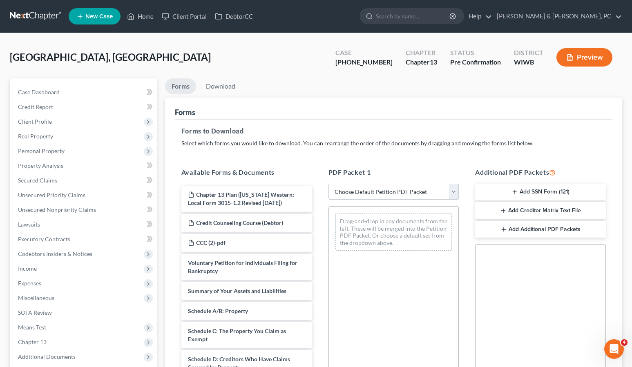
click at [363, 188] on select "Choose Default Petition PDF Packet Complete Bankruptcy Petition (all forms and …" at bounding box center [393, 192] width 131 height 16
select select "2"
click at [328, 184] on select "Choose Default Petition PDF Packet Complete Bankruptcy Petition (all forms and …" at bounding box center [393, 192] width 131 height 16
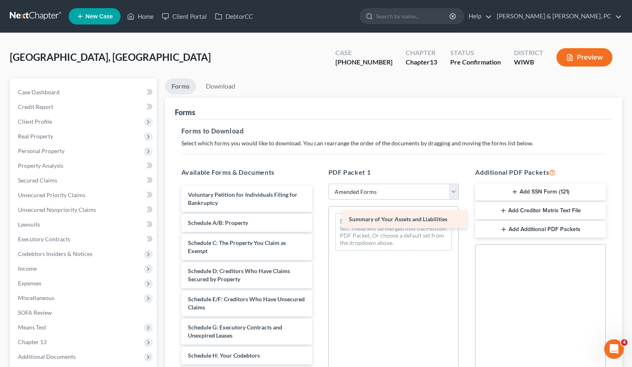
drag, startPoint x: 214, startPoint y: 221, endPoint x: 375, endPoint y: 218, distance: 161.4
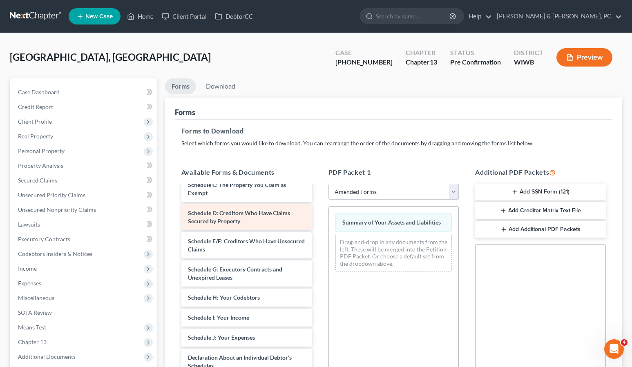
scroll to position [58, 0]
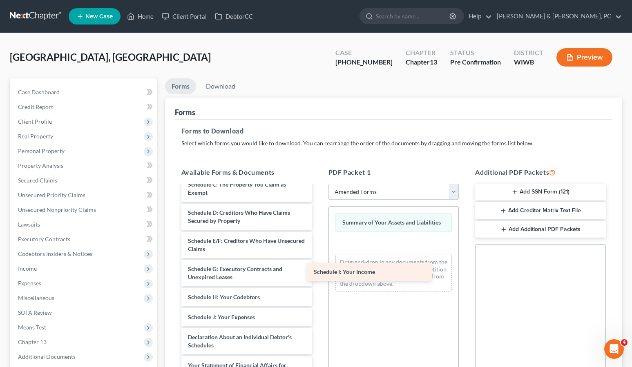
drag, startPoint x: 234, startPoint y: 315, endPoint x: 360, endPoint y: 270, distance: 133.7
click at [319, 270] on div "Schedule I: Your Income Voluntary Petition for Individuals Filing for Bankruptc…" at bounding box center [247, 327] width 144 height 400
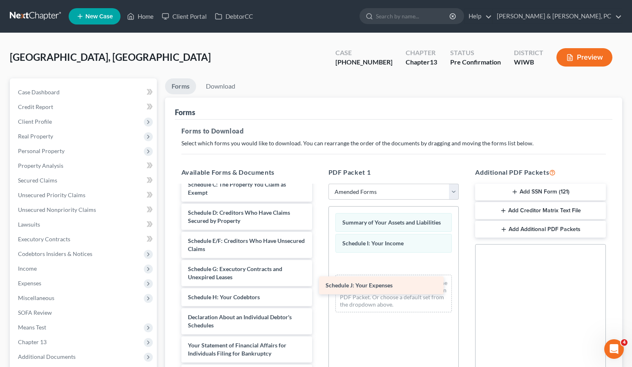
drag, startPoint x: 230, startPoint y: 319, endPoint x: 381, endPoint y: 276, distance: 156.6
click at [319, 276] on div "Schedule J: Your Expenses Voluntary Petition for Individuals Filing for Bankrup…" at bounding box center [247, 317] width 144 height 380
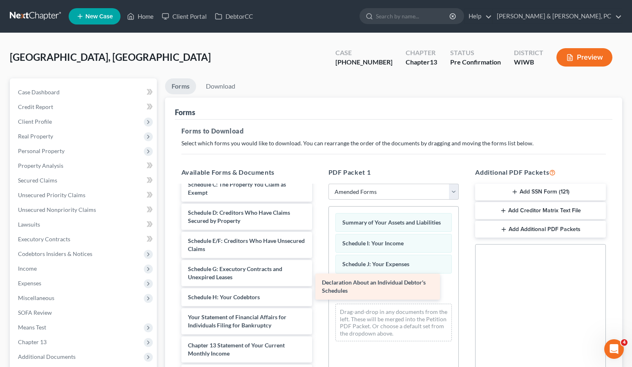
drag, startPoint x: 234, startPoint y: 319, endPoint x: 368, endPoint y: 284, distance: 138.4
click at [319, 284] on div "Declaration About an Individual Debtor's Schedules Voluntary Petition for Indiv…" at bounding box center [247, 303] width 144 height 352
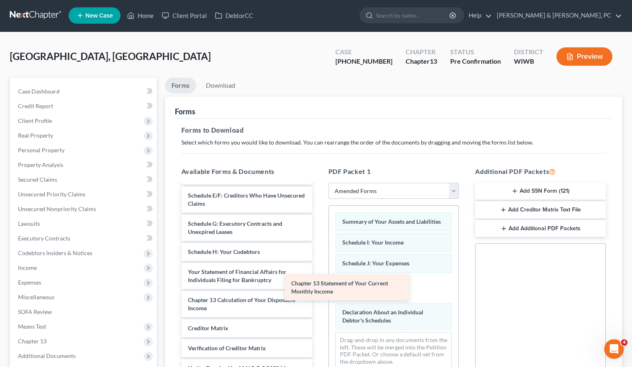
scroll to position [103, 0]
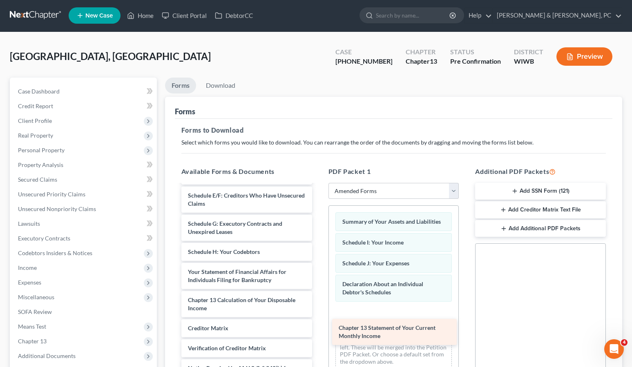
drag, startPoint x: 229, startPoint y: 273, endPoint x: 373, endPoint y: 325, distance: 153.5
click at [319, 325] on div "Chapter 13 Statement of Your Current Monthly Income Voluntary Petition for Indi…" at bounding box center [247, 243] width 144 height 323
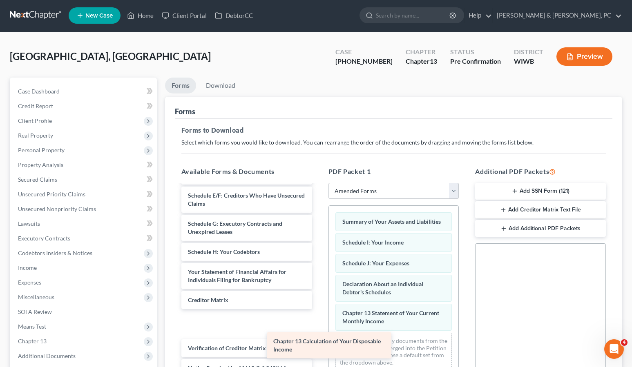
scroll to position [75, 0]
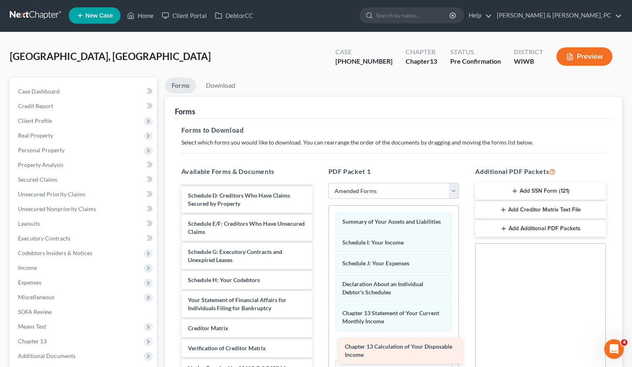
drag, startPoint x: 224, startPoint y: 299, endPoint x: 378, endPoint y: 343, distance: 160.0
click at [319, 344] on div "Chapter 13 Calculation of Your Disposable Income Voluntary Petition for Individ…" at bounding box center [247, 257] width 144 height 295
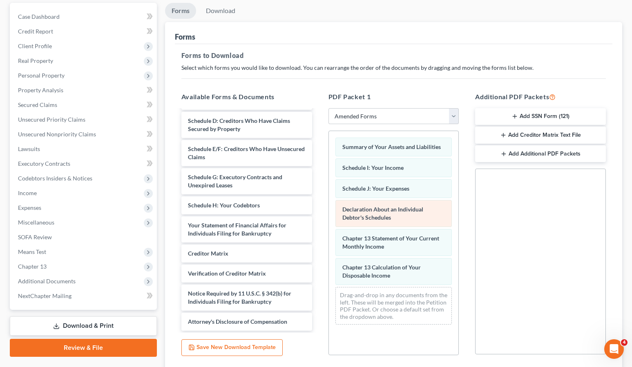
scroll to position [137, 0]
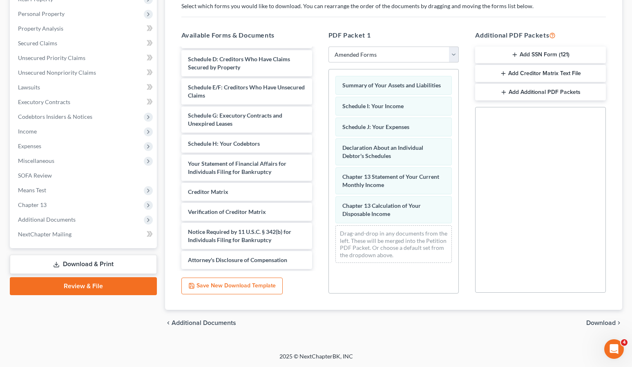
click at [600, 323] on span "Download" at bounding box center [600, 323] width 29 height 7
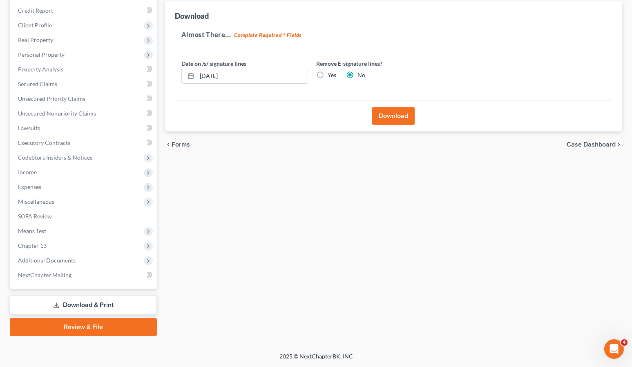
scroll to position [96, 0]
click at [389, 115] on button "Download" at bounding box center [393, 116] width 42 height 18
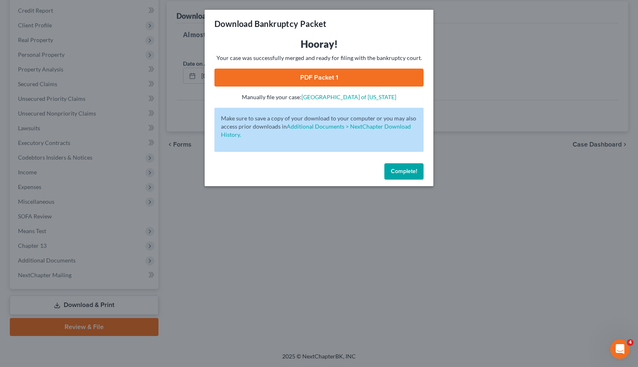
click at [339, 76] on link "PDF Packet 1" at bounding box center [318, 78] width 209 height 18
drag, startPoint x: 410, startPoint y: 171, endPoint x: 377, endPoint y: 178, distance: 33.8
click at [410, 171] on span "Complete!" at bounding box center [404, 171] width 26 height 7
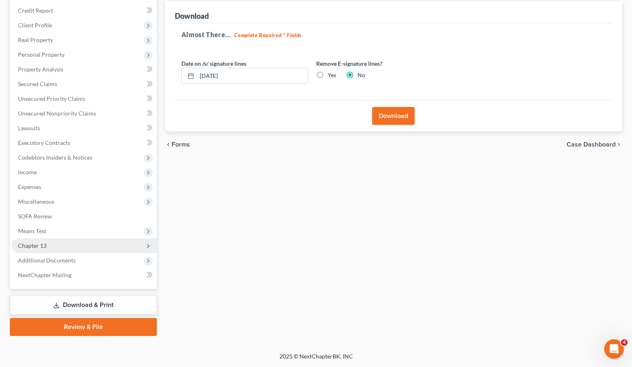
click at [41, 248] on span "Chapter 13" at bounding box center [32, 245] width 29 height 7
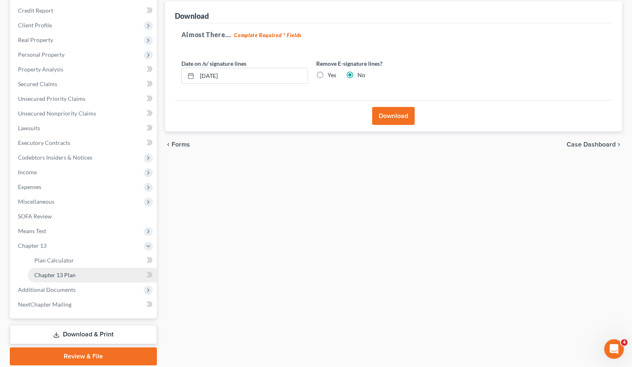
click at [47, 274] on span "Chapter 13 Plan" at bounding box center [54, 275] width 41 height 7
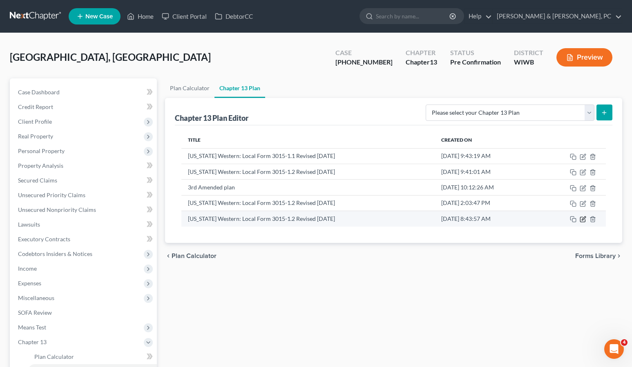
click at [580, 219] on icon "button" at bounding box center [582, 219] width 5 height 5
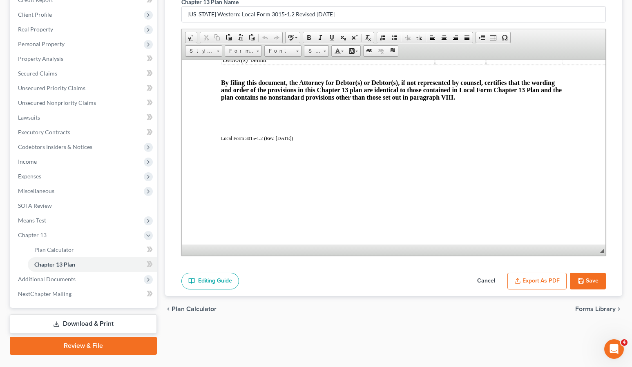
scroll to position [107, 0]
click at [535, 283] on button "Export as PDF" at bounding box center [536, 280] width 59 height 17
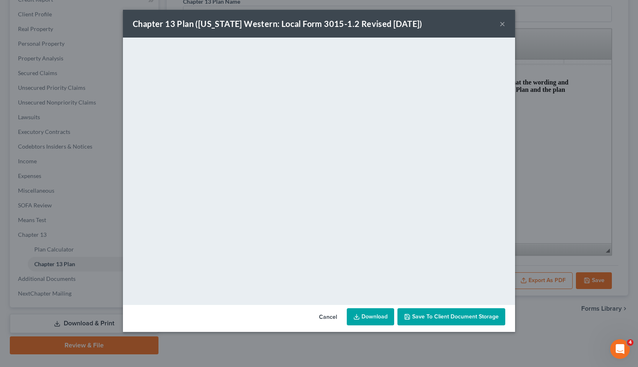
click at [373, 317] on link "Download" at bounding box center [370, 316] width 47 height 17
click at [500, 22] on button "×" at bounding box center [502, 24] width 6 height 10
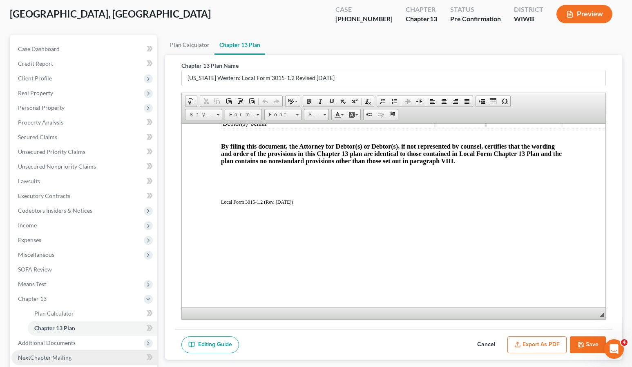
scroll to position [0, 0]
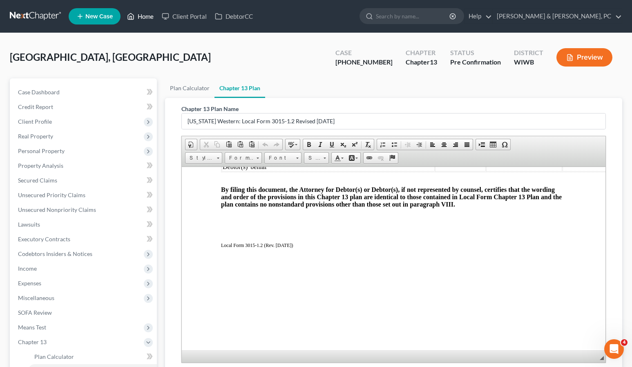
click at [137, 20] on link "Home" at bounding box center [140, 16] width 35 height 15
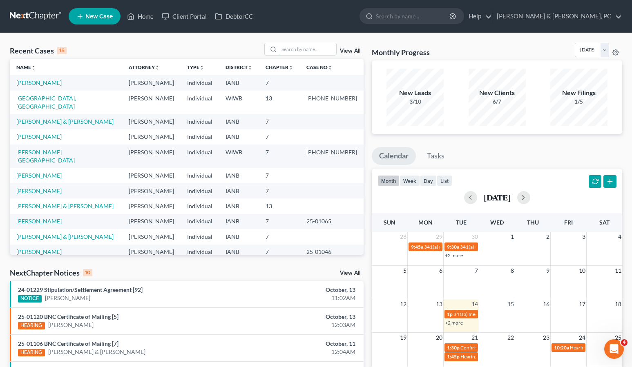
click at [299, 43] on input "search" at bounding box center [307, 49] width 57 height 12
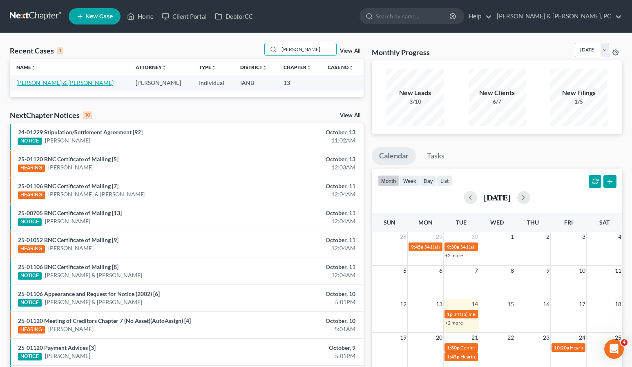
type input "[PERSON_NAME]"
click at [45, 80] on link "[PERSON_NAME] & [PERSON_NAME]" at bounding box center [64, 82] width 97 height 7
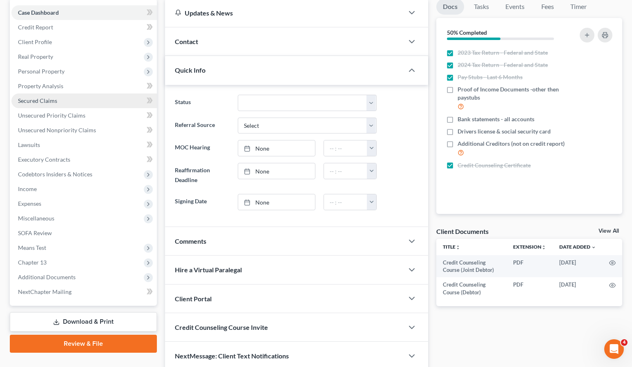
scroll to position [114, 0]
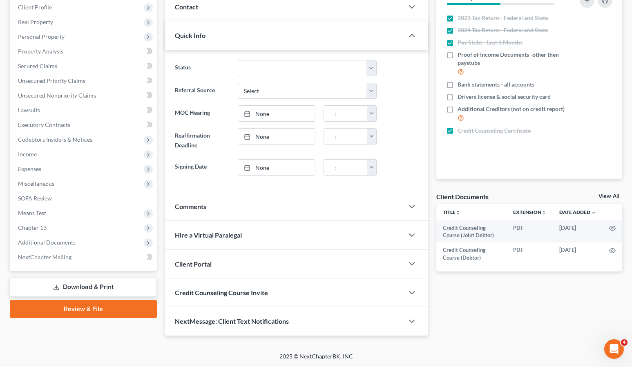
click at [81, 285] on link "Download & Print" at bounding box center [83, 287] width 147 height 19
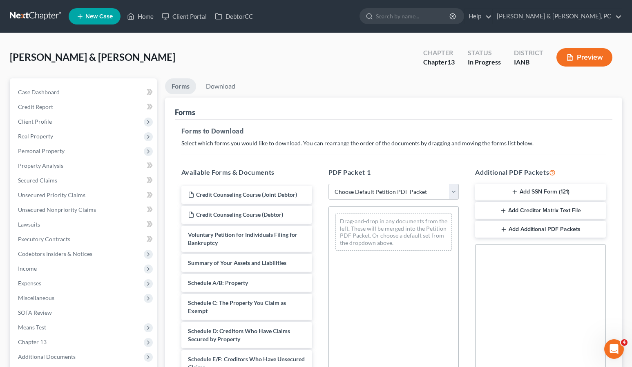
click at [363, 188] on select "Choose Default Petition PDF Packet Complete Bankruptcy Petition (all forms and …" at bounding box center [393, 192] width 131 height 16
select select "0"
click at [328, 184] on select "Choose Default Petition PDF Packet Complete Bankruptcy Petition (all forms and …" at bounding box center [393, 192] width 131 height 16
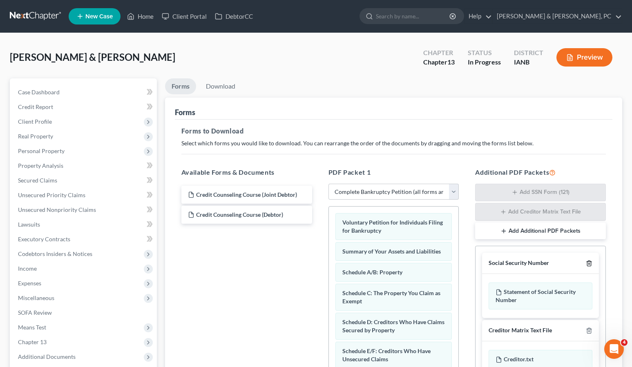
click at [591, 263] on icon "button" at bounding box center [589, 263] width 4 height 5
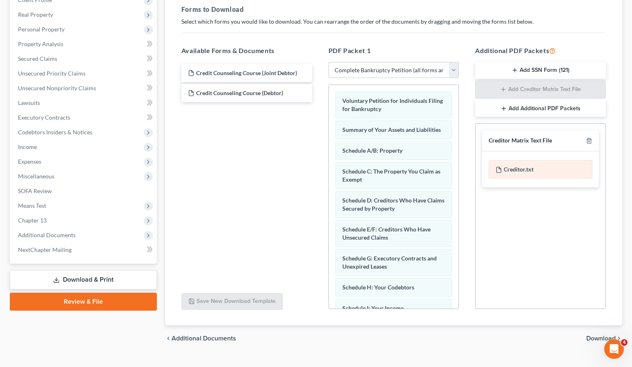
scroll to position [137, 0]
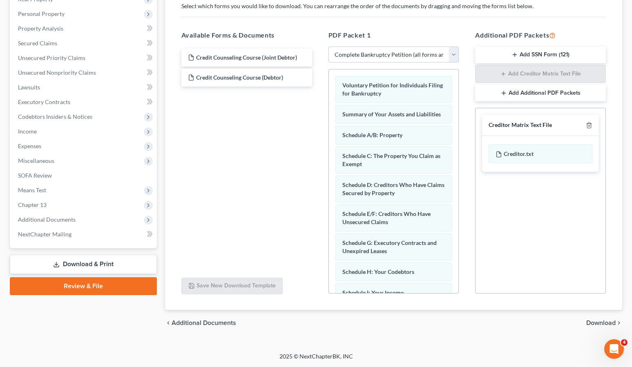
click at [595, 321] on span "Download" at bounding box center [600, 323] width 29 height 7
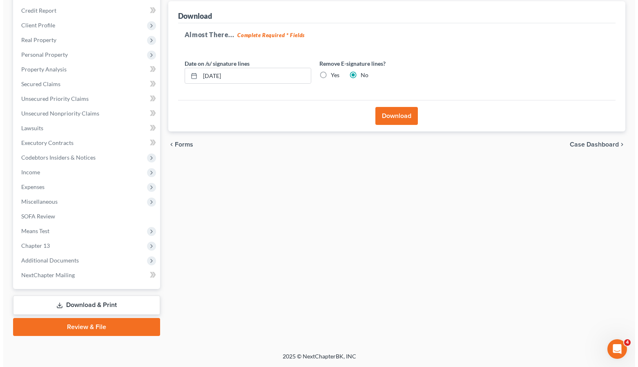
scroll to position [96, 0]
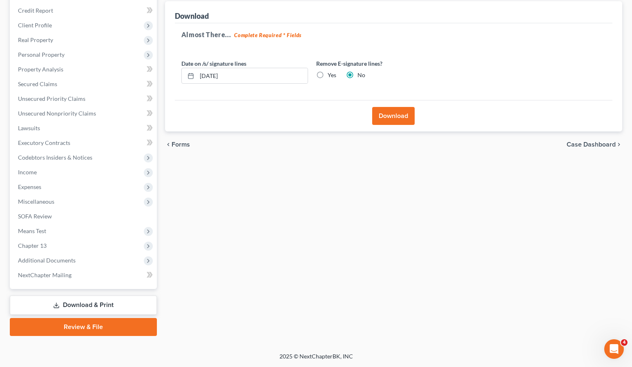
click at [328, 76] on label "Yes" at bounding box center [332, 75] width 9 height 8
click at [331, 76] on input "Yes" at bounding box center [333, 73] width 5 height 5
radio input "true"
radio input "false"
click at [395, 117] on button "Download" at bounding box center [393, 116] width 42 height 18
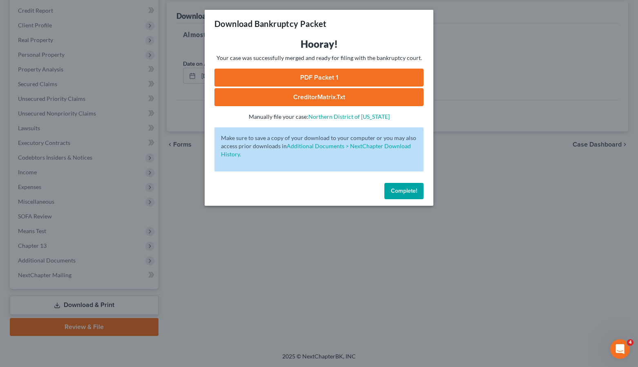
click at [289, 78] on link "PDF Packet 1" at bounding box center [318, 78] width 209 height 18
